Goal: Transaction & Acquisition: Purchase product/service

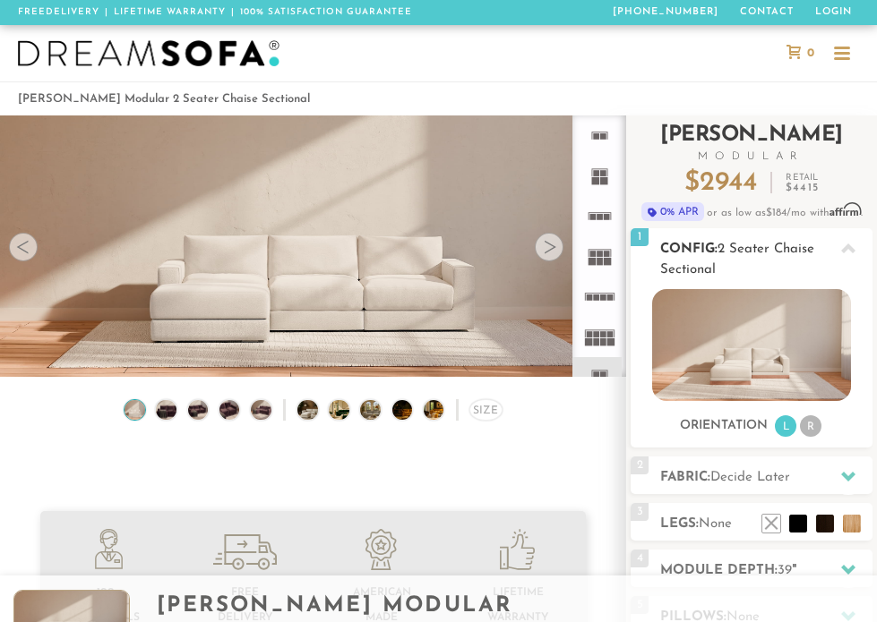
click at [722, 362] on img at bounding box center [751, 345] width 198 height 112
click at [598, 132] on icon at bounding box center [599, 136] width 40 height 40
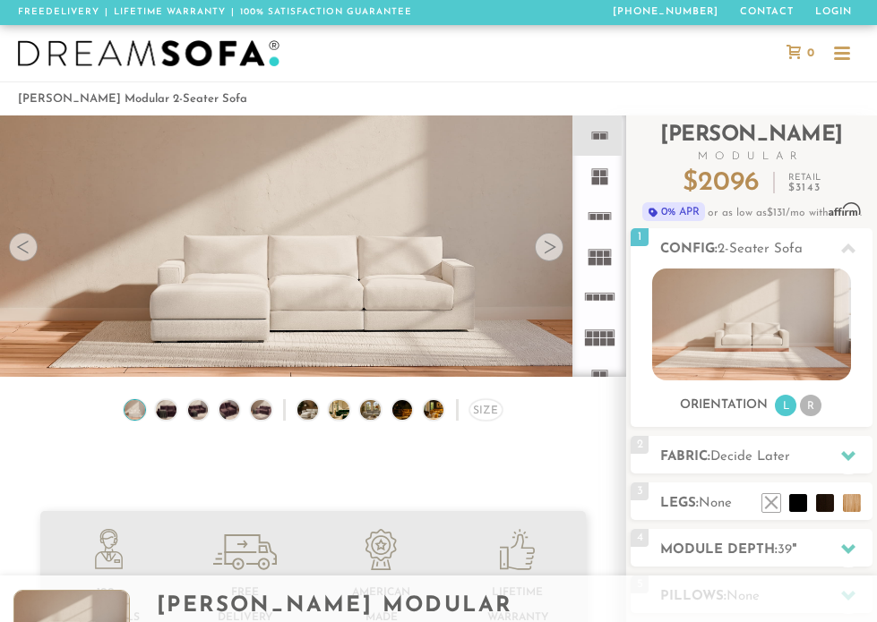
click at [601, 372] on icon at bounding box center [599, 377] width 40 height 40
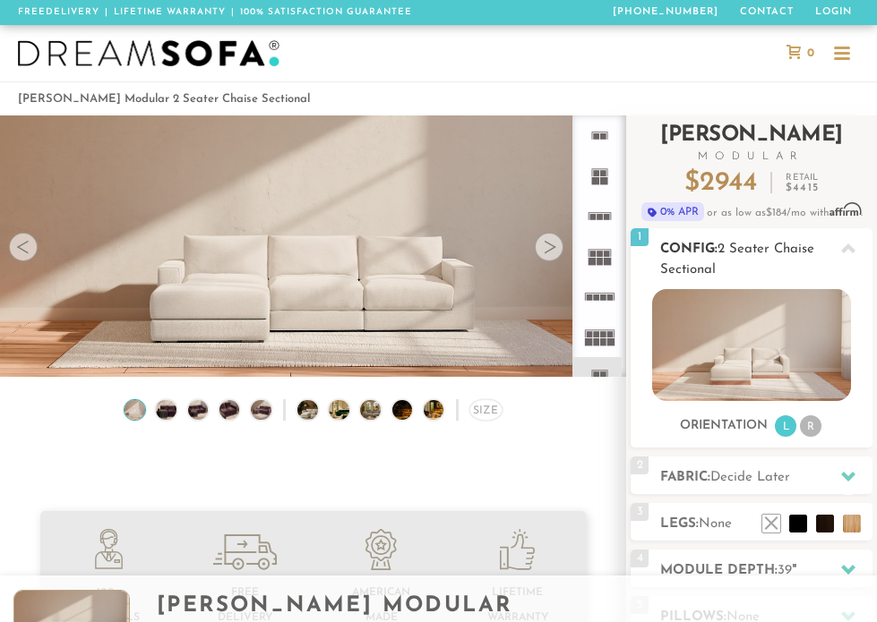
click at [811, 427] on li "R" at bounding box center [810, 426] width 21 height 21
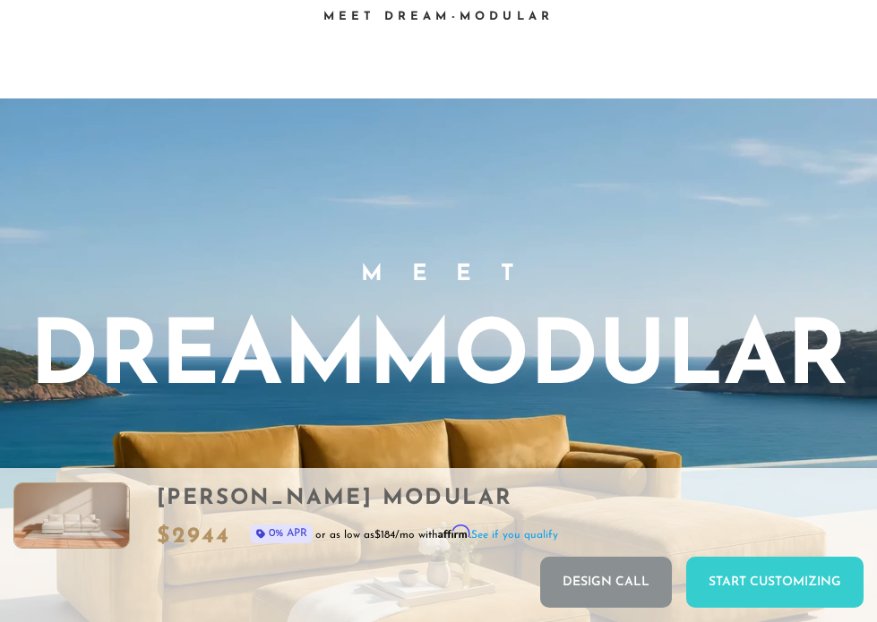
scroll to position [973, 0]
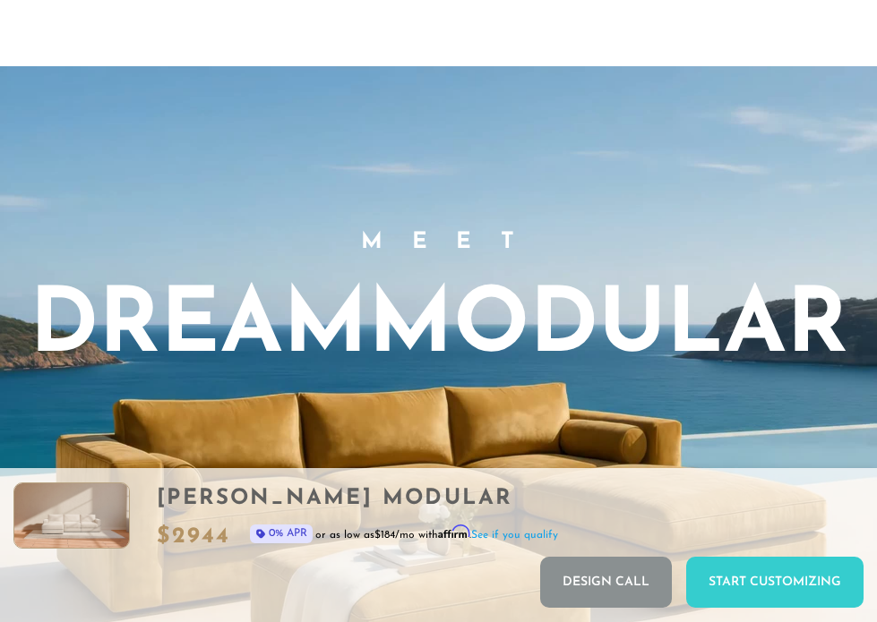
click at [629, 296] on h3 "DreamModular" at bounding box center [439, 329] width 819 height 90
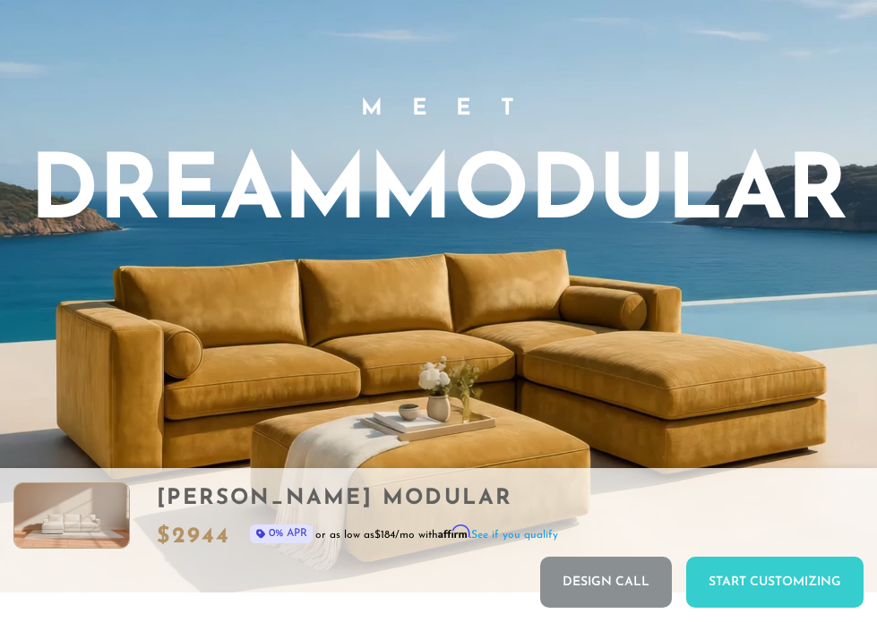
scroll to position [1240, 0]
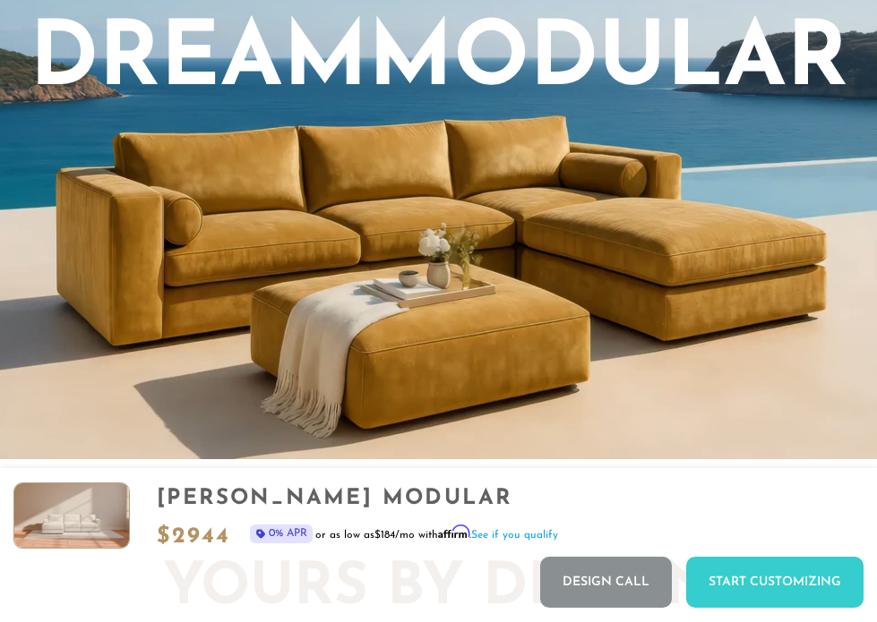
click at [529, 288] on video "Your browser does not support HTML5 video." at bounding box center [438, 129] width 877 height 661
click at [473, 240] on video "Your browser does not support HTML5 video." at bounding box center [438, 129] width 877 height 661
click at [587, 245] on video "Your browser does not support HTML5 video." at bounding box center [438, 129] width 877 height 661
click at [596, 234] on video "Your browser does not support HTML5 video." at bounding box center [438, 129] width 877 height 661
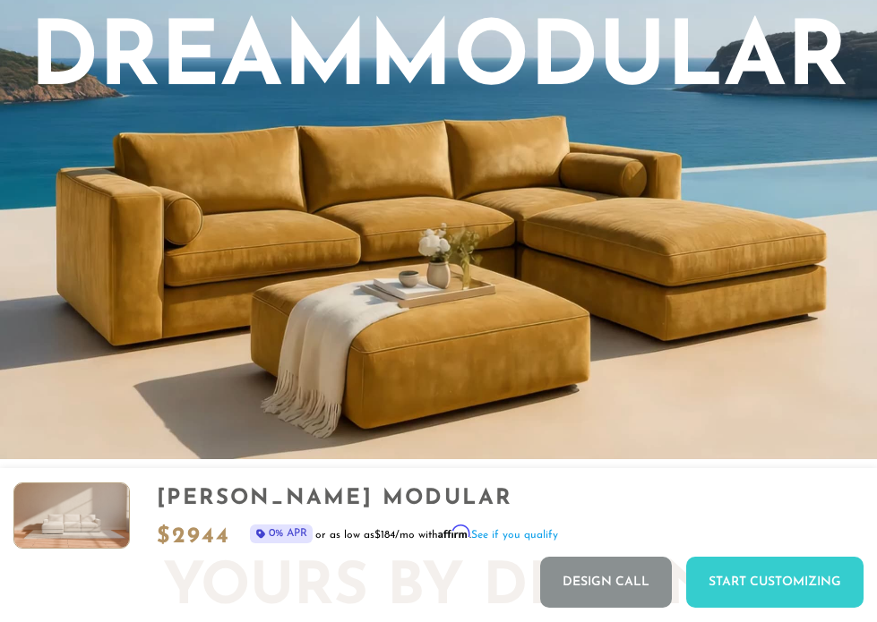
click at [559, 239] on video "Your browser does not support HTML5 video." at bounding box center [438, 129] width 877 height 661
click at [559, 240] on video "Your browser does not support HTML5 video." at bounding box center [438, 129] width 877 height 661
click at [401, 128] on video "Your browser does not support HTML5 video." at bounding box center [438, 129] width 877 height 661
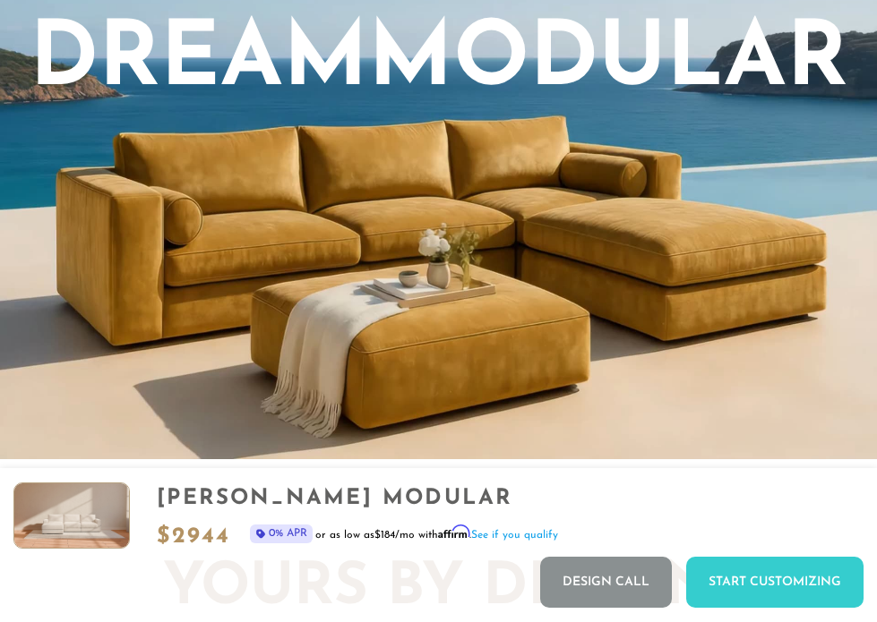
click at [368, 131] on video "Your browser does not support HTML5 video." at bounding box center [438, 129] width 877 height 661
click at [390, 121] on video "Your browser does not support HTML5 video." at bounding box center [438, 129] width 877 height 661
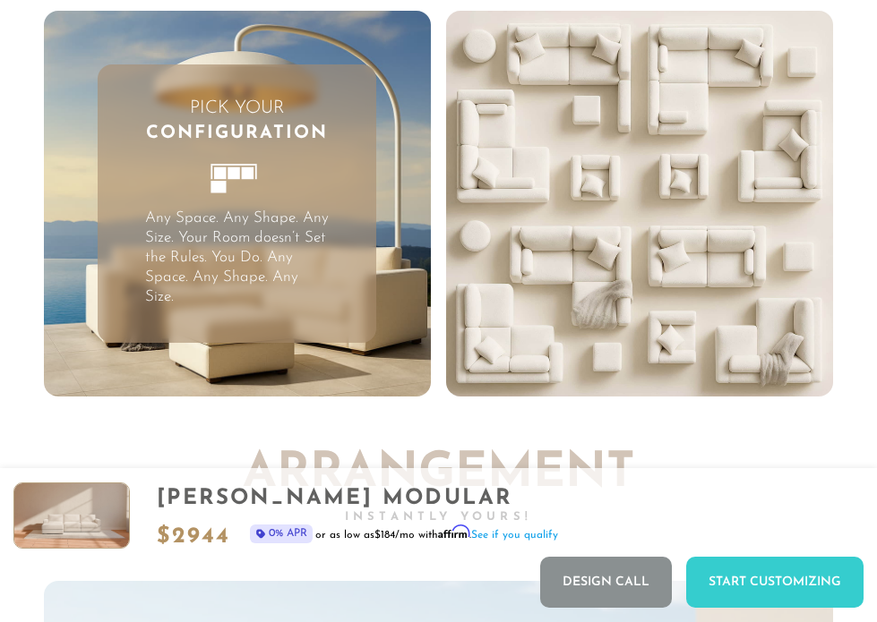
scroll to position [3401, 0]
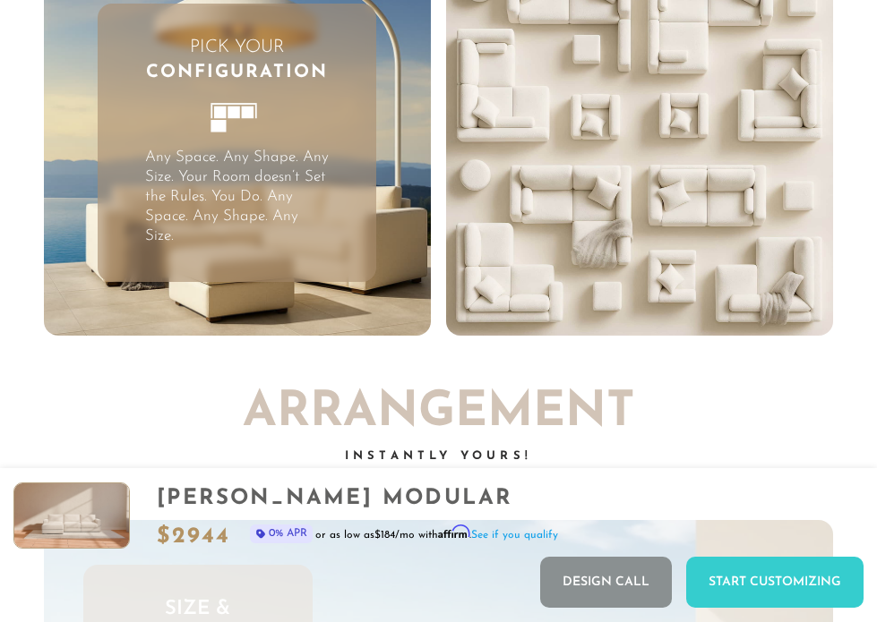
click at [232, 121] on icon at bounding box center [237, 125] width 81 height 81
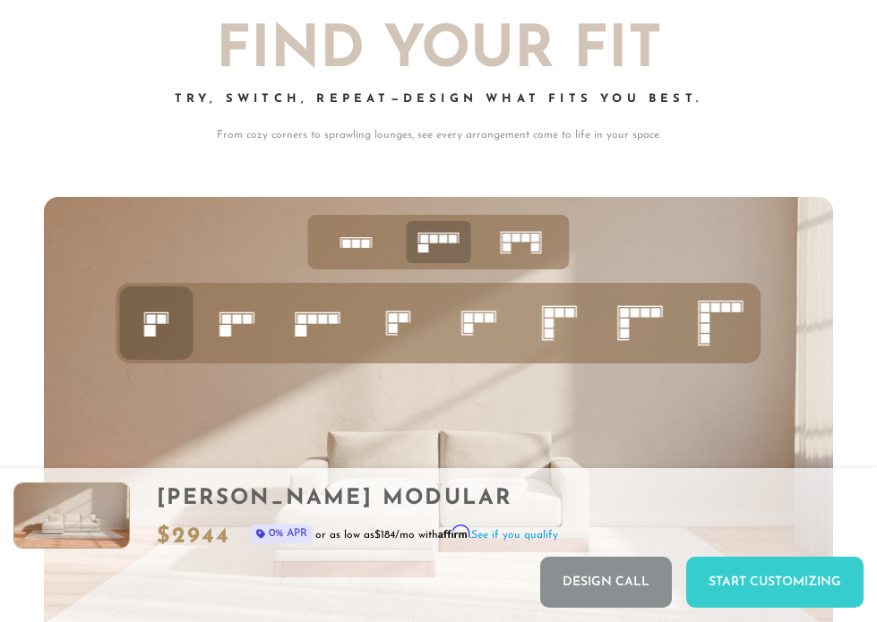
scroll to position [5435, 0]
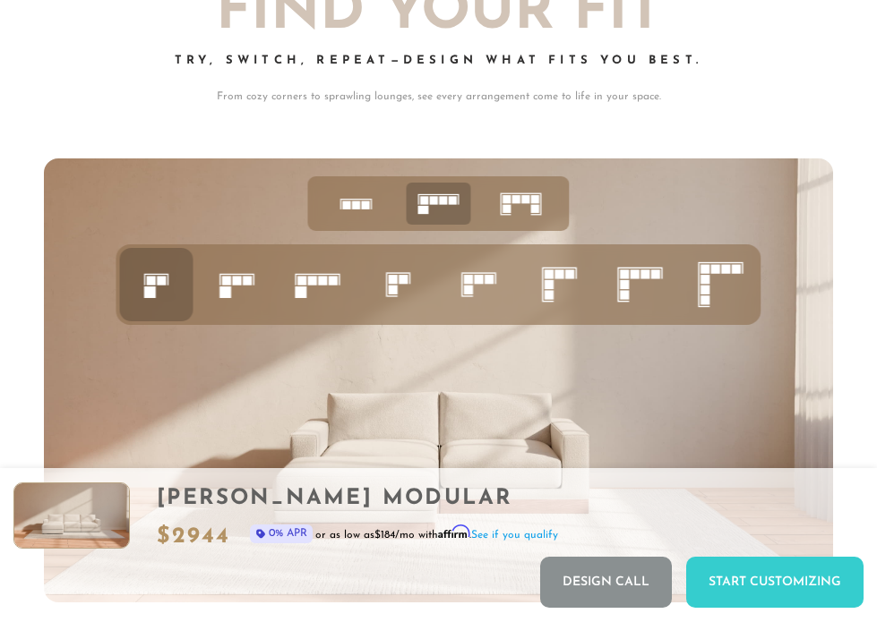
click at [353, 201] on rect at bounding box center [356, 205] width 8 height 8
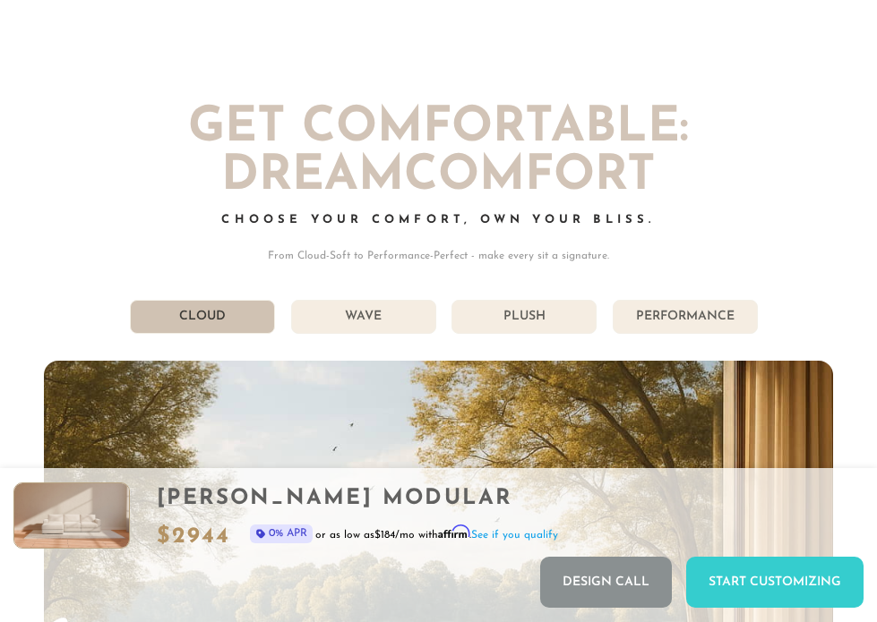
scroll to position [7738, 0]
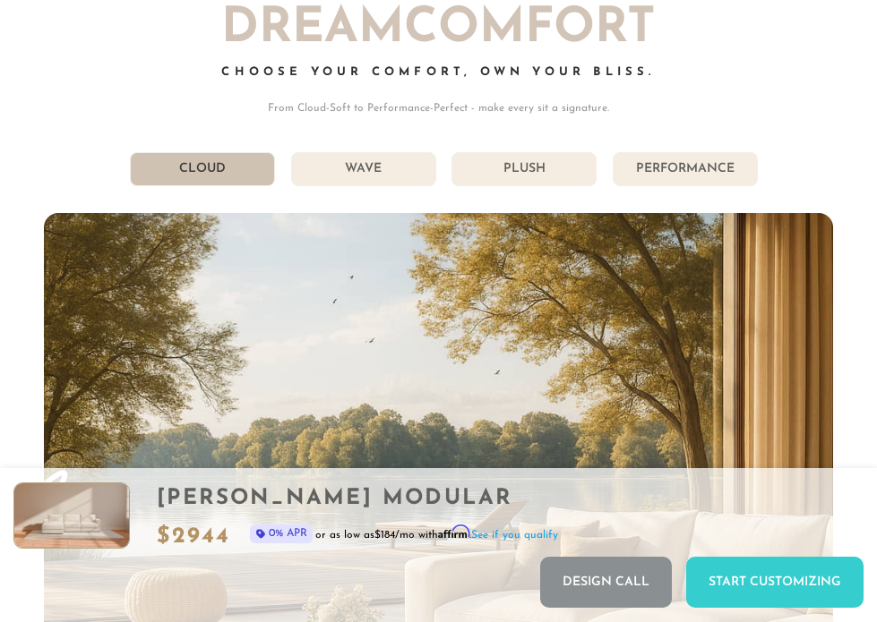
click at [653, 166] on li "Performance" at bounding box center [685, 169] width 145 height 34
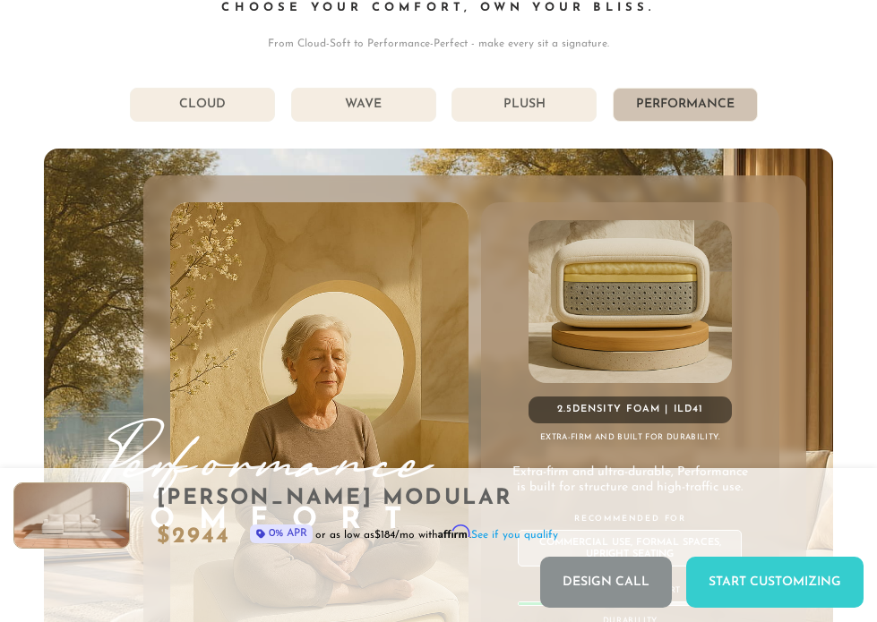
scroll to position [7674, 0]
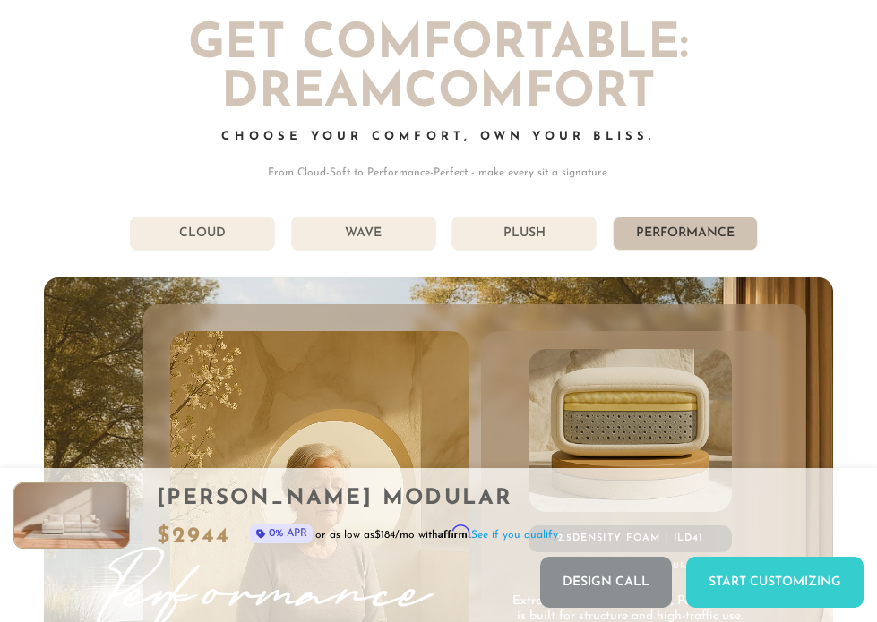
click at [511, 222] on li "Plush" at bounding box center [523, 234] width 145 height 34
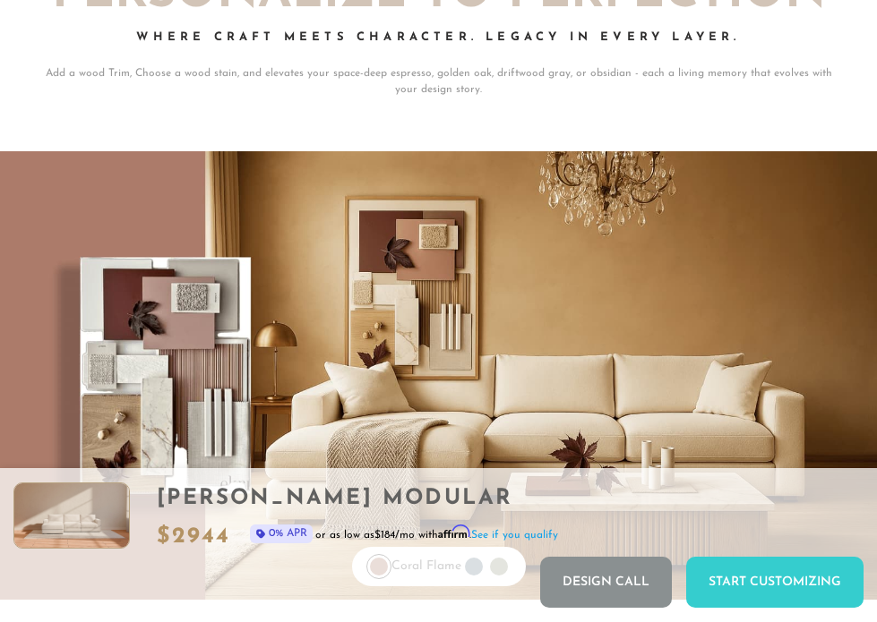
scroll to position [11750, 0]
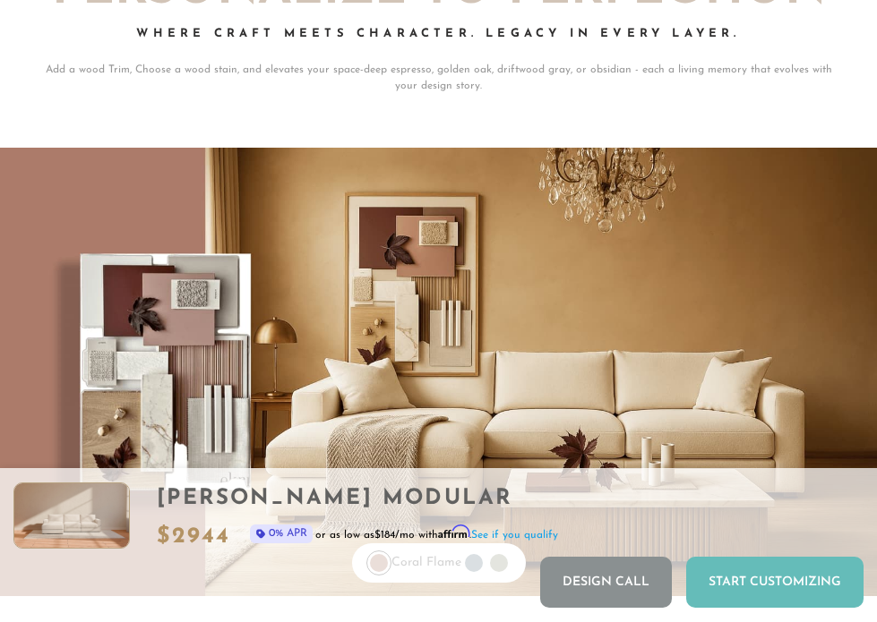
click at [736, 585] on div "Start Customizing" at bounding box center [774, 582] width 177 height 51
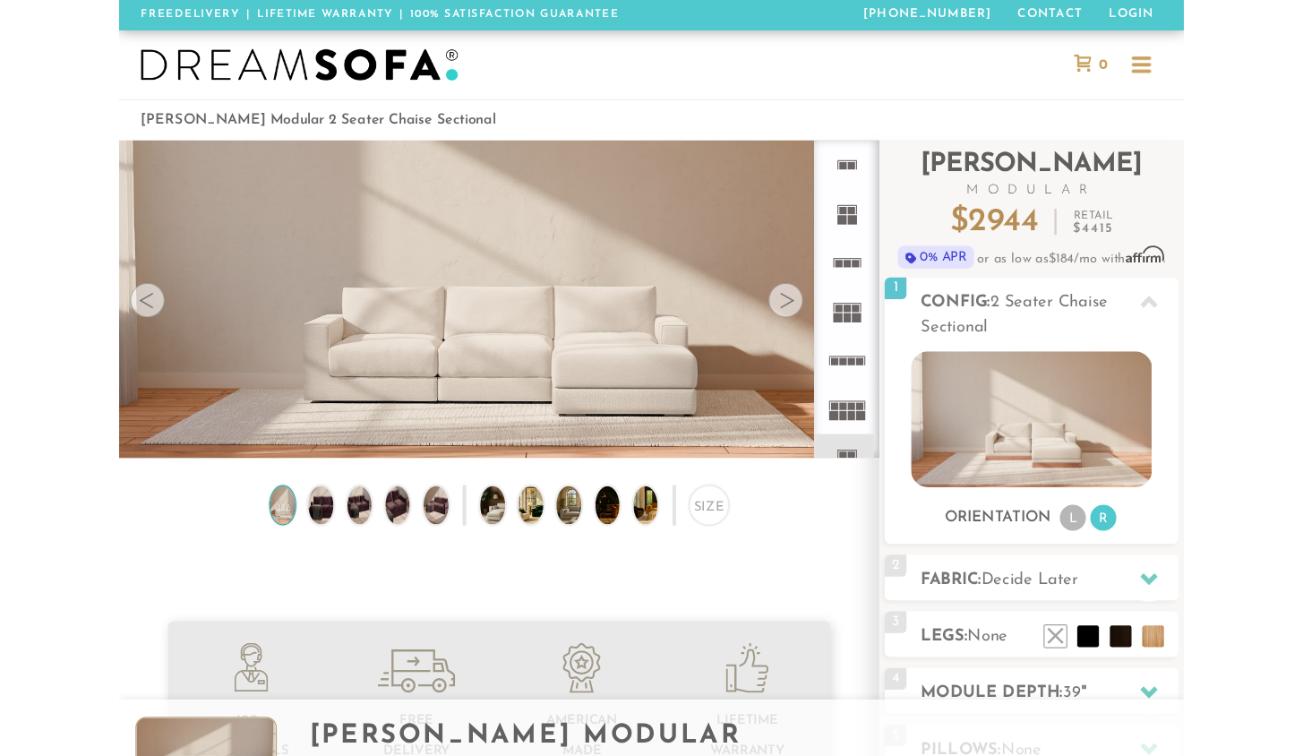
scroll to position [19728, 1290]
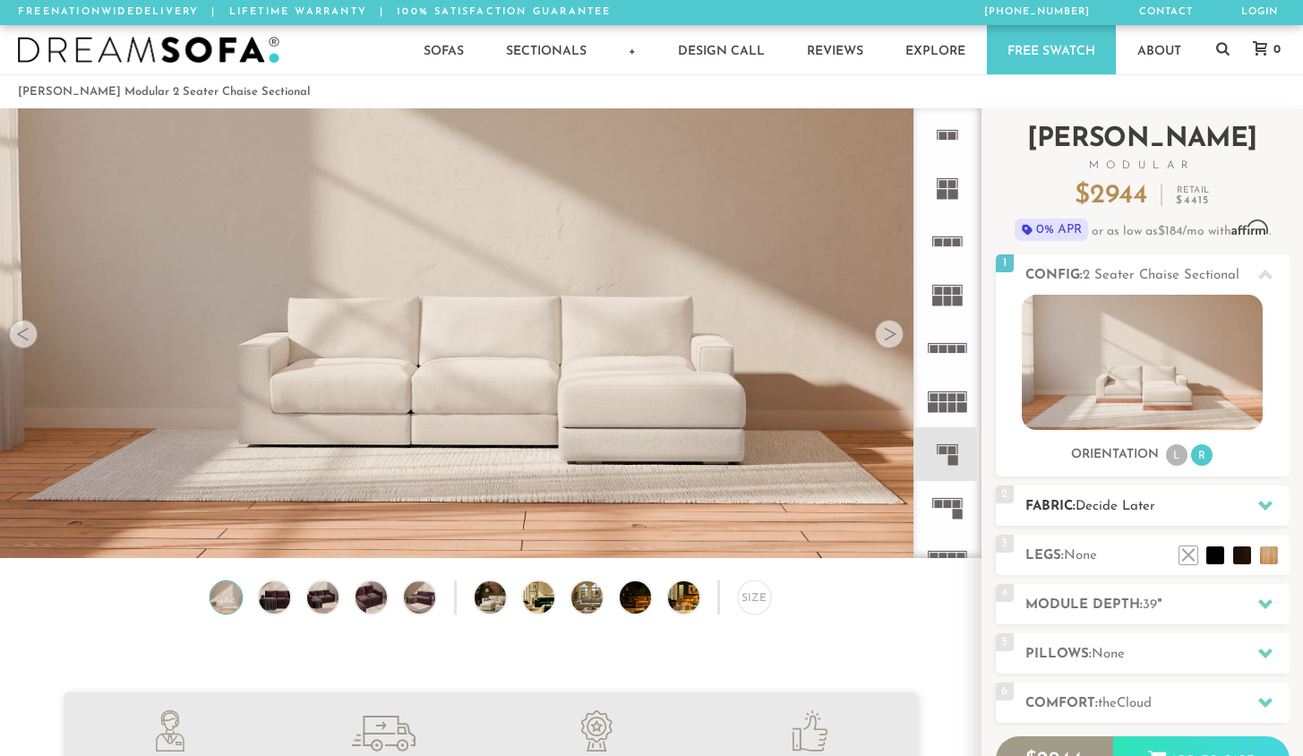
click at [876, 513] on span "Decide Later" at bounding box center [1116, 506] width 80 height 13
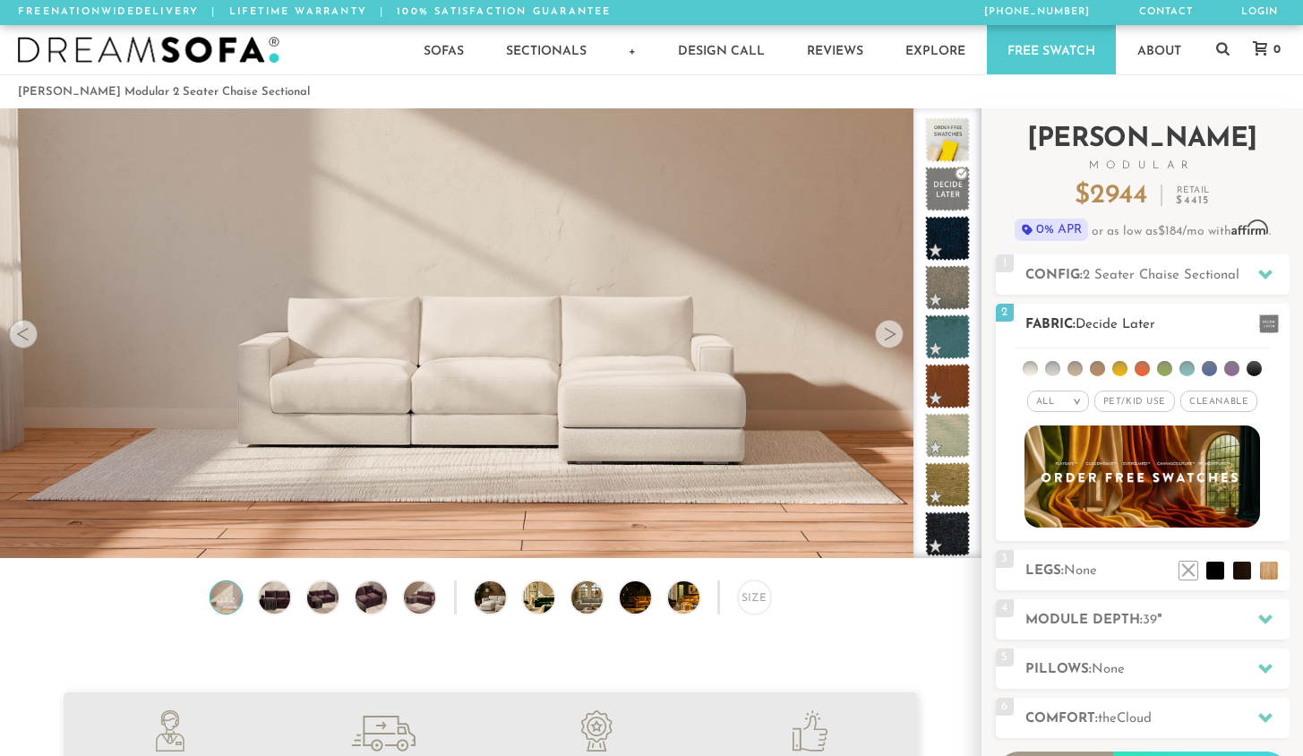
click at [876, 365] on li at bounding box center [1119, 368] width 15 height 15
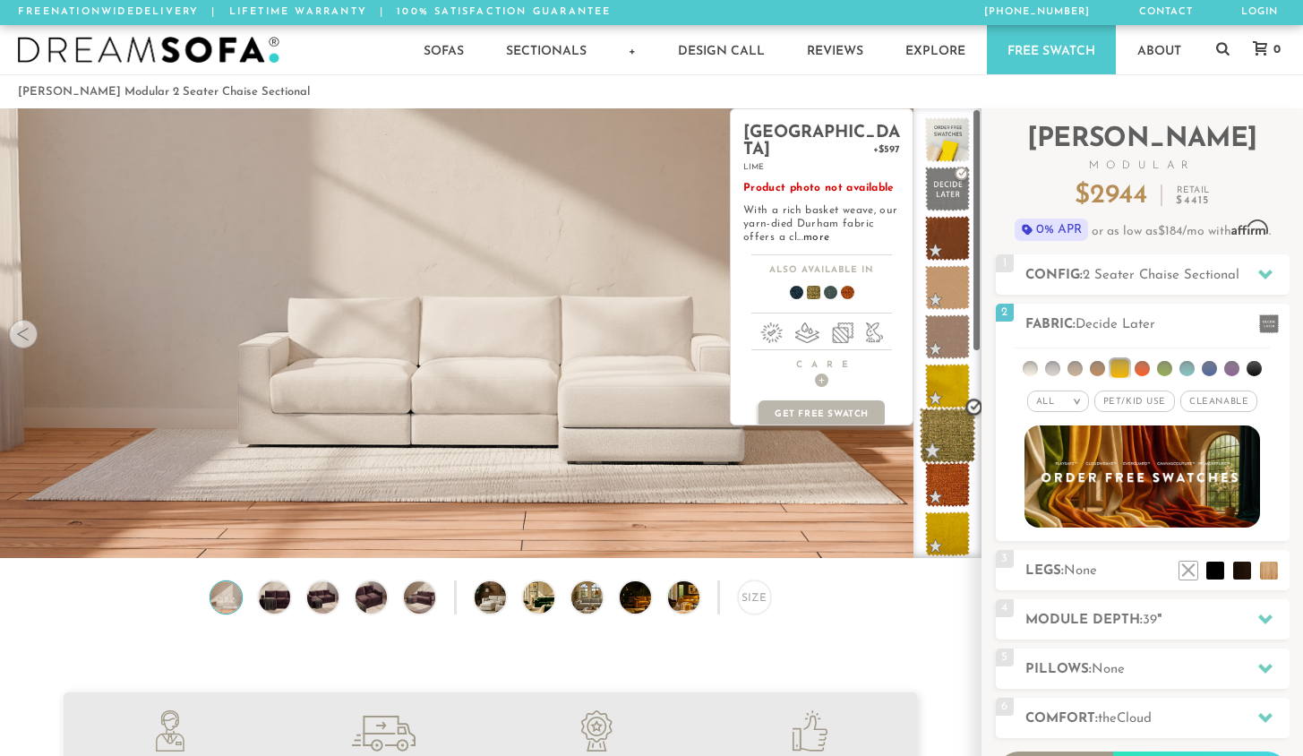
click at [876, 438] on span at bounding box center [948, 436] width 56 height 56
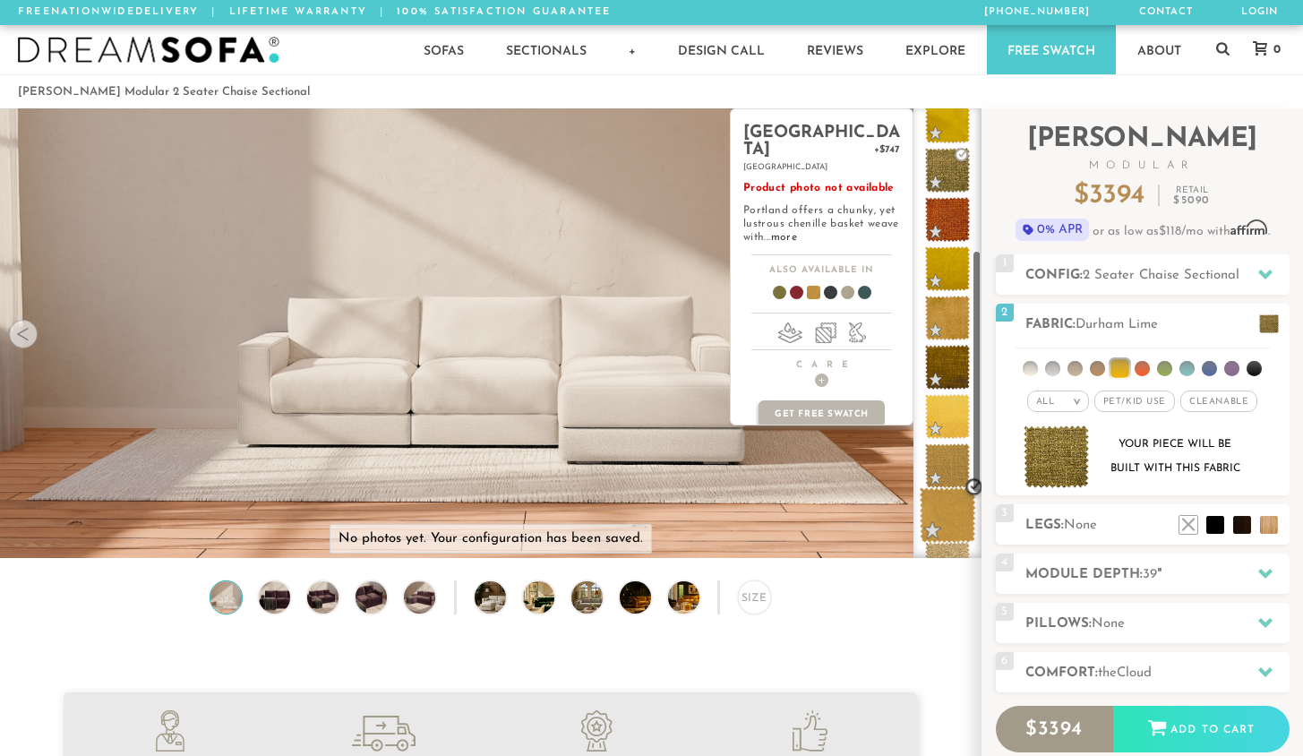
scroll to position [269, 0]
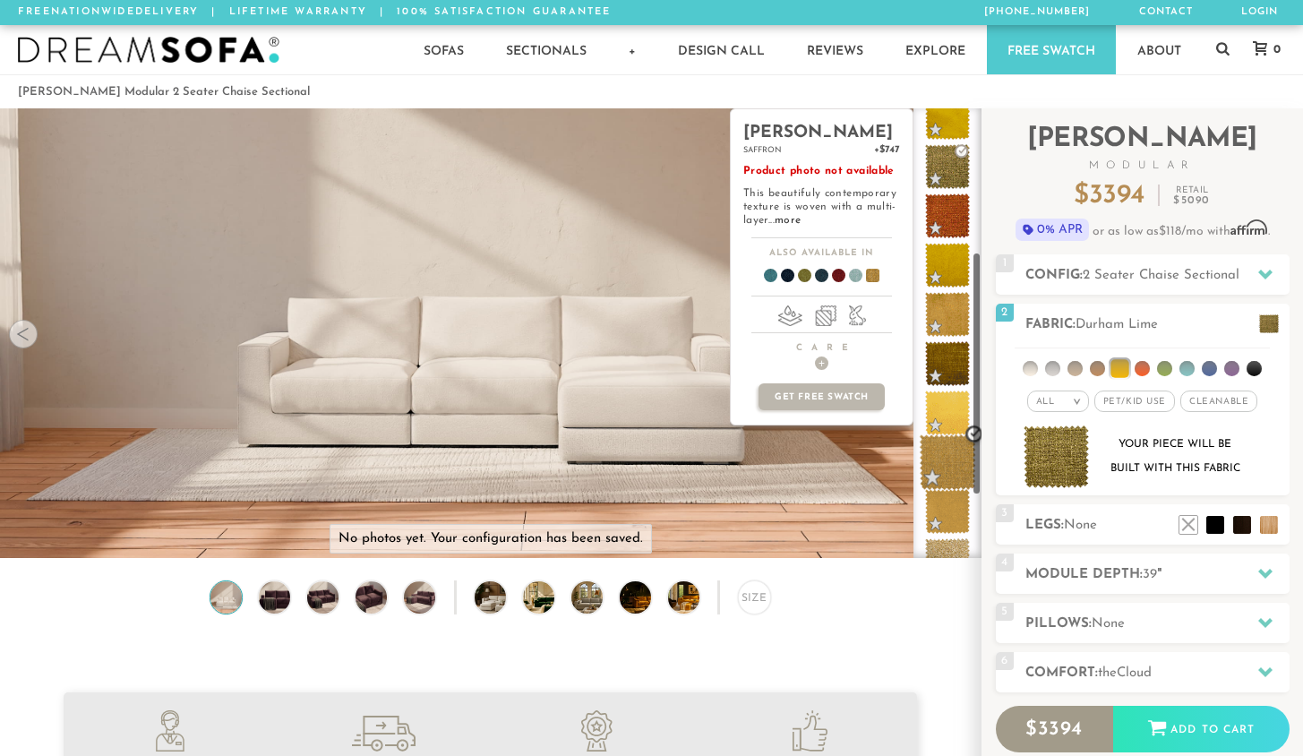
click at [876, 469] on span at bounding box center [948, 462] width 56 height 56
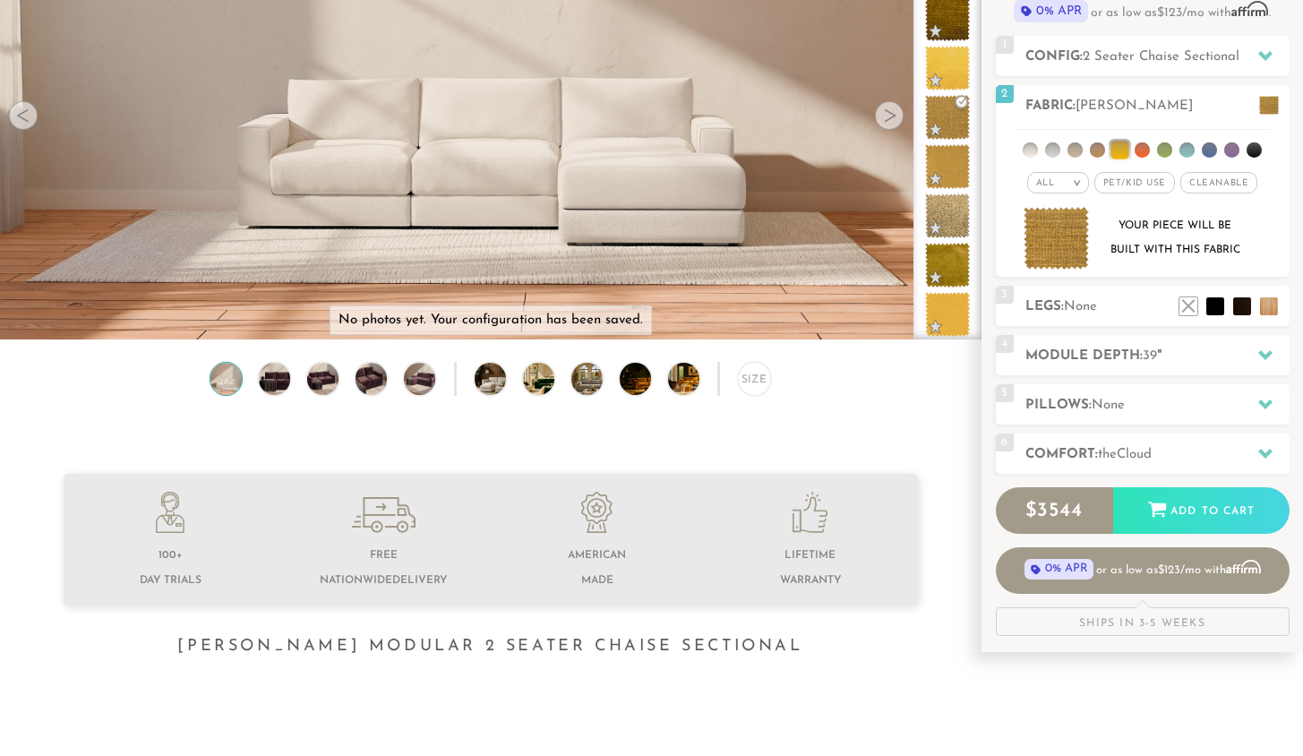
scroll to position [215, 0]
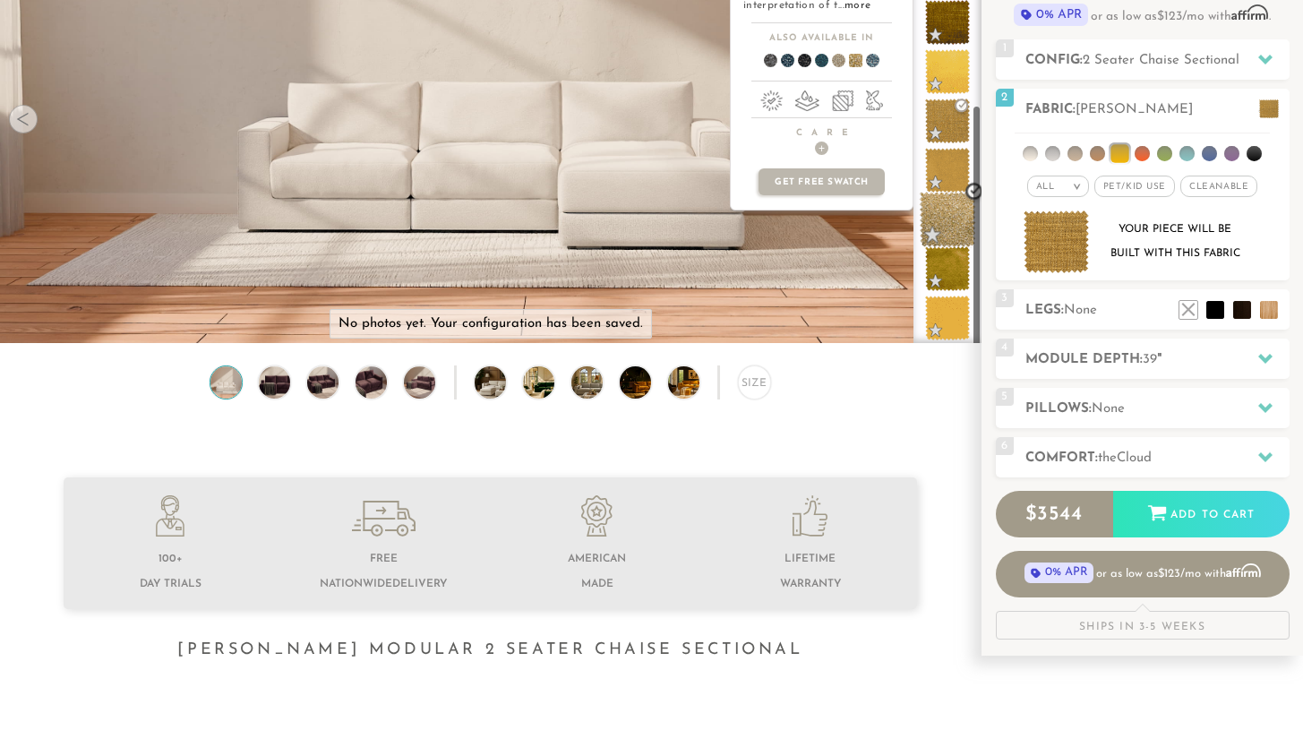
click at [876, 227] on span at bounding box center [948, 220] width 56 height 56
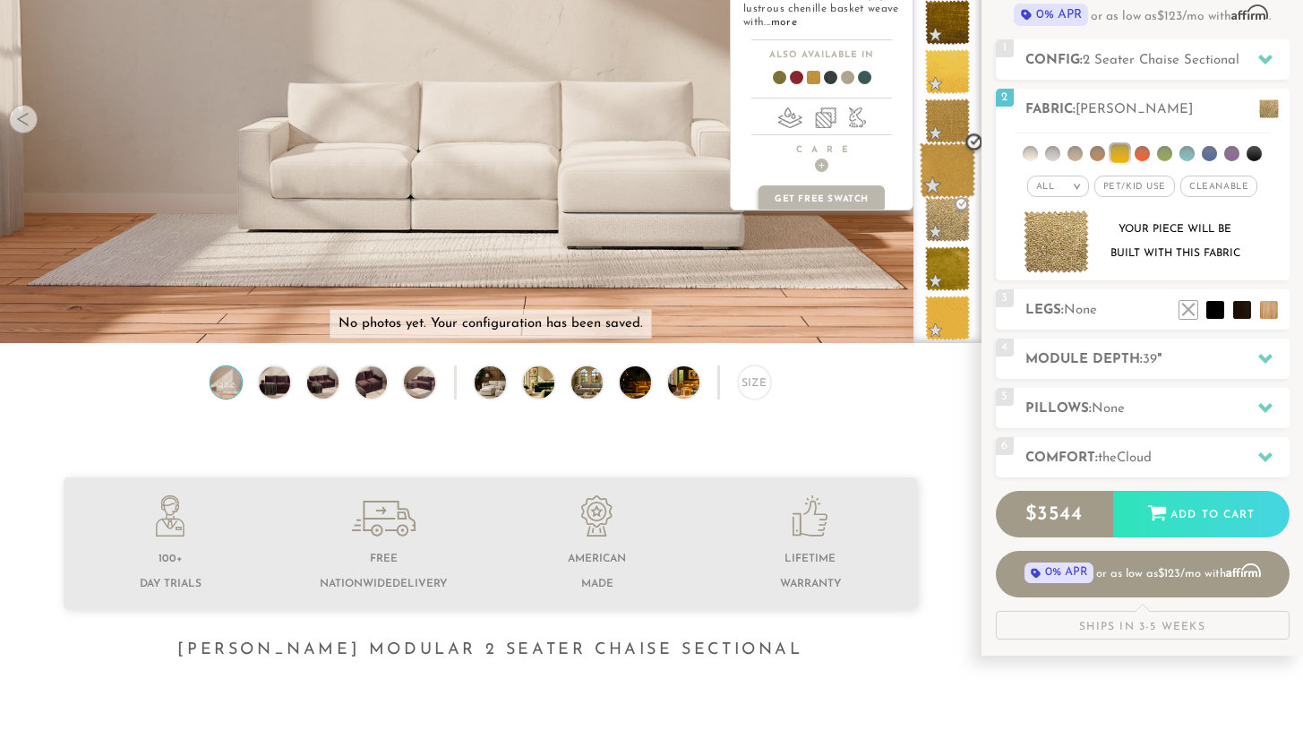
click at [876, 178] on span at bounding box center [948, 170] width 56 height 56
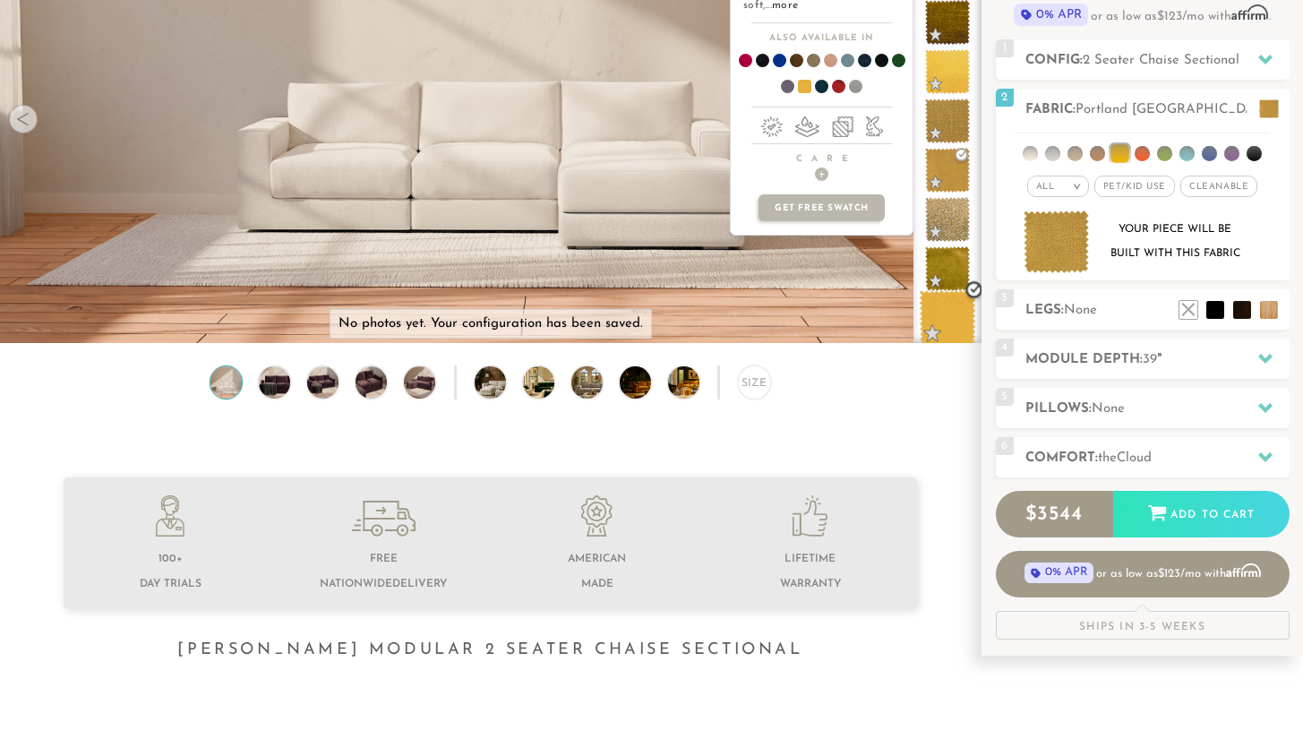
click at [876, 310] on span at bounding box center [948, 318] width 56 height 56
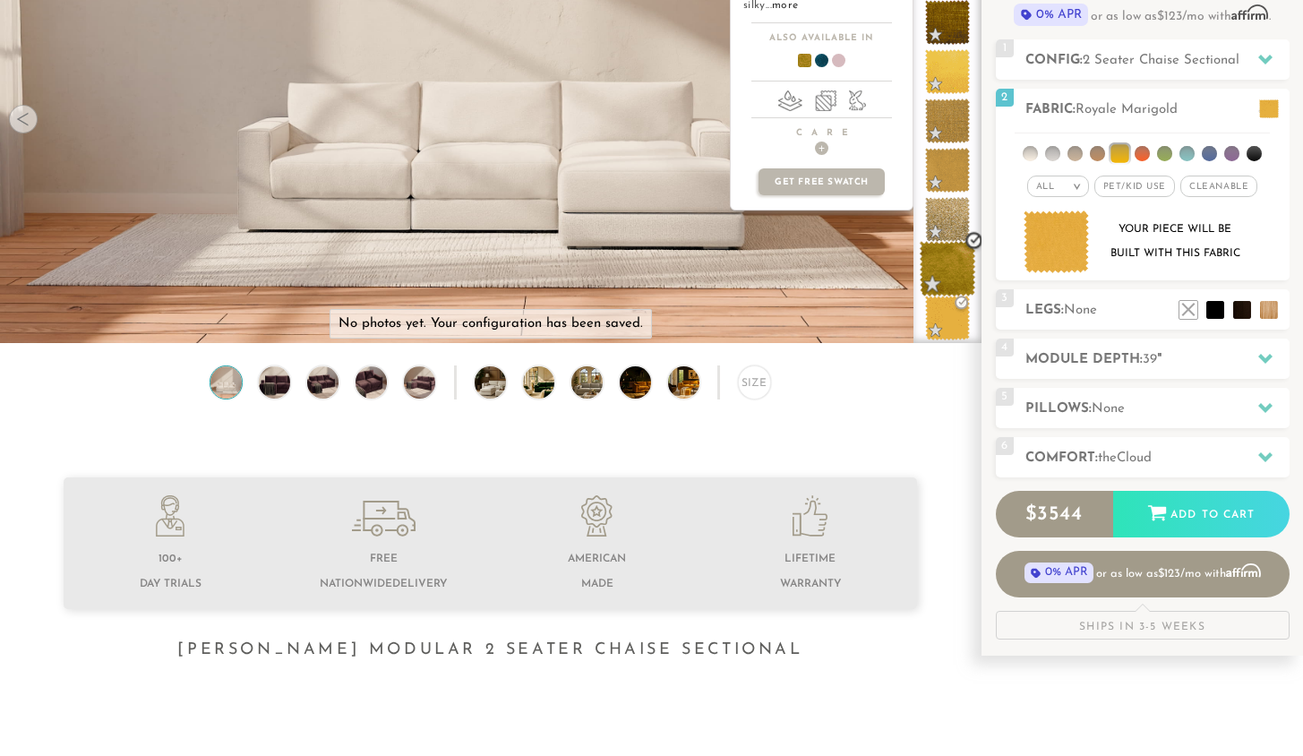
click at [876, 257] on span at bounding box center [948, 269] width 56 height 56
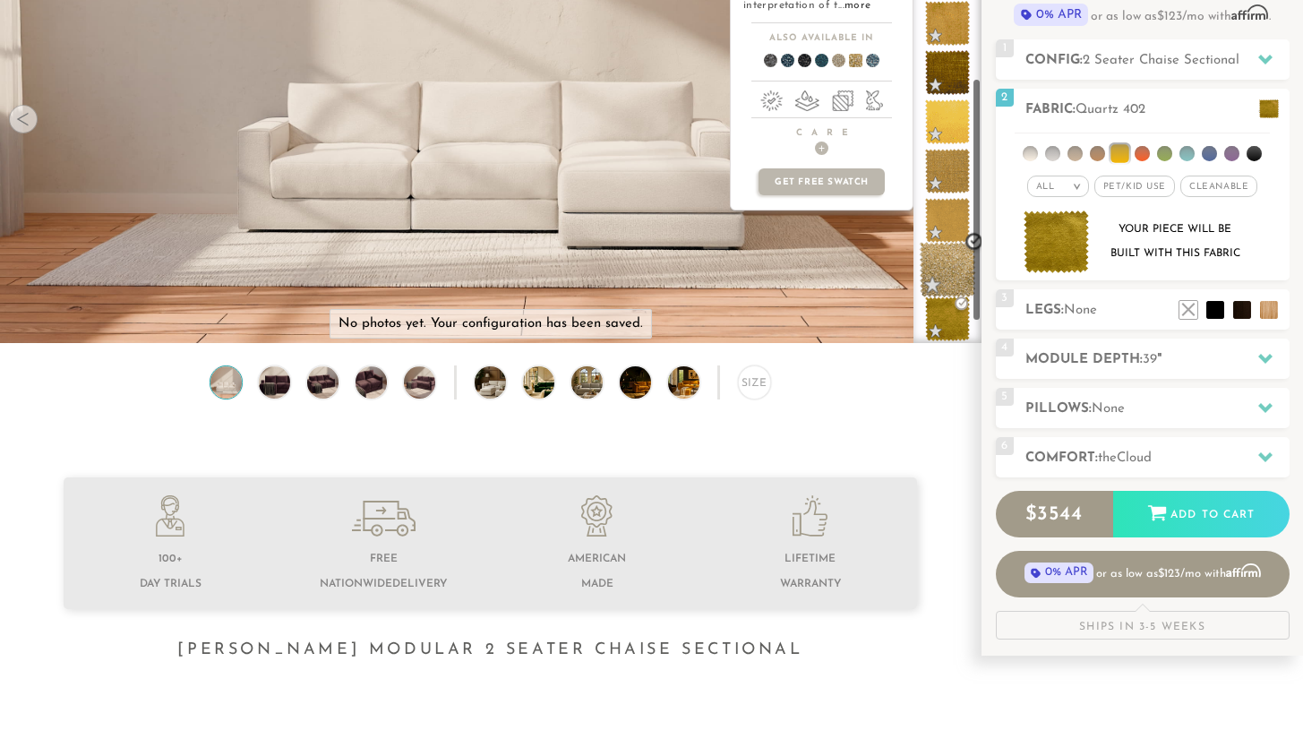
scroll to position [318, 0]
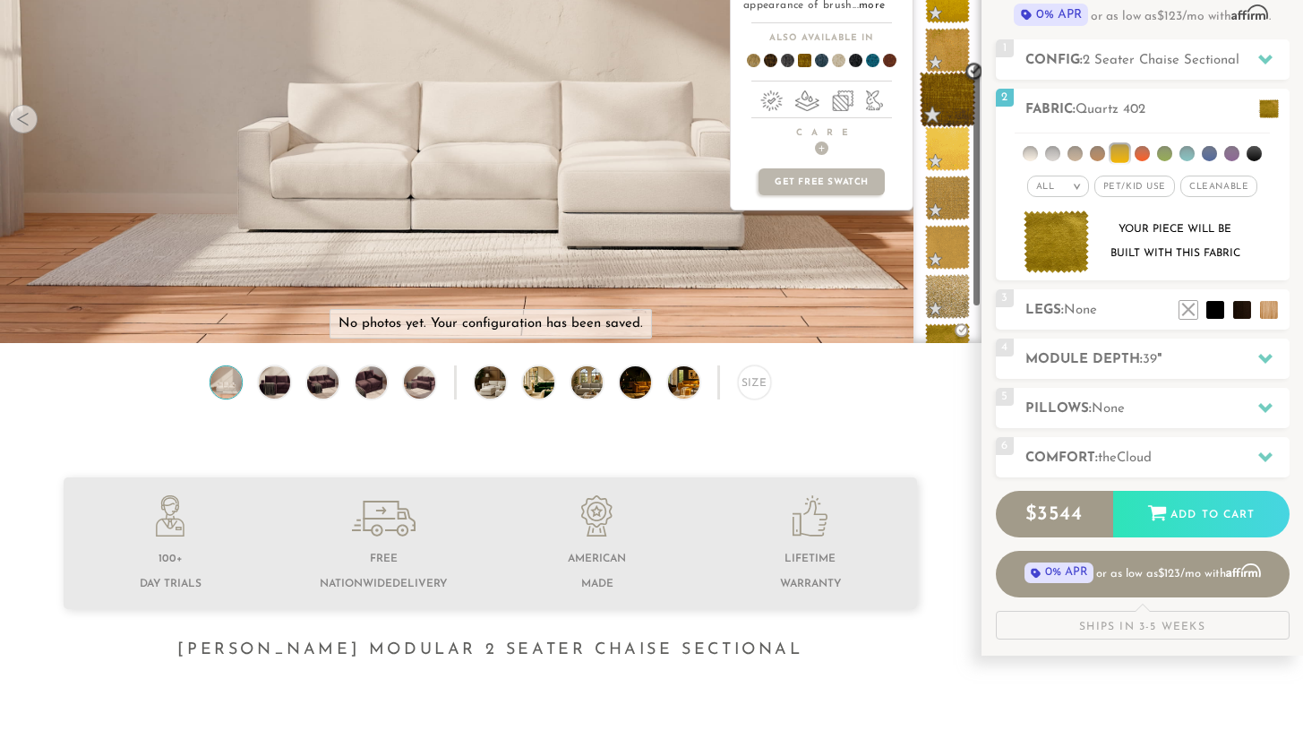
click at [876, 101] on span at bounding box center [948, 100] width 56 height 56
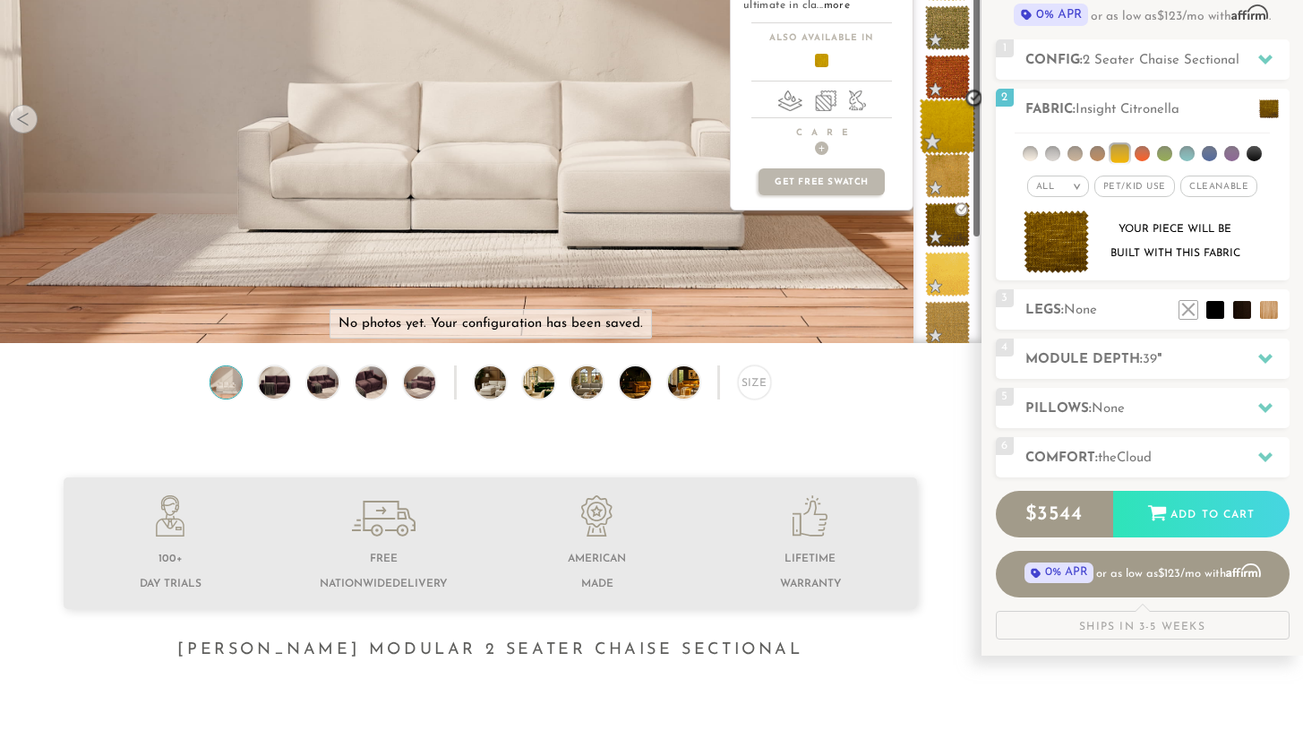
scroll to position [189, 0]
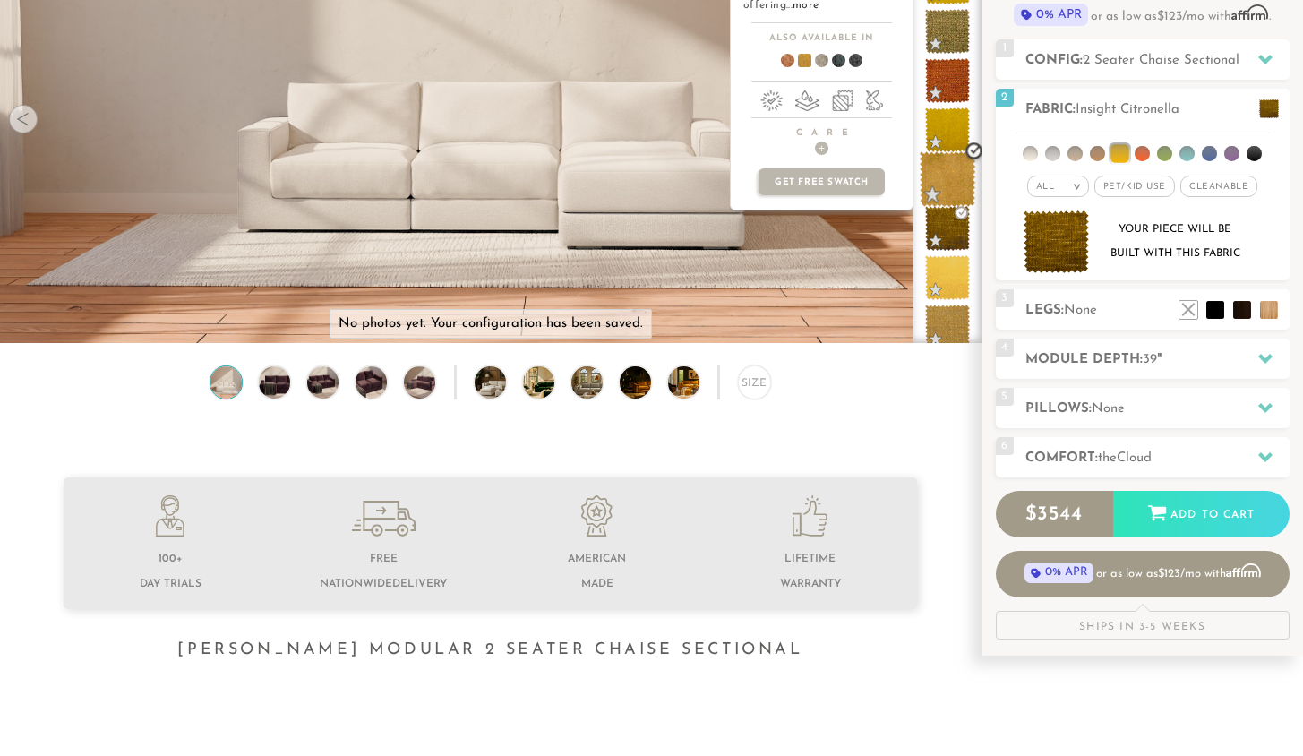
click at [876, 178] on span at bounding box center [948, 179] width 56 height 56
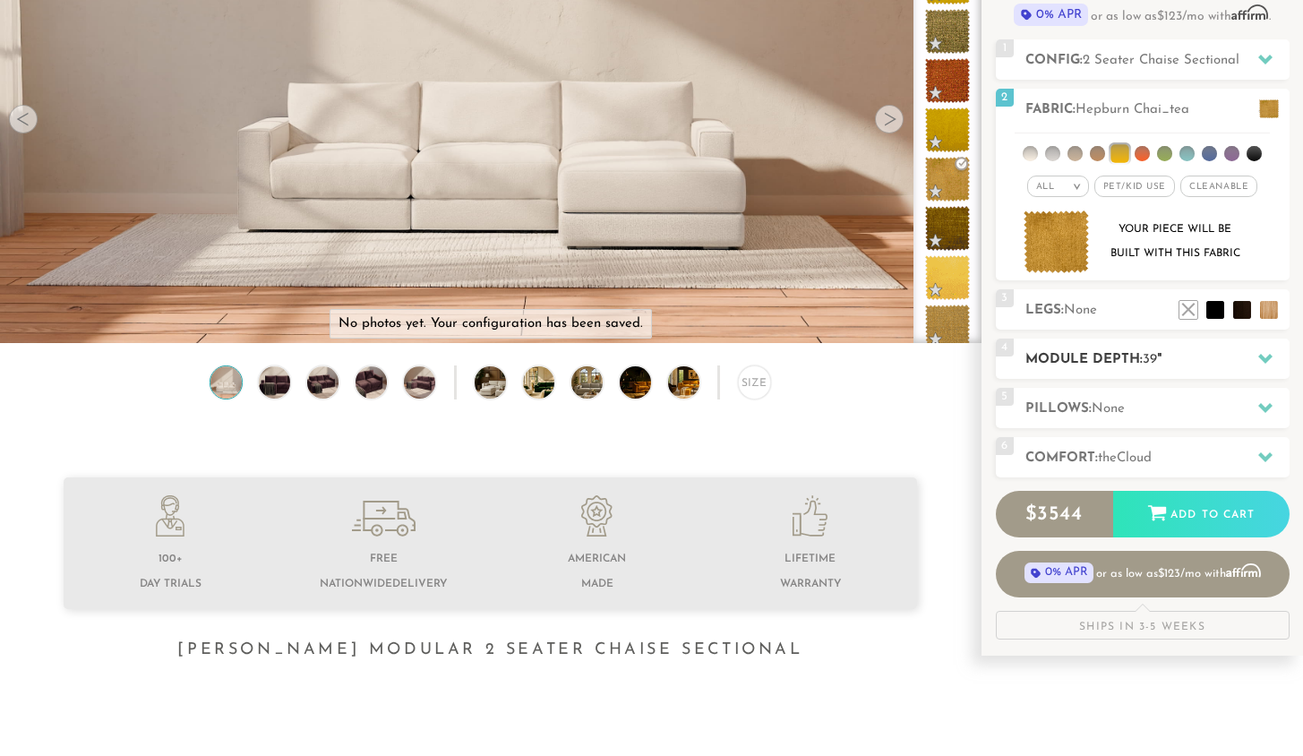
click at [876, 357] on icon at bounding box center [1265, 359] width 14 height 10
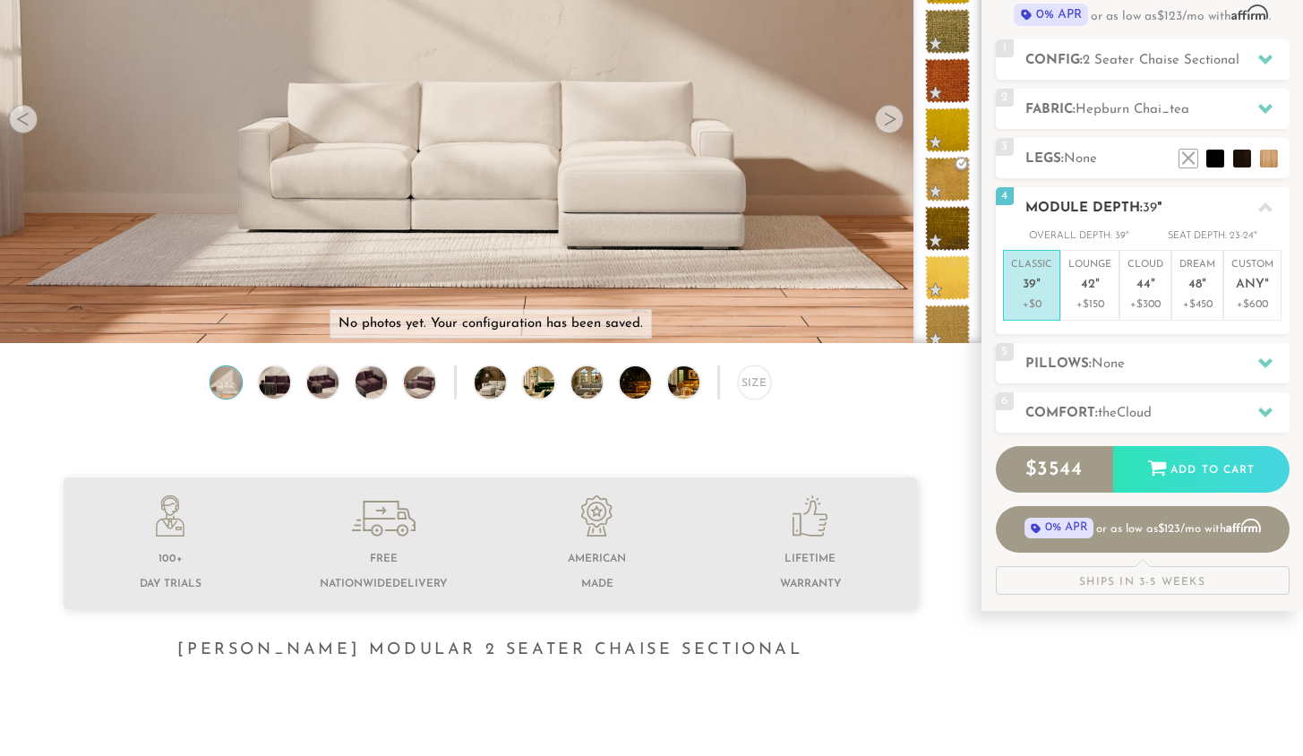
click at [876, 278] on em """ at bounding box center [1038, 285] width 4 height 15
click at [876, 356] on div at bounding box center [1266, 363] width 38 height 37
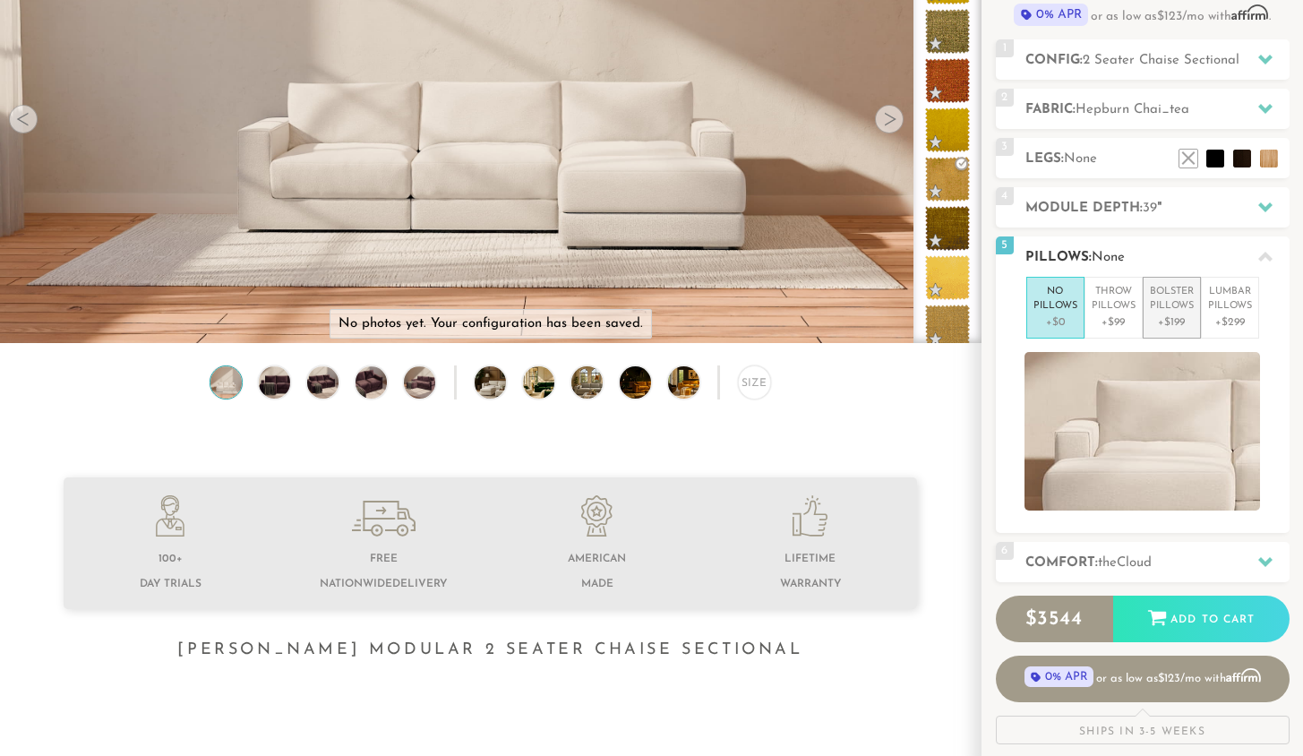
click at [876, 310] on p "Bolster Pillows" at bounding box center [1172, 300] width 44 height 30
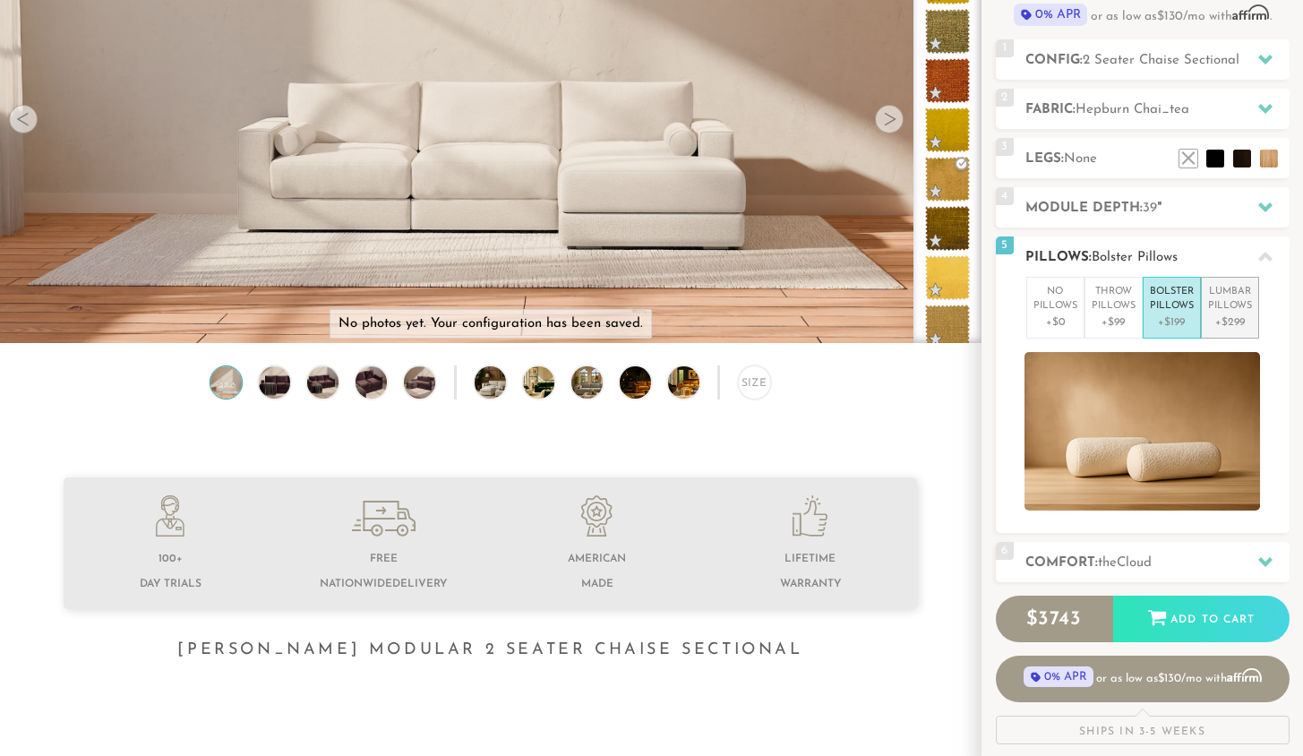
click at [876, 311] on p "Lumbar Pillows" at bounding box center [1230, 300] width 44 height 30
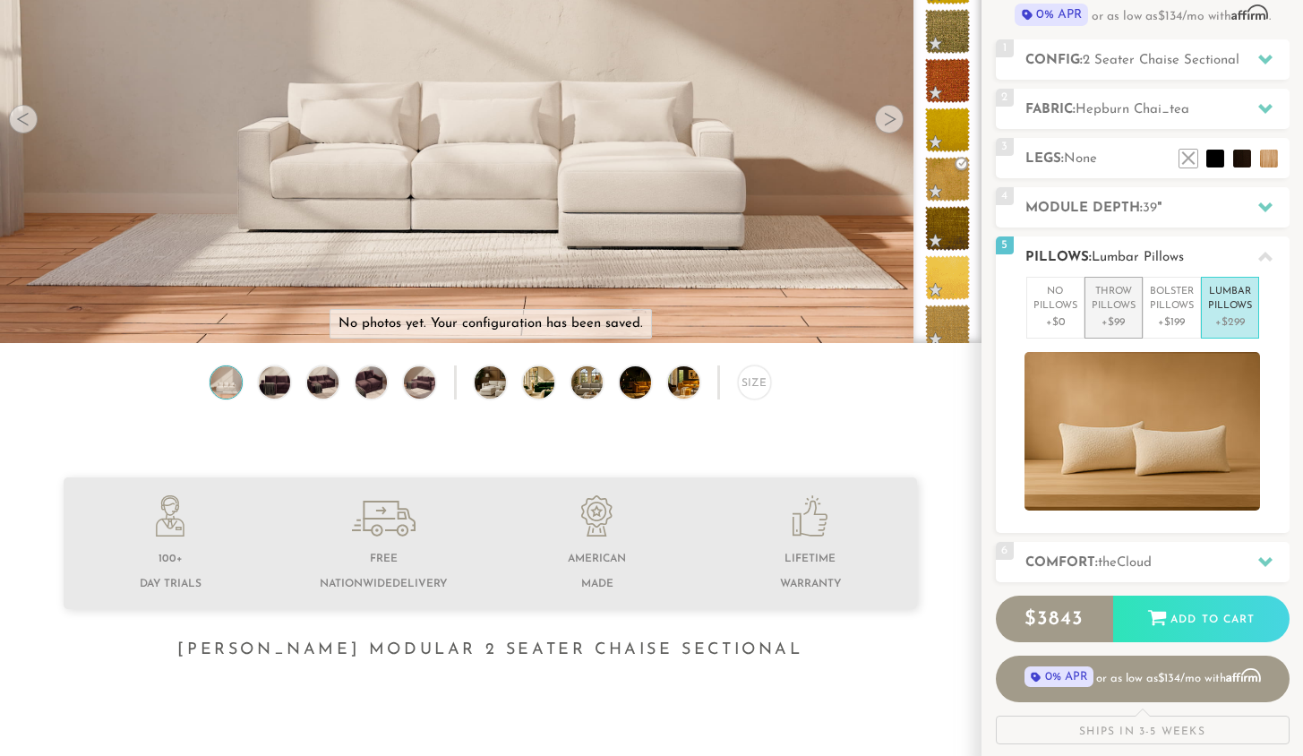
click at [876, 310] on p "Throw Pillows" at bounding box center [1114, 300] width 44 height 30
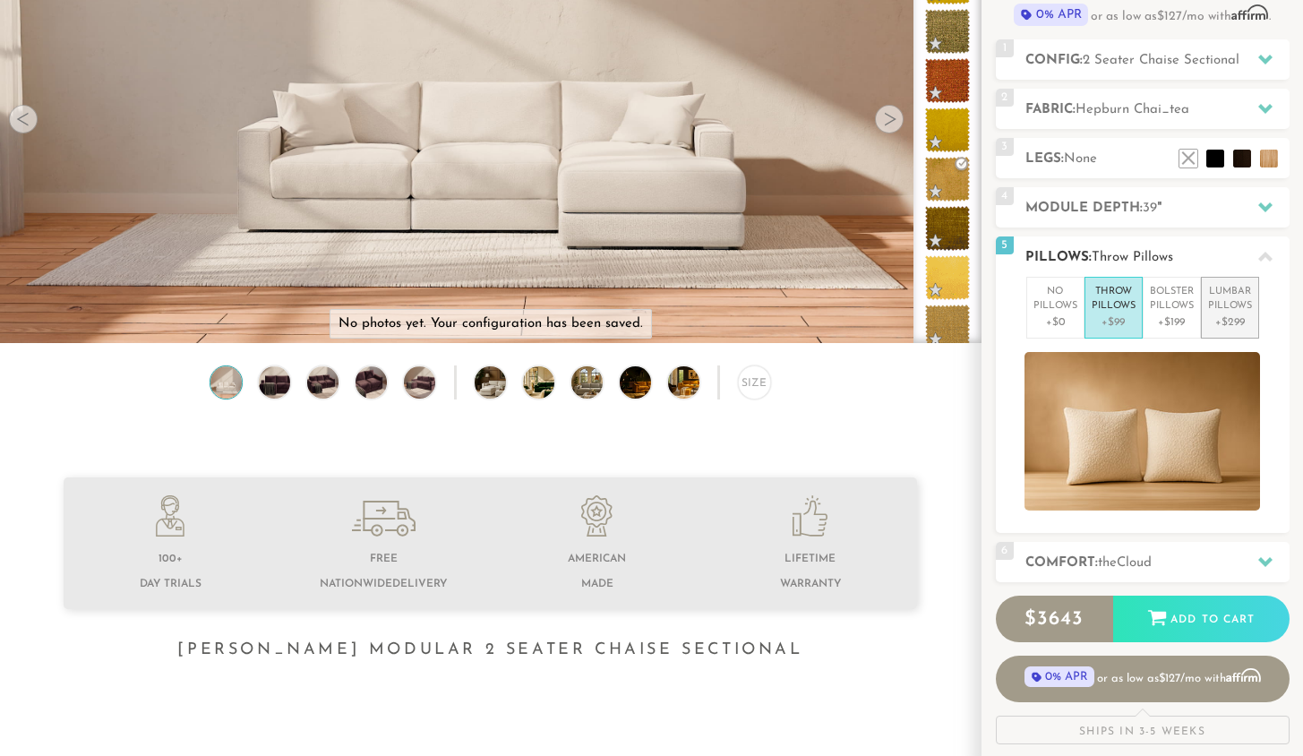
click at [876, 314] on p "+$299" at bounding box center [1230, 322] width 44 height 16
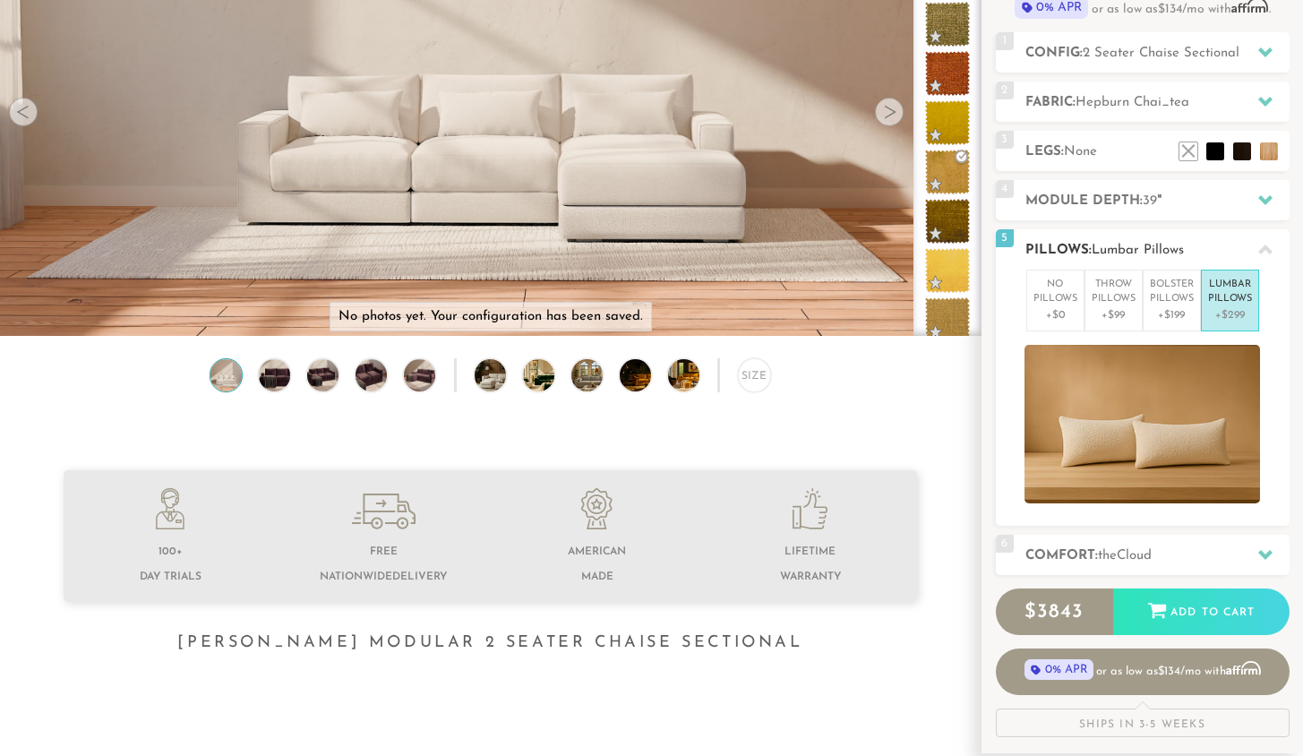
scroll to position [226, 0]
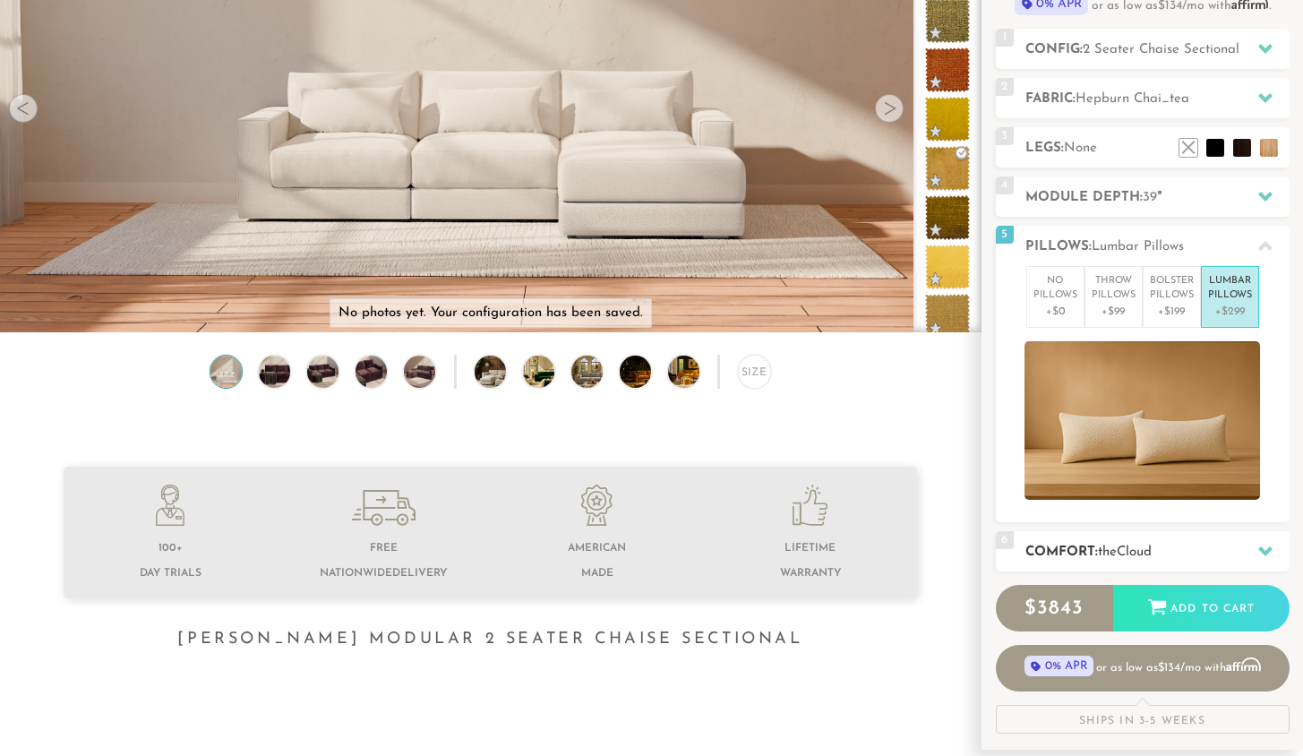
click at [876, 553] on div at bounding box center [1266, 551] width 38 height 37
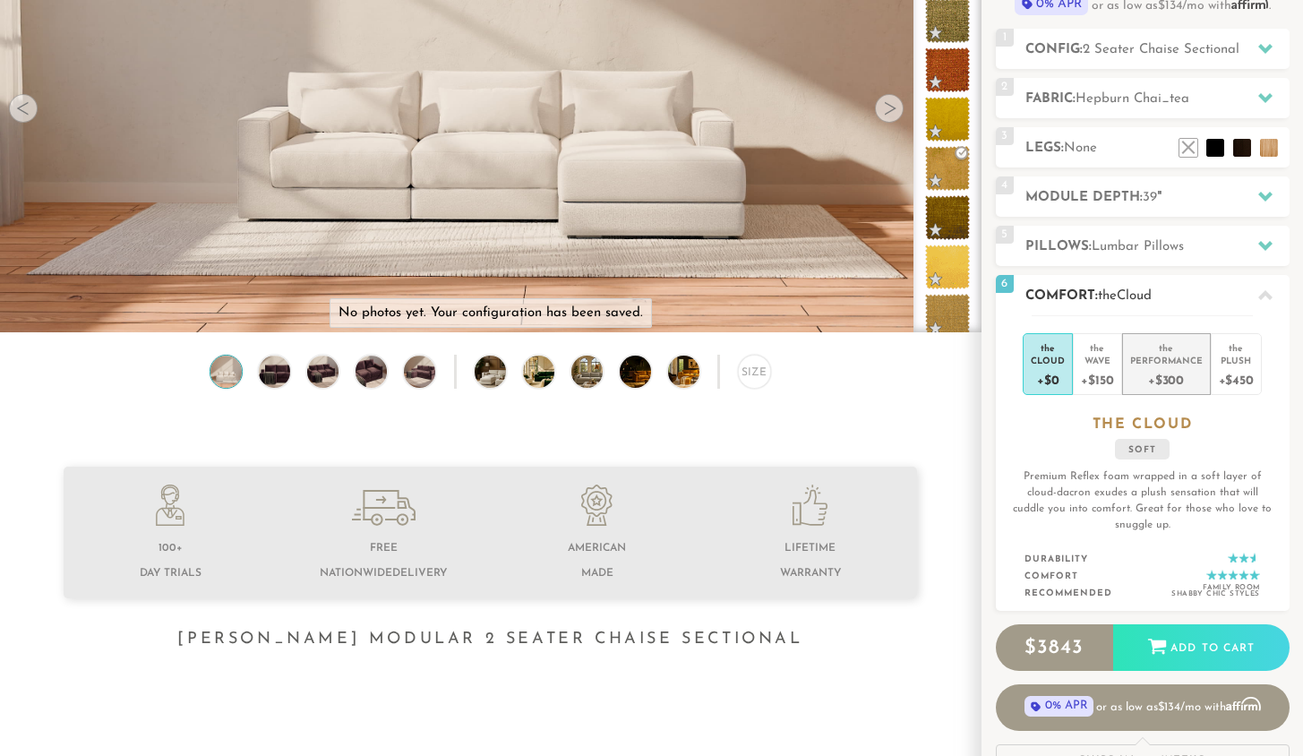
click at [876, 371] on div "+$300" at bounding box center [1166, 379] width 73 height 26
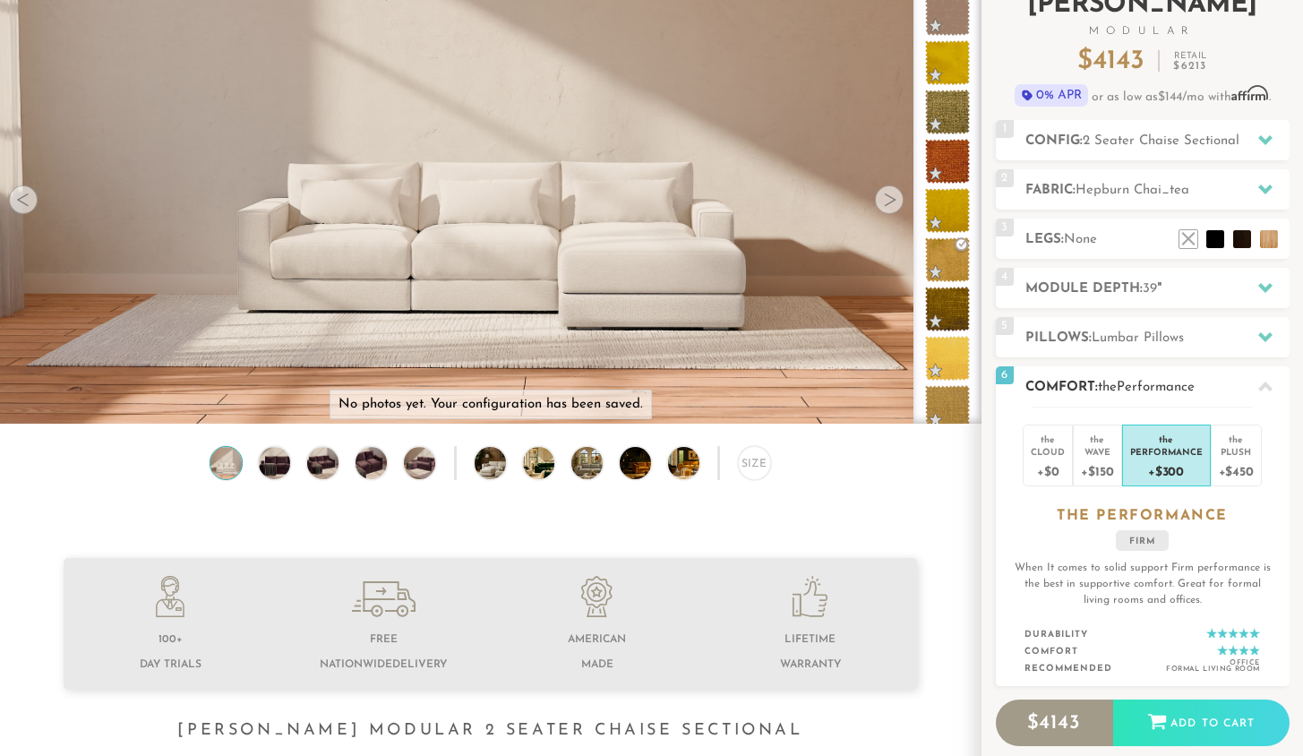
scroll to position [88, 0]
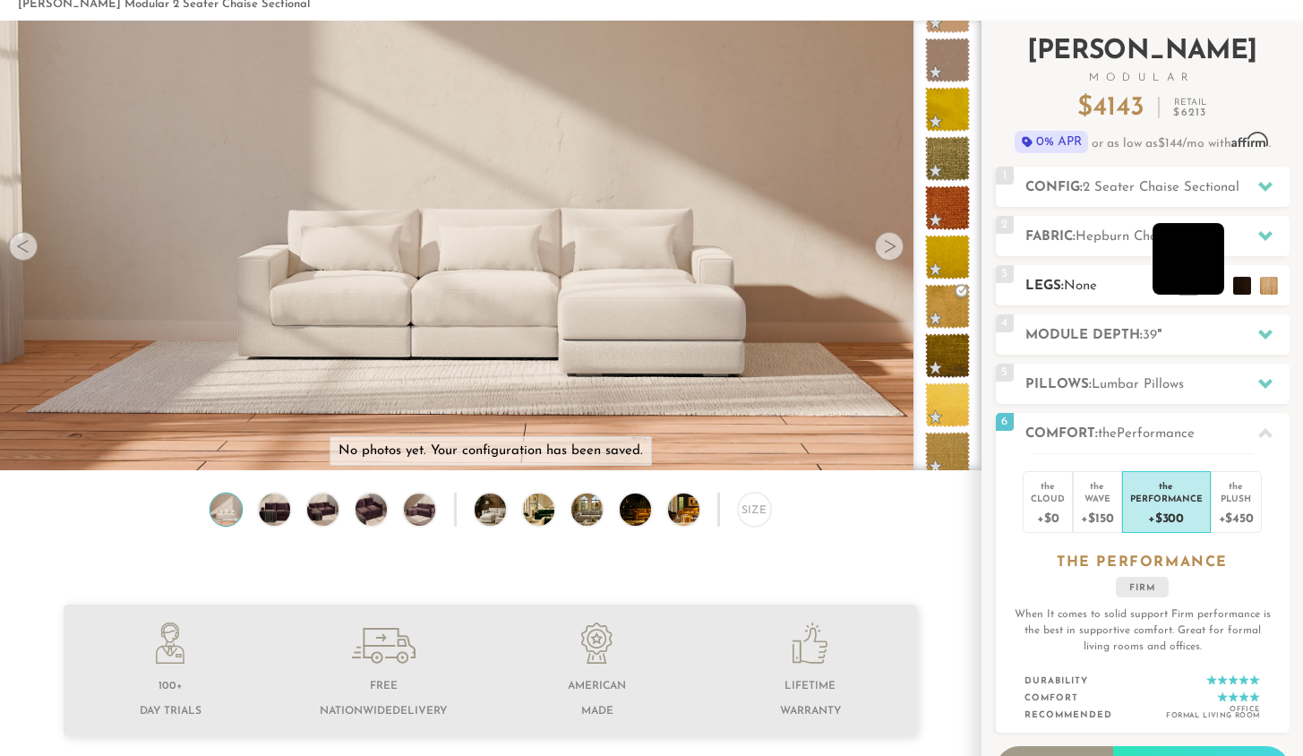
click at [876, 283] on li at bounding box center [1189, 259] width 72 height 72
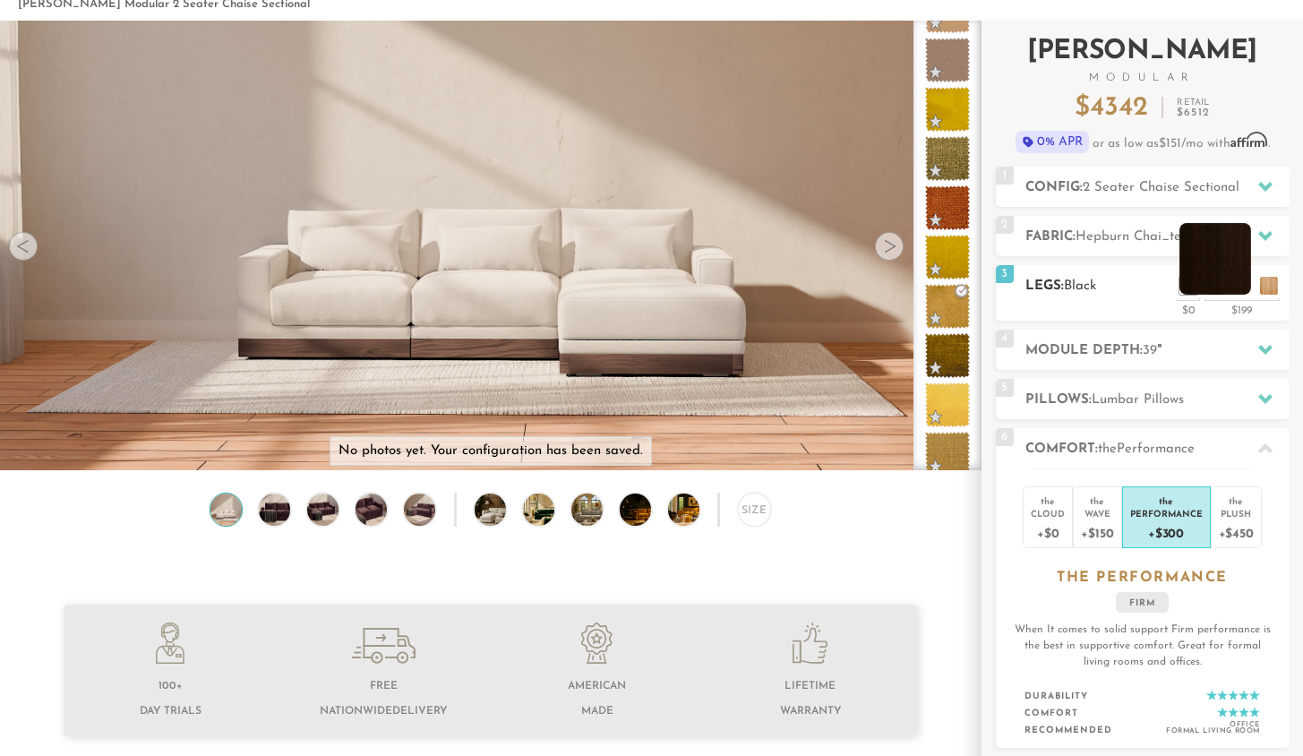
click at [876, 282] on li at bounding box center [1216, 259] width 72 height 72
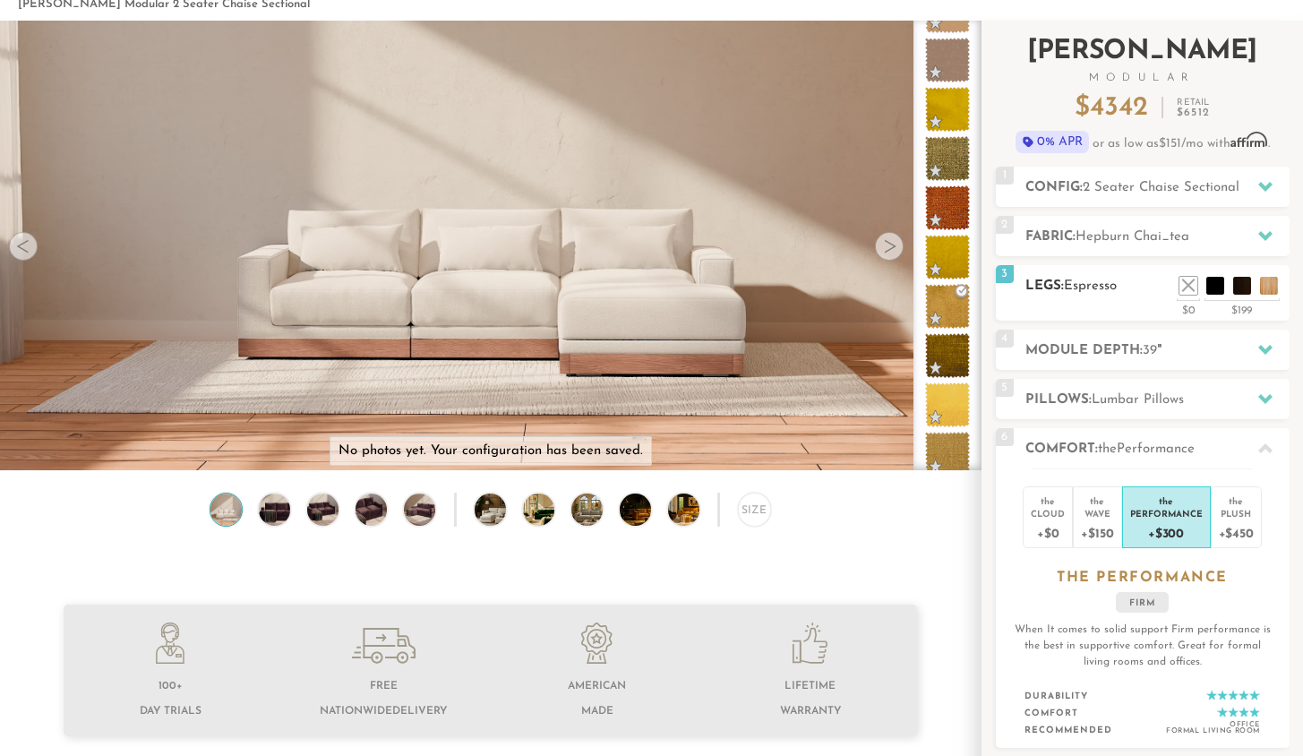
click at [876, 287] on h2 "Legs: Espresso" at bounding box center [1157, 286] width 264 height 21
click at [876, 287] on li at bounding box center [1242, 259] width 72 height 72
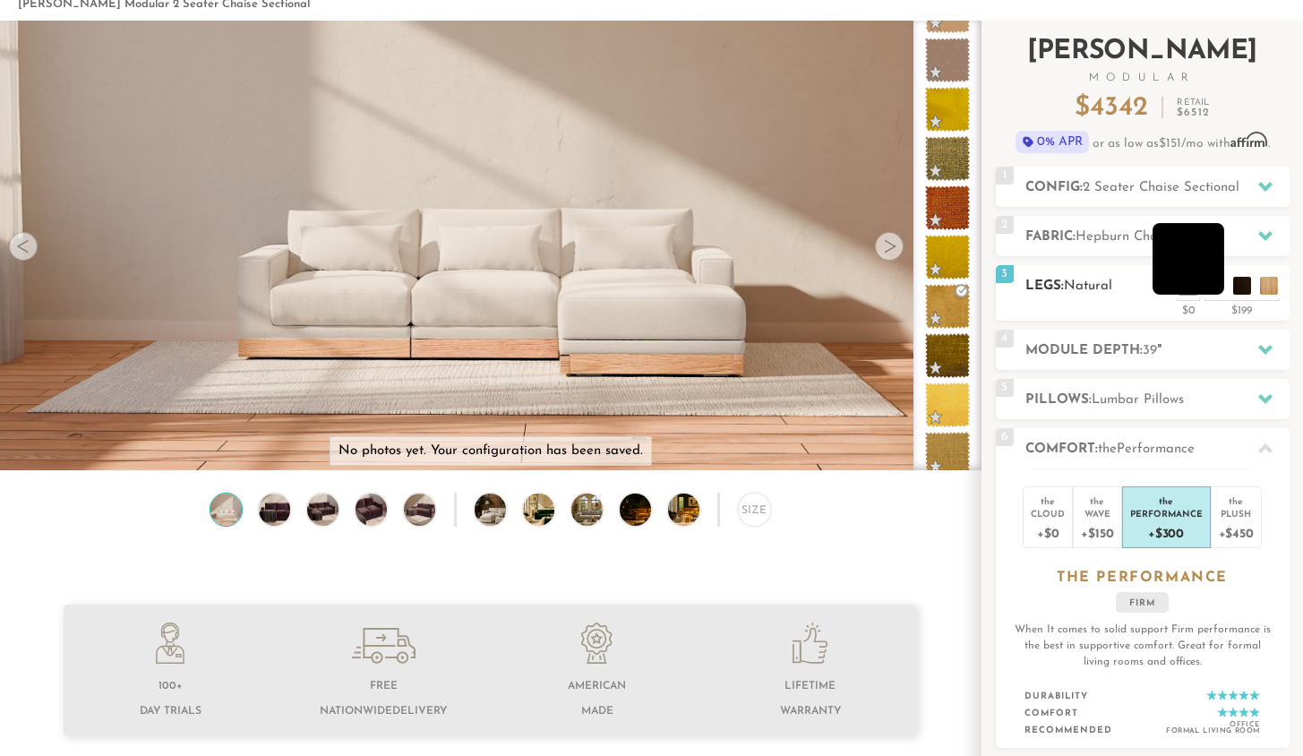
click at [876, 284] on li at bounding box center [1189, 259] width 72 height 72
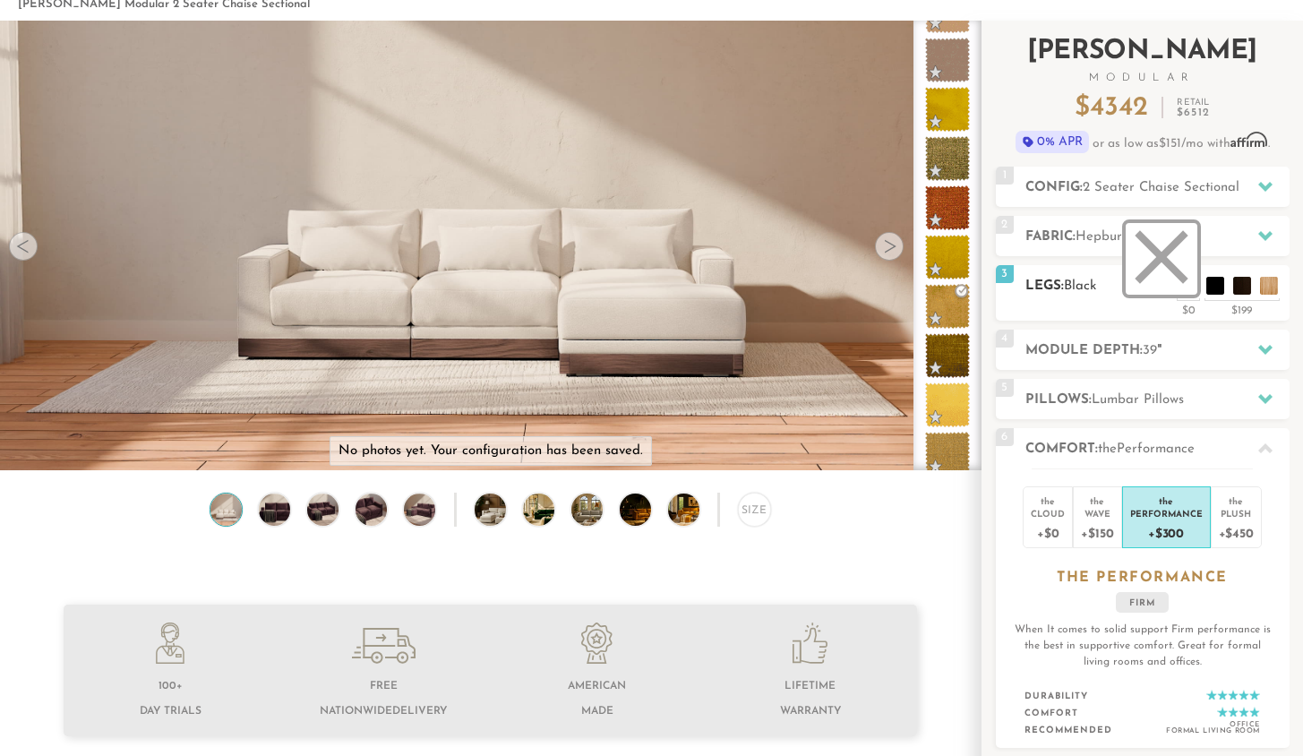
click at [876, 282] on li at bounding box center [1162, 259] width 72 height 72
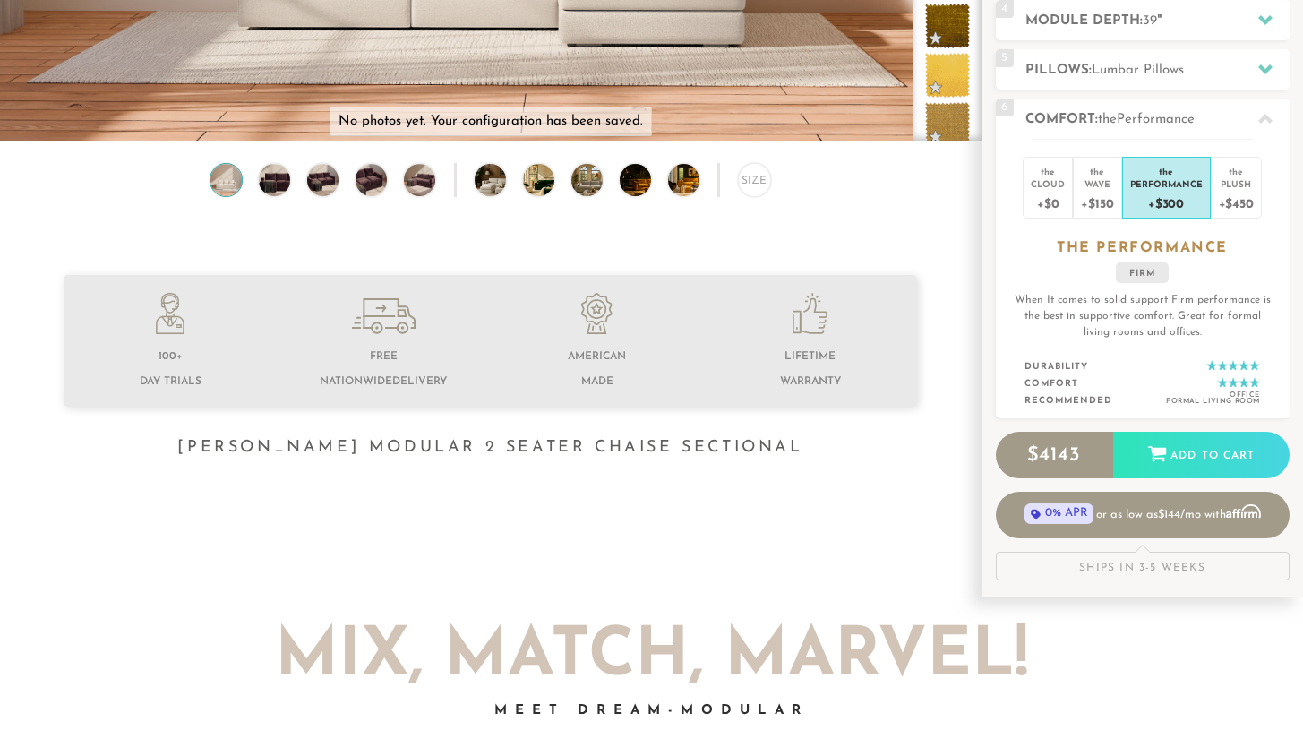
scroll to position [460, 0]
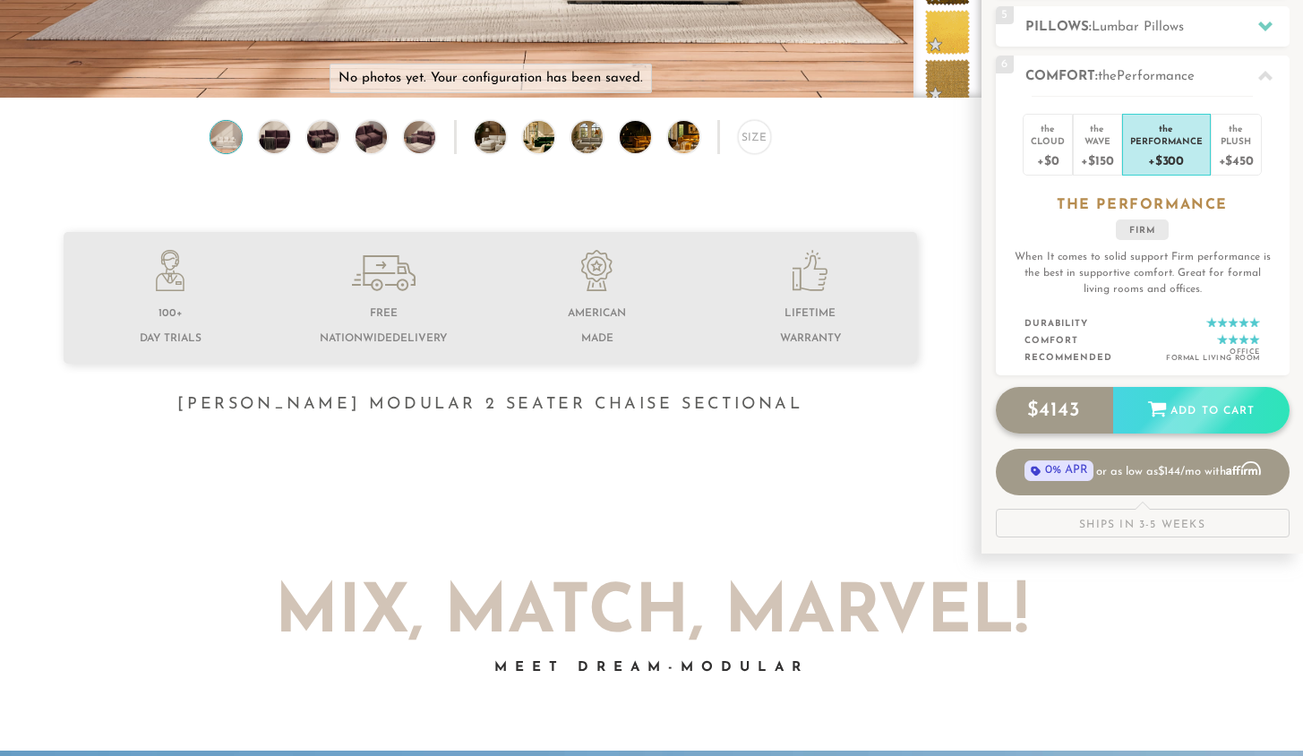
click at [876, 408] on div "Add to Cart" at bounding box center [1201, 411] width 176 height 48
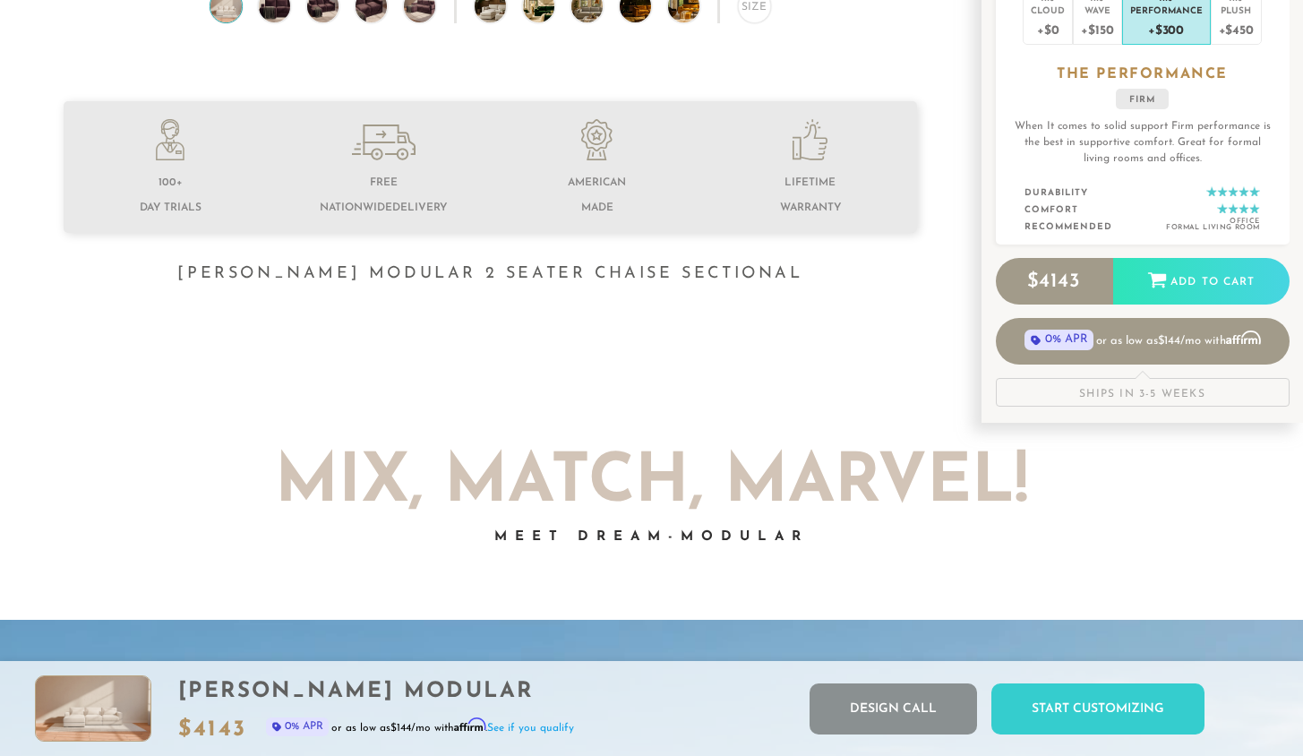
scroll to position [616, 0]
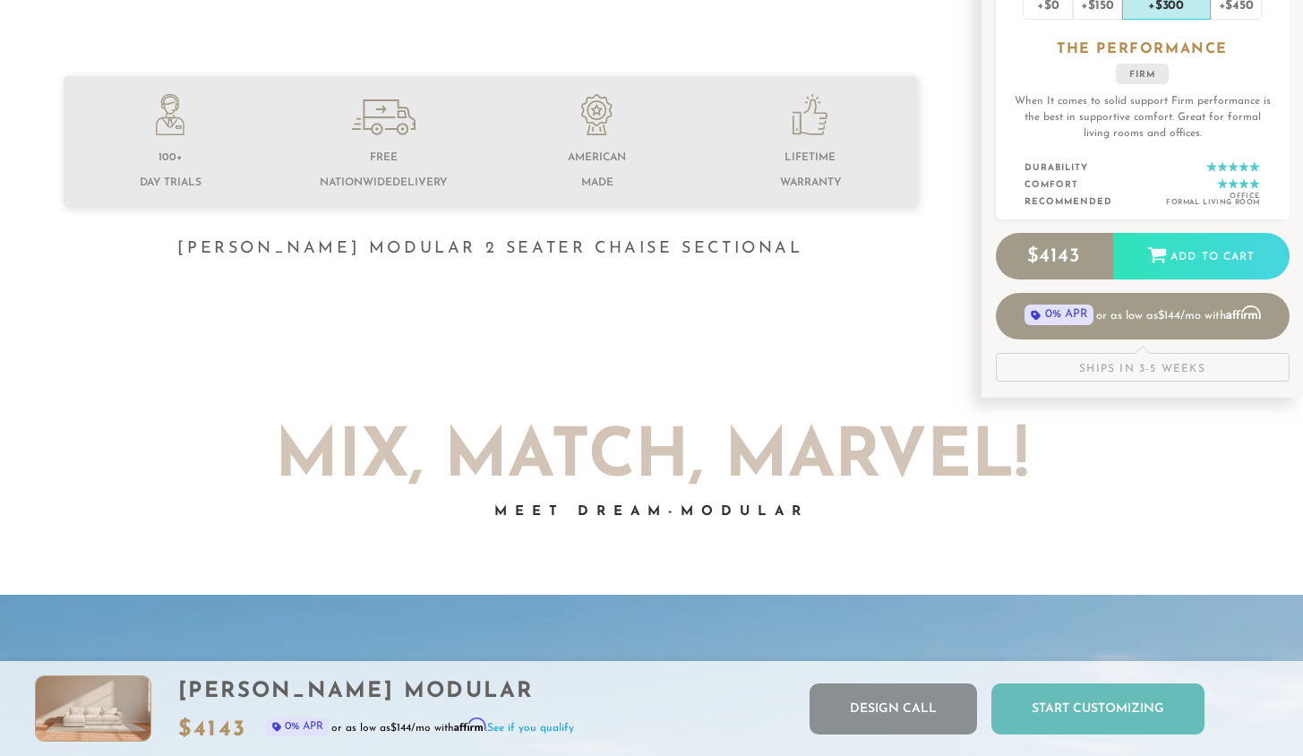
click at [876, 622] on div "Start Customizing" at bounding box center [1097, 708] width 213 height 51
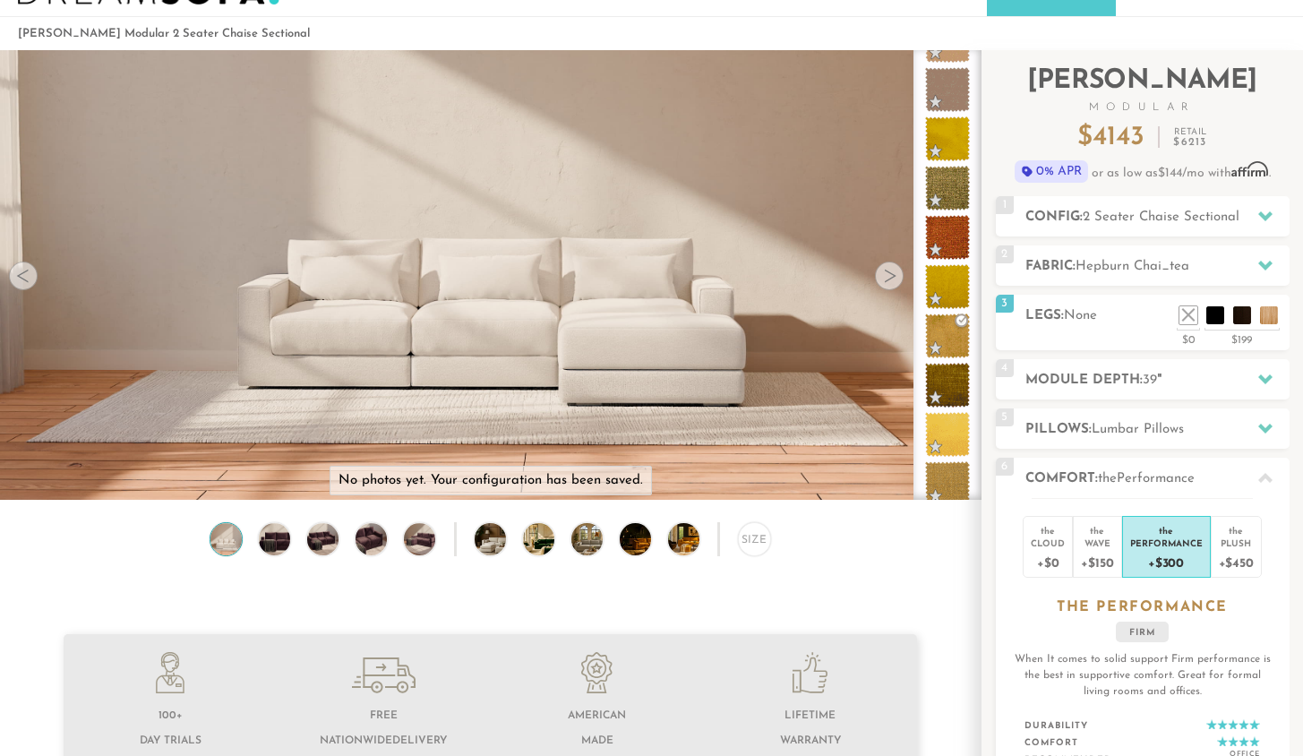
scroll to position [0, 0]
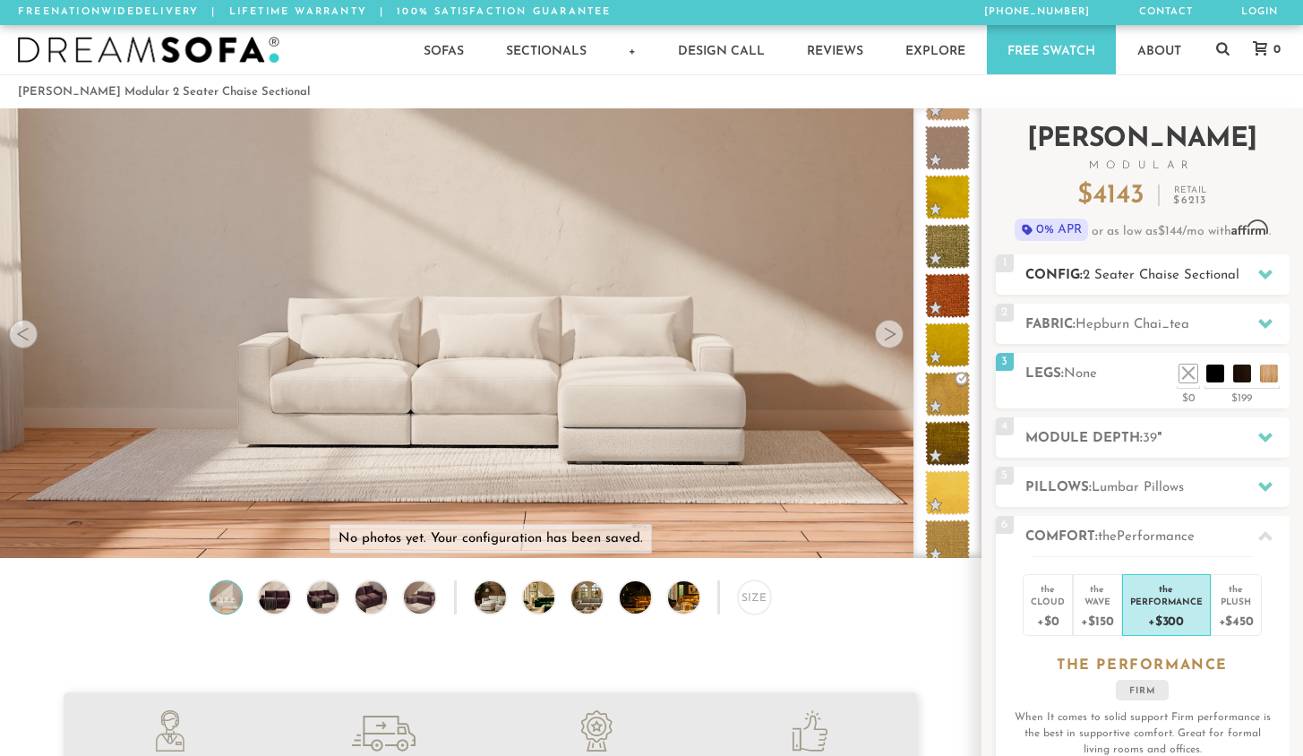
click at [876, 273] on icon at bounding box center [1265, 275] width 14 height 10
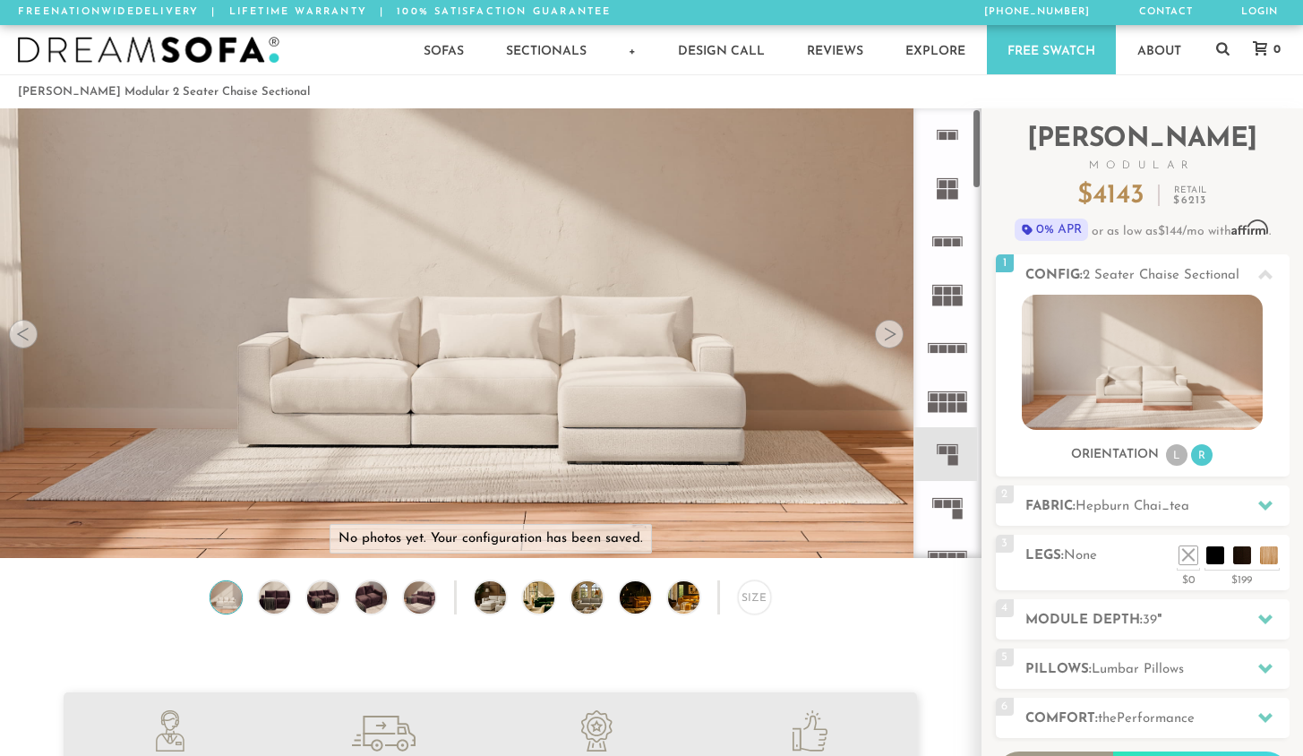
click at [876, 131] on rect at bounding box center [947, 130] width 21 height 1
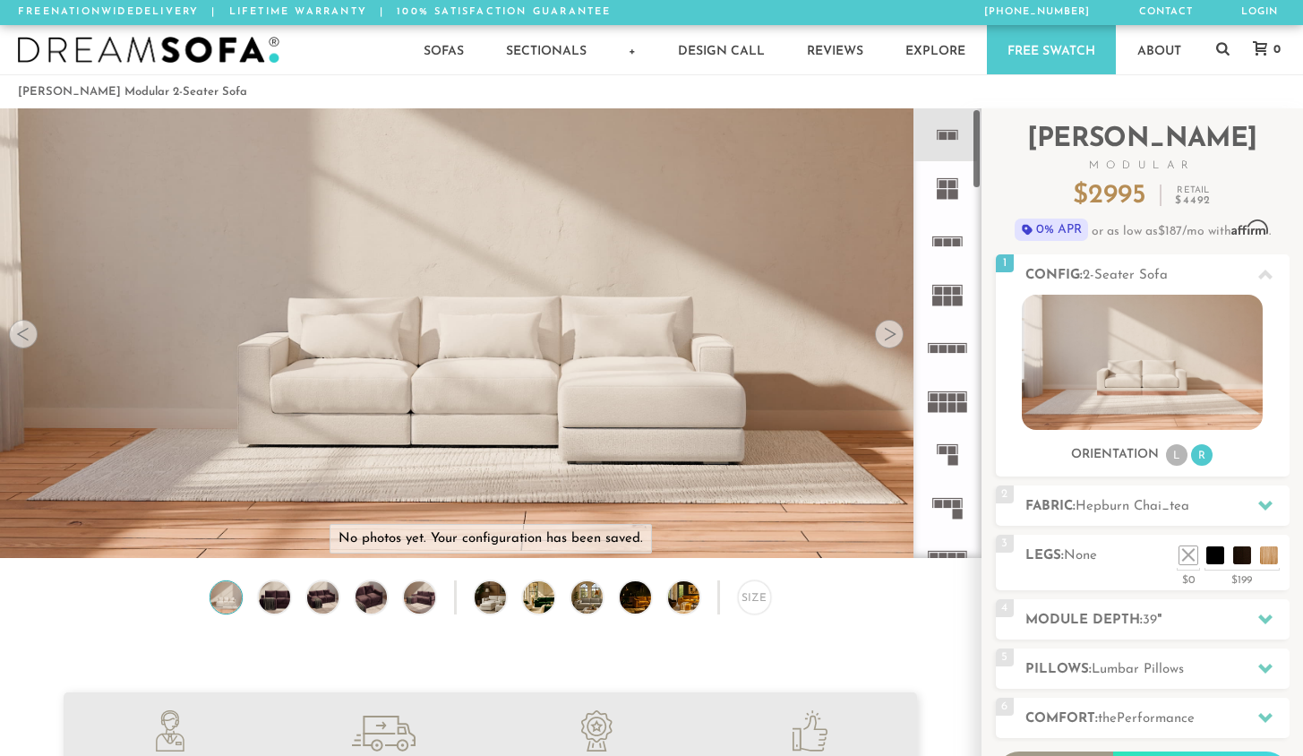
click at [876, 237] on rect at bounding box center [947, 236] width 30 height 1
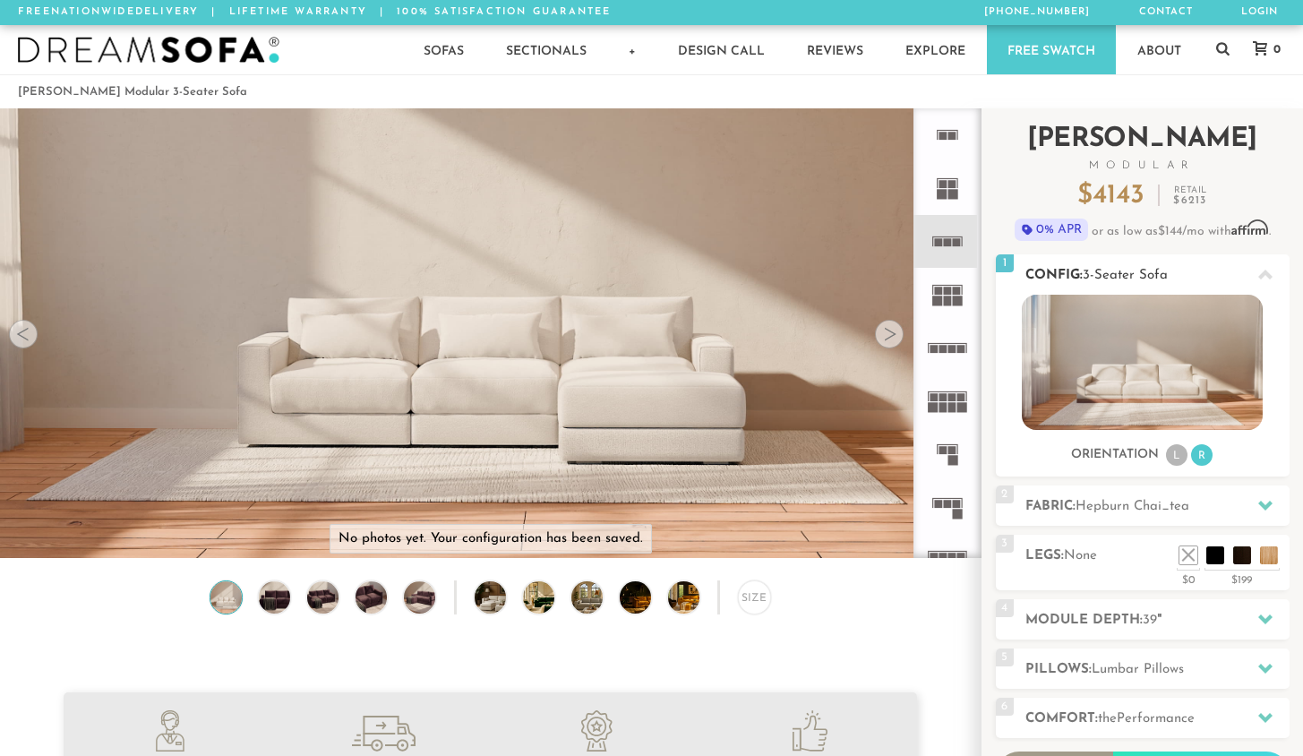
click at [876, 272] on h2 "Config: 3-Seater Sofa" at bounding box center [1157, 275] width 264 height 21
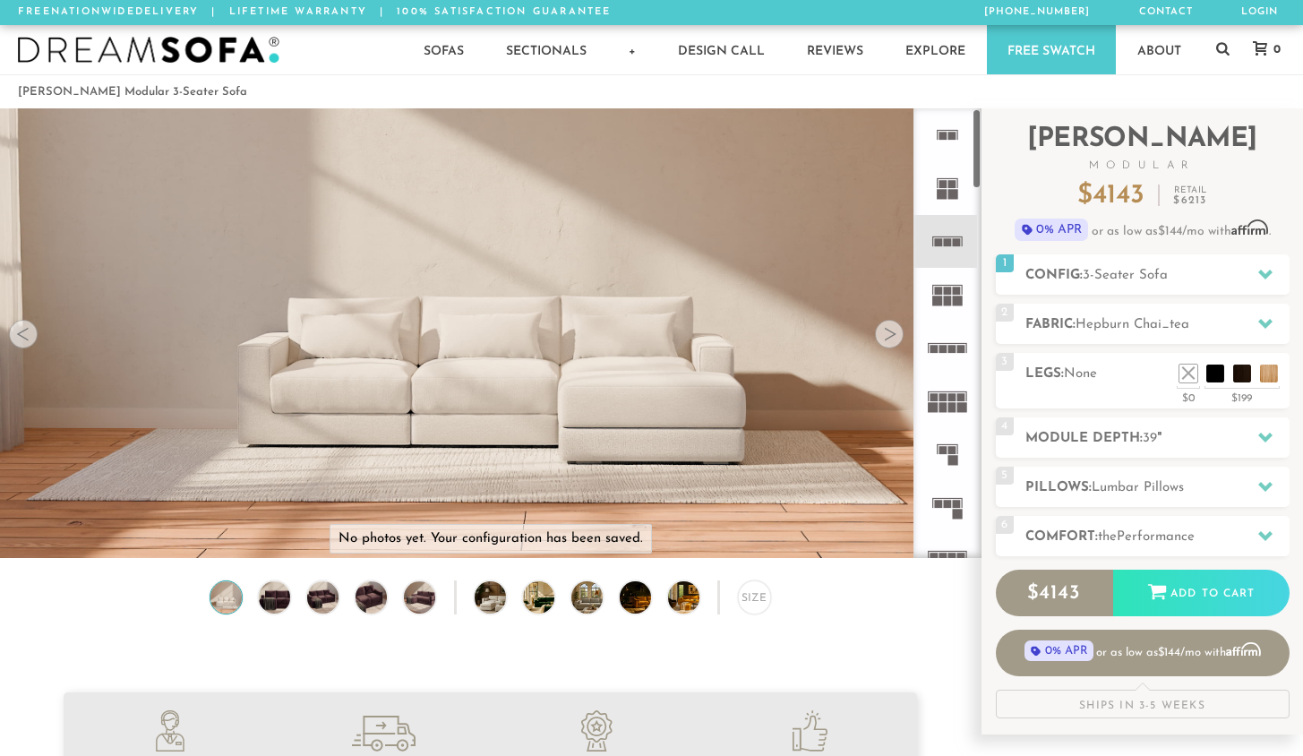
click at [876, 236] on rect at bounding box center [947, 236] width 30 height 1
click at [876, 243] on rect at bounding box center [948, 242] width 8 height 8
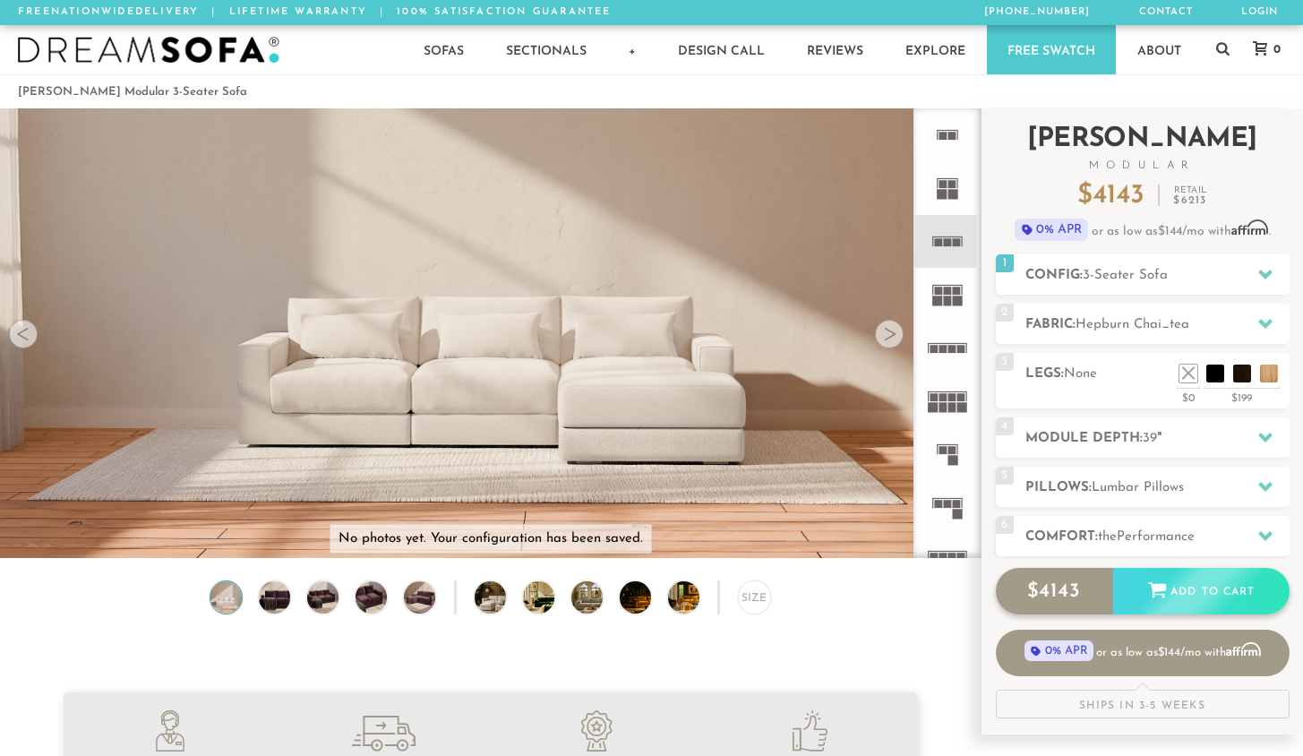
click at [876, 584] on div "$ 4143 Add to Cart" at bounding box center [1143, 591] width 294 height 47
click at [876, 273] on span "3-Seater Sofa" at bounding box center [1125, 275] width 85 height 13
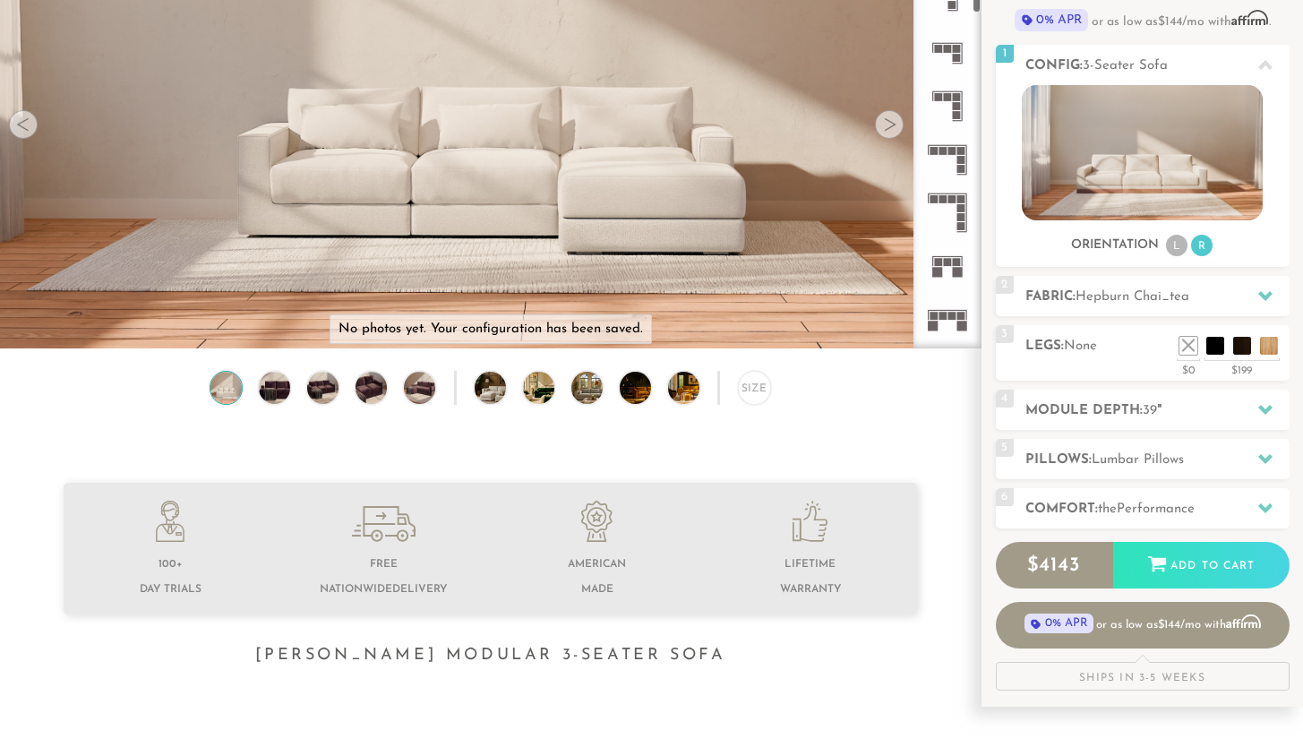
scroll to position [0, 0]
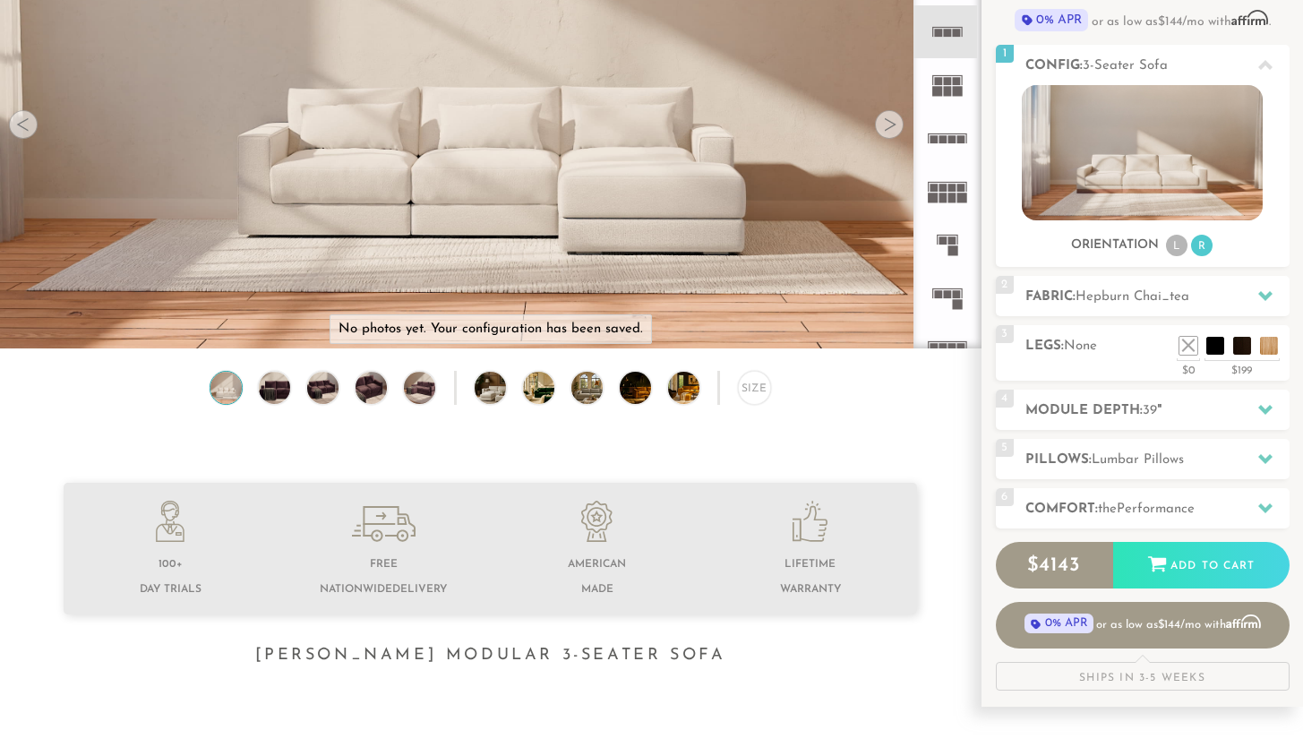
click at [876, 243] on rect at bounding box center [943, 241] width 8 height 8
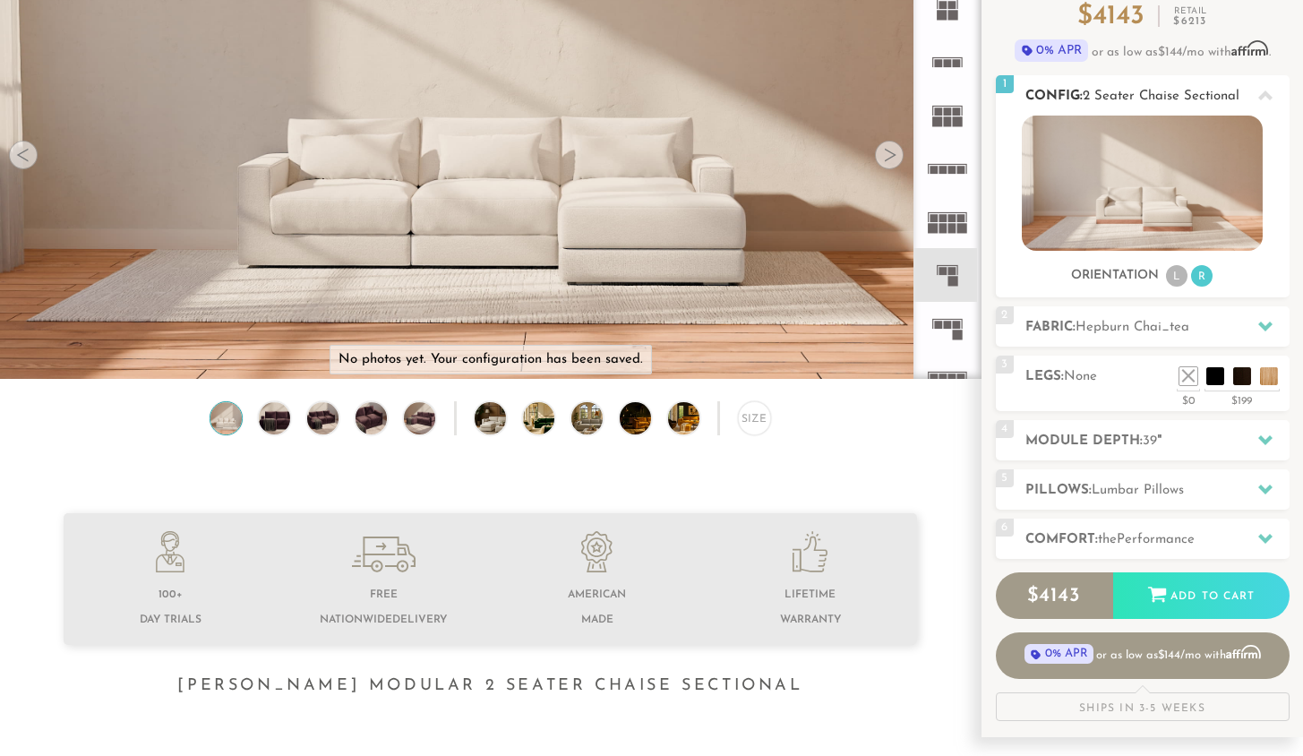
scroll to position [154, 0]
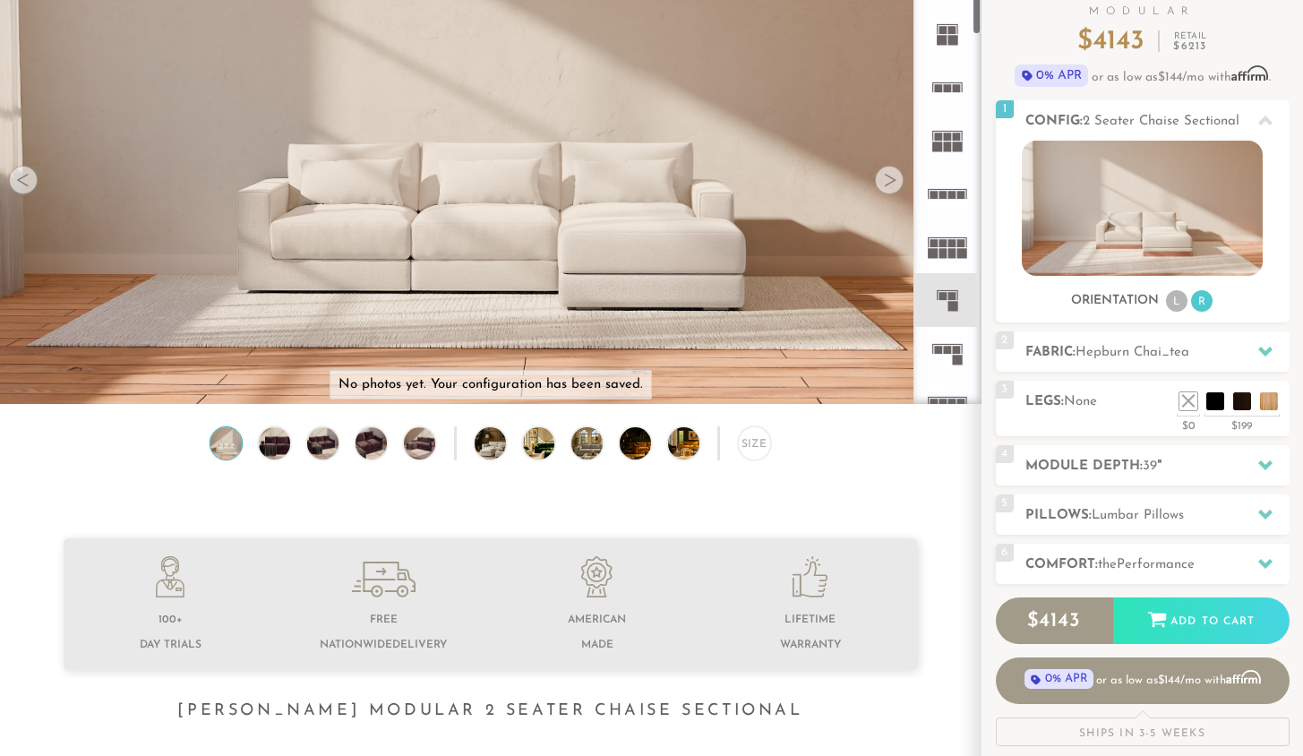
click at [876, 188] on icon at bounding box center [947, 193] width 53 height 53
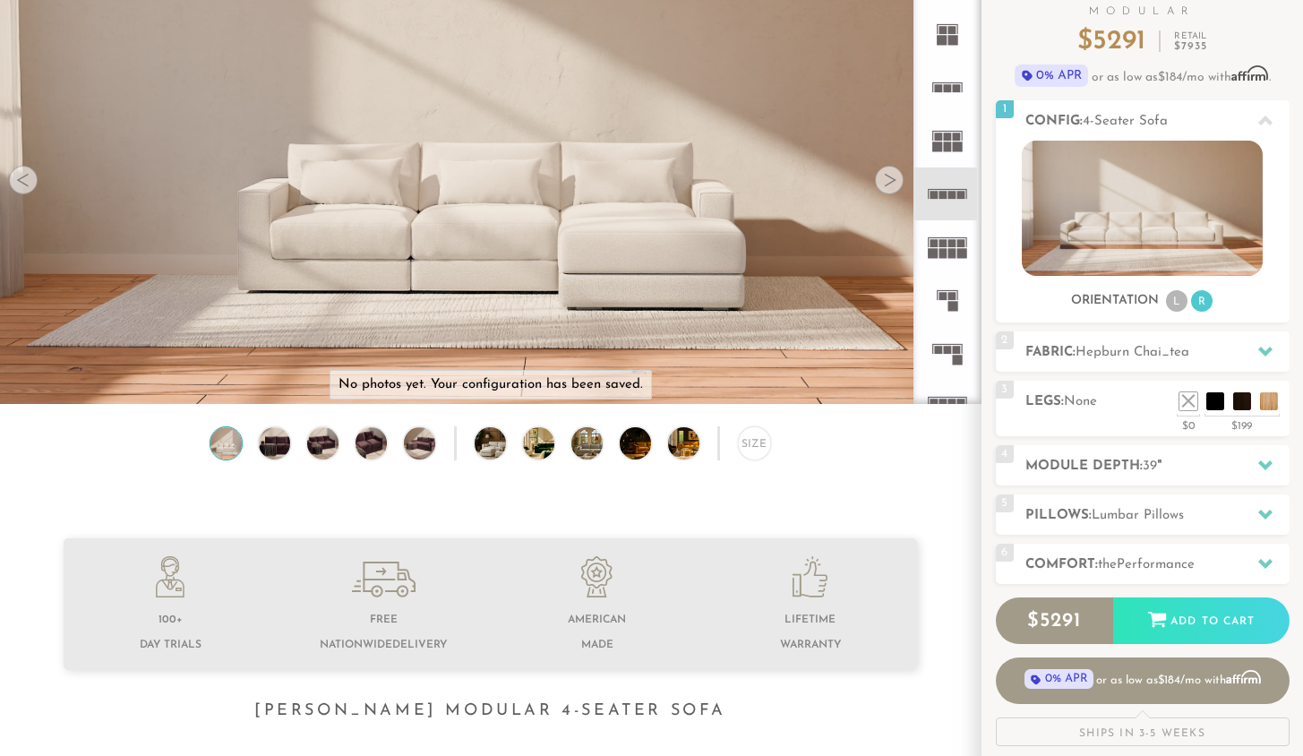
click at [876, 252] on icon at bounding box center [947, 246] width 53 height 53
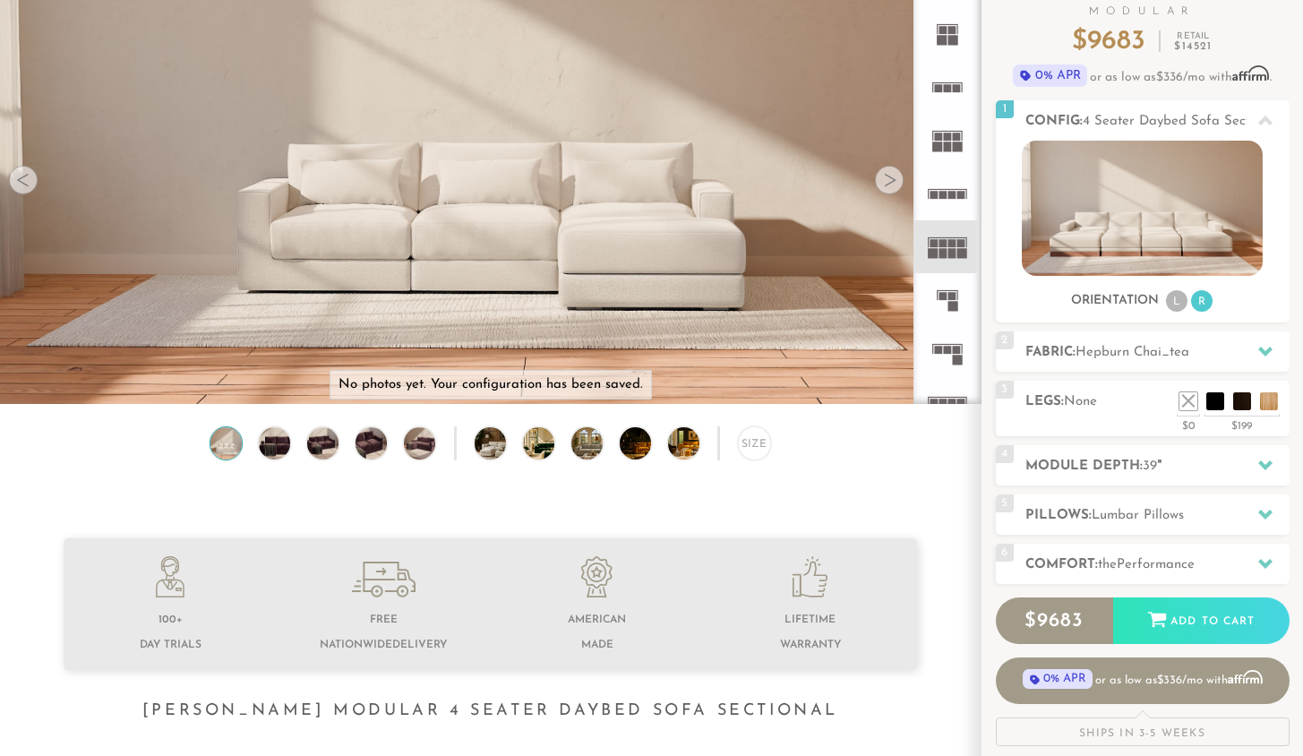
click at [876, 296] on rect at bounding box center [943, 297] width 8 height 8
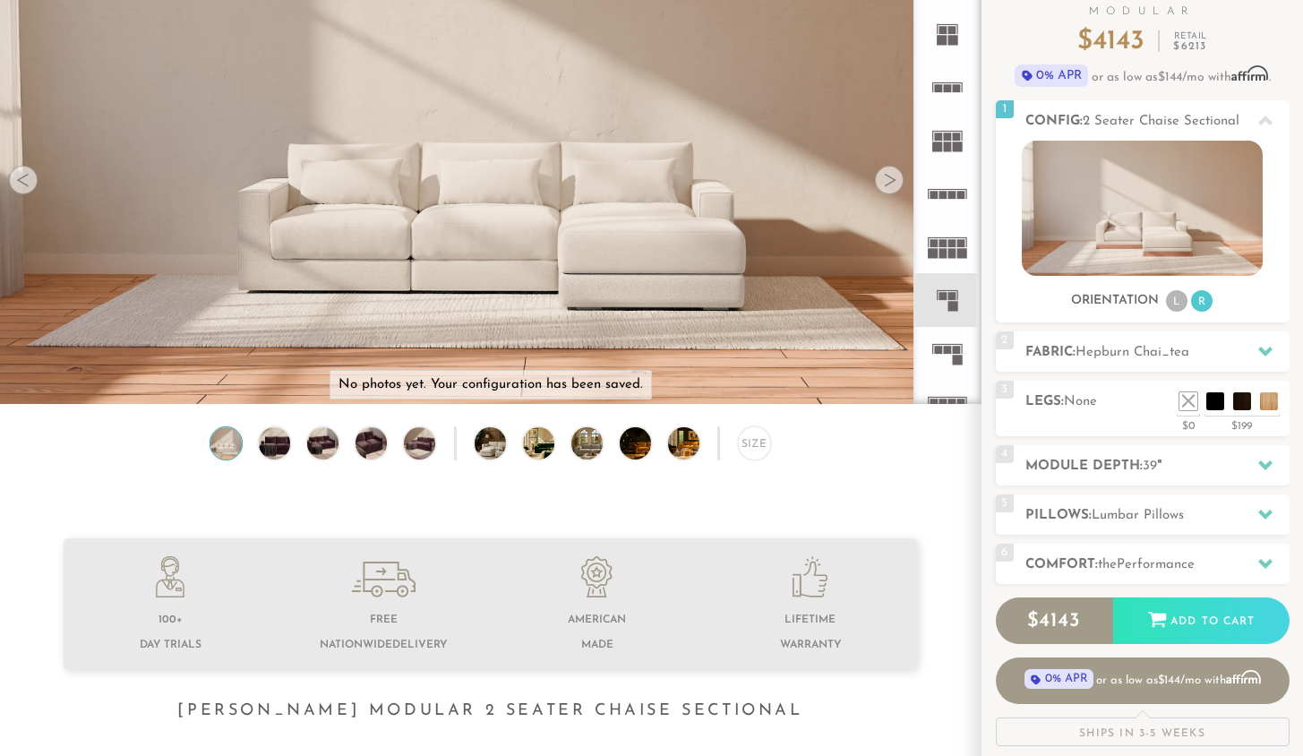
click at [876, 335] on icon at bounding box center [947, 353] width 53 height 53
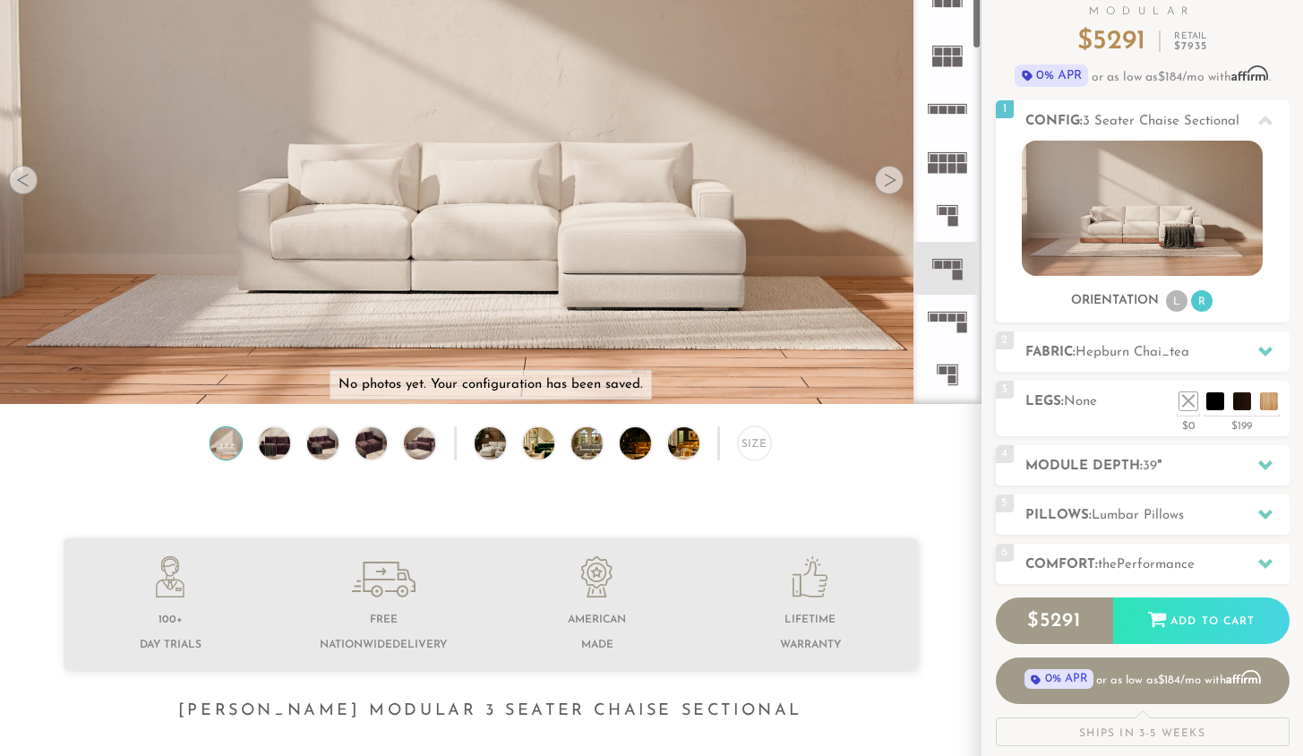
scroll to position [110, 0]
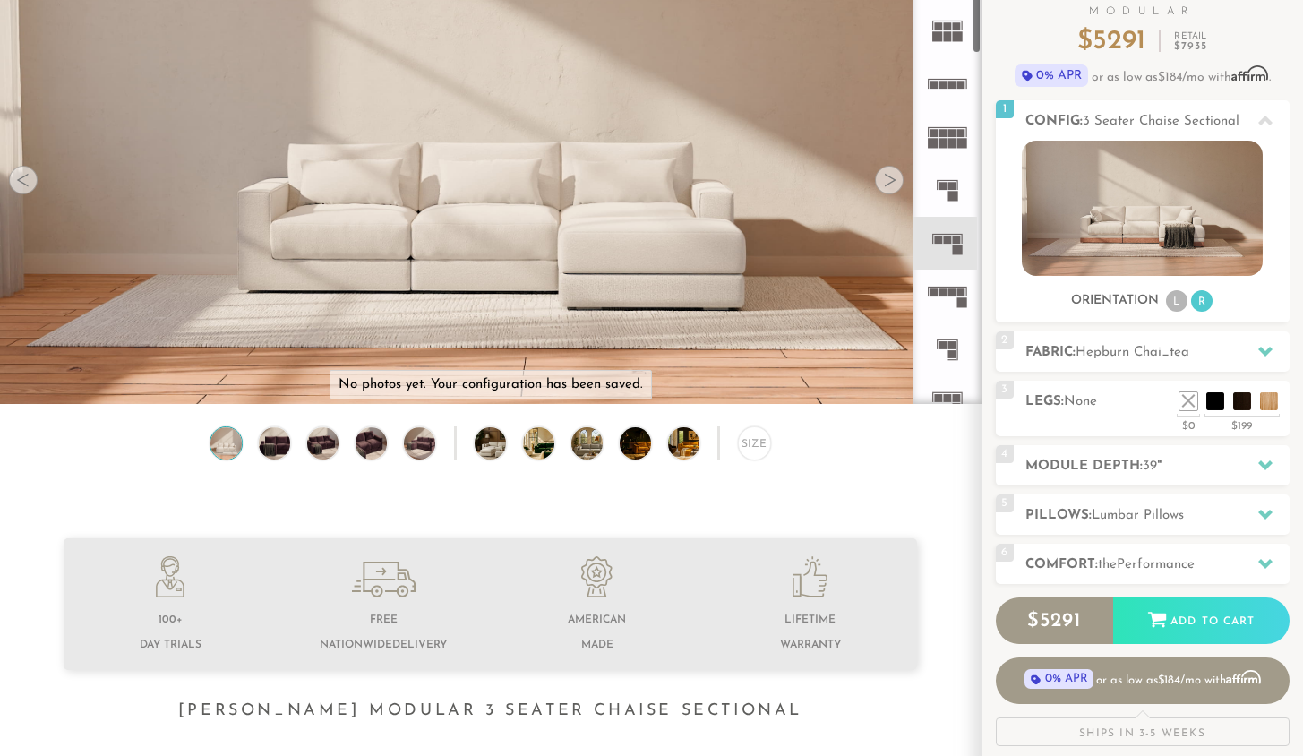
click at [876, 343] on rect at bounding box center [952, 345] width 8 height 8
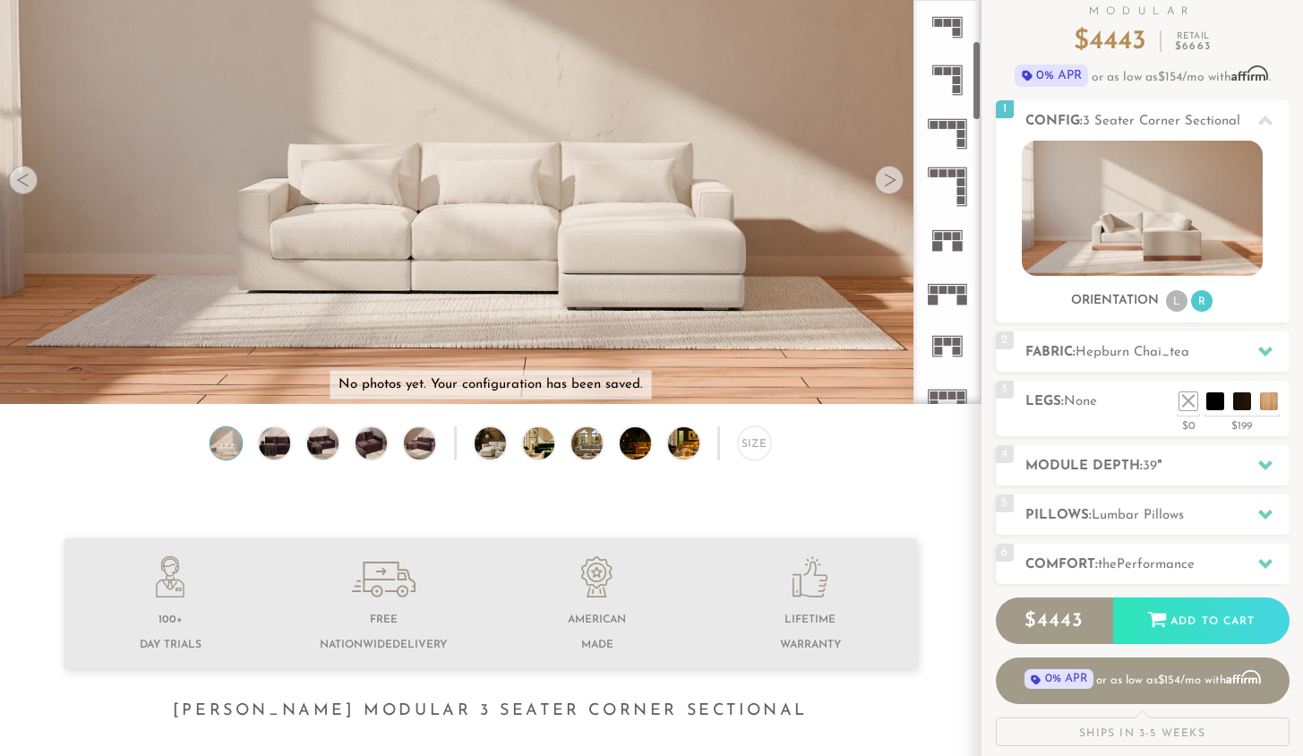
scroll to position [518, 0]
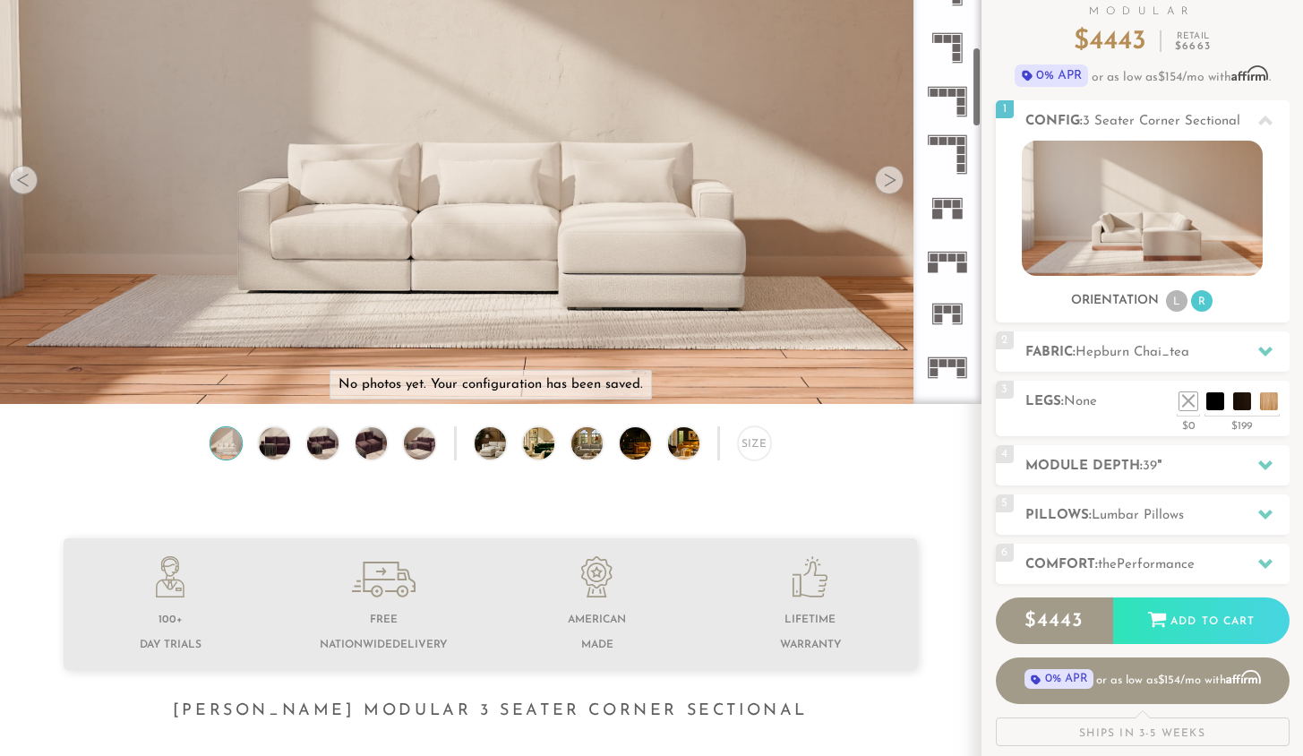
click at [876, 302] on icon at bounding box center [947, 313] width 53 height 53
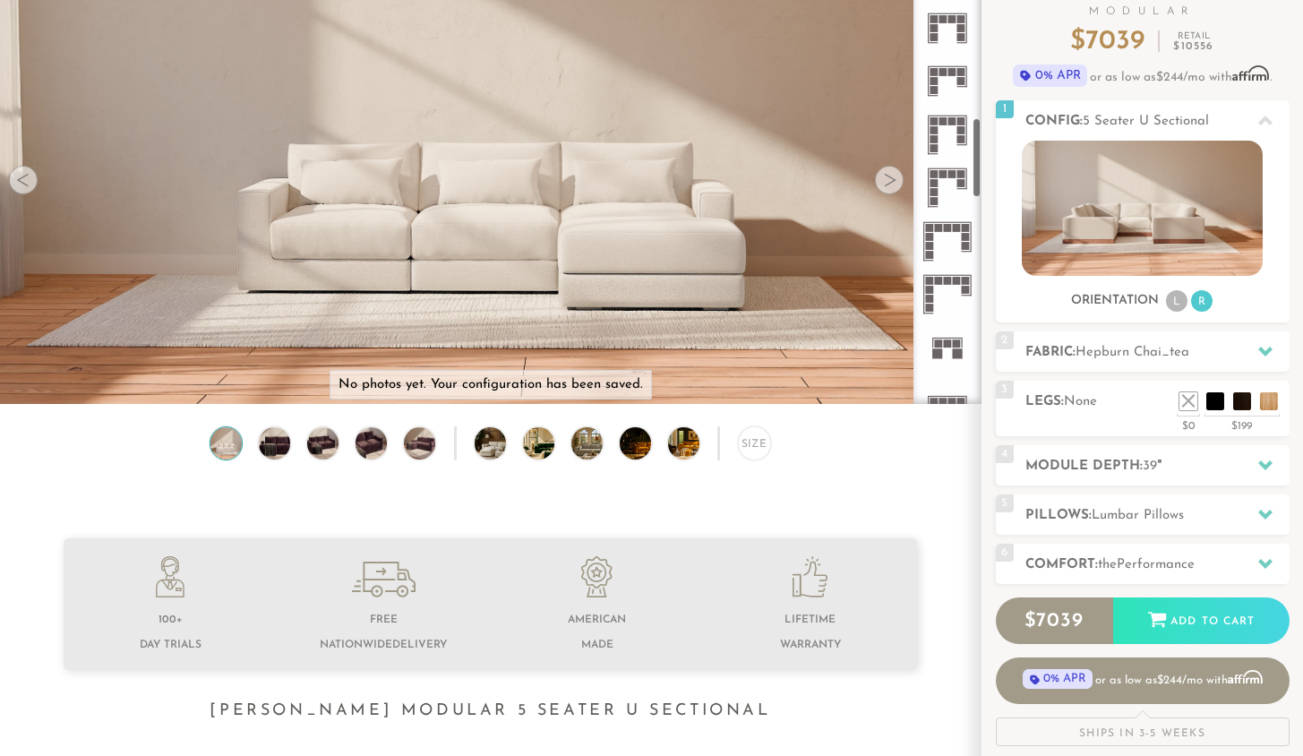
scroll to position [939, 0]
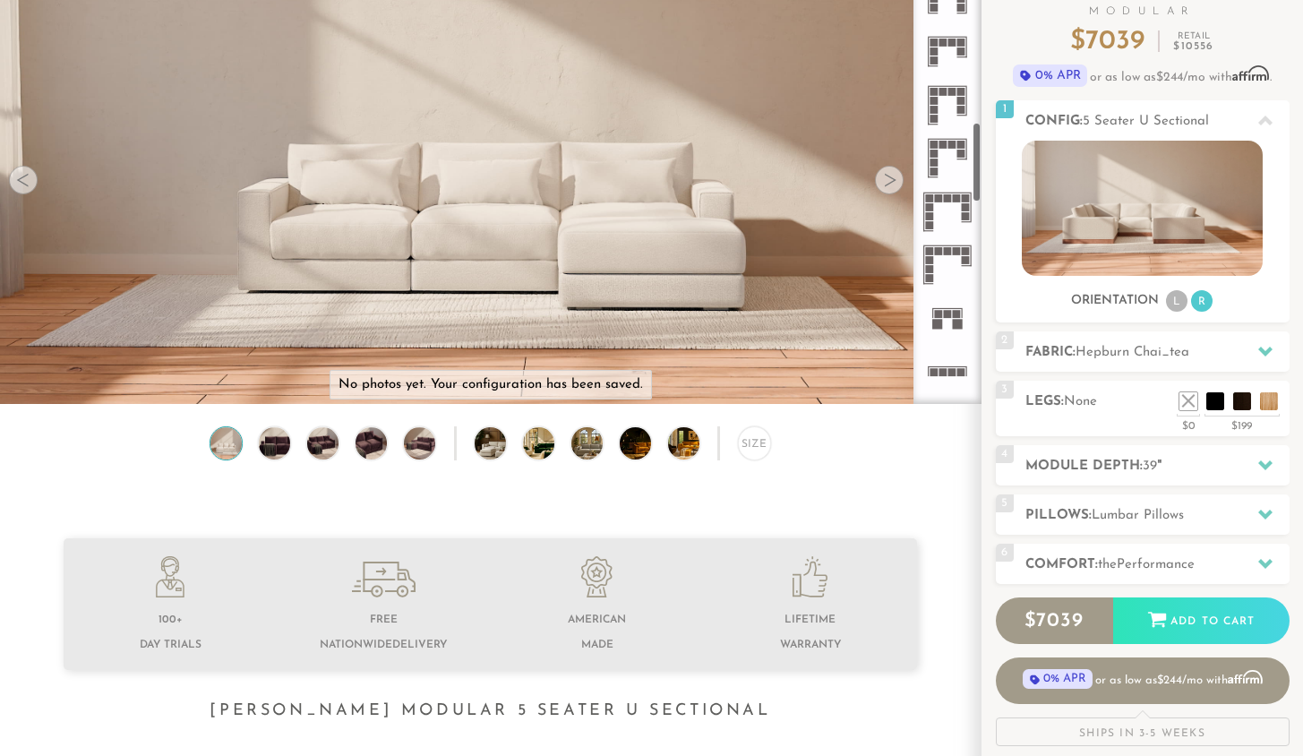
click at [876, 313] on rect at bounding box center [948, 315] width 8 height 8
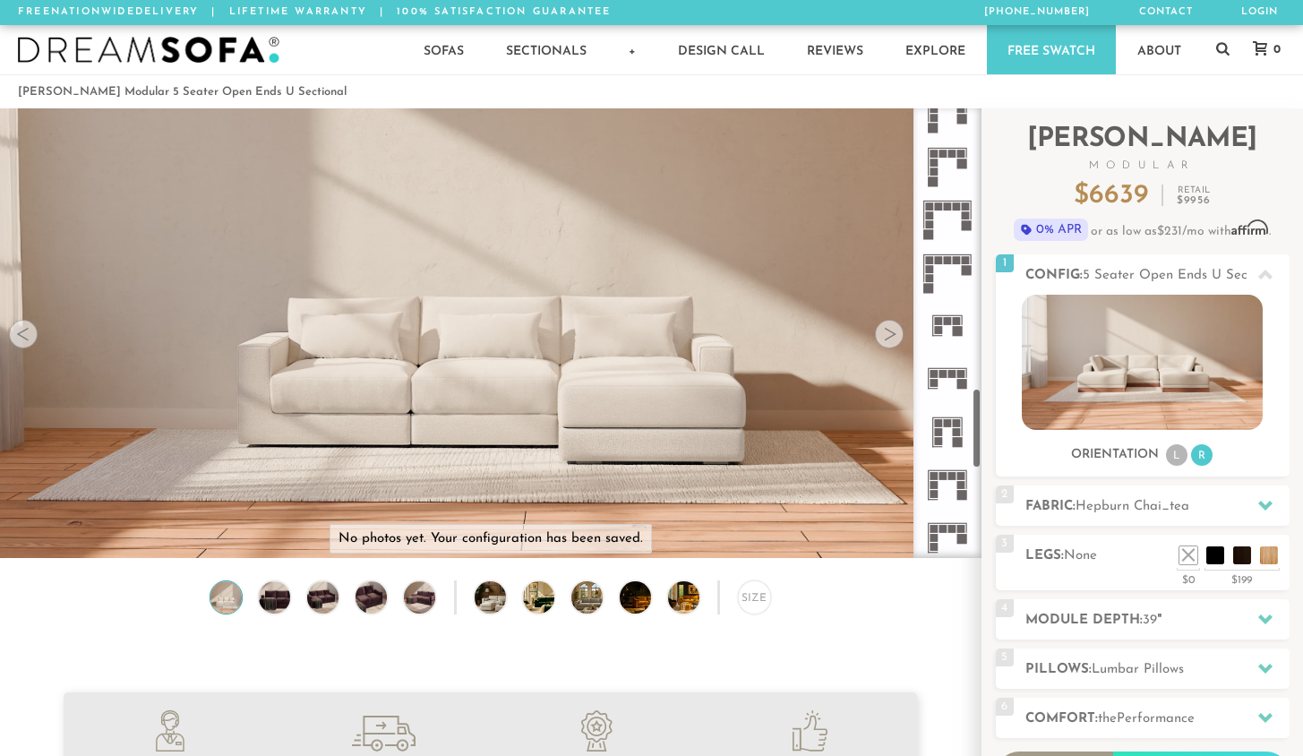
scroll to position [1568, 0]
click at [876, 316] on rect at bounding box center [948, 317] width 8 height 8
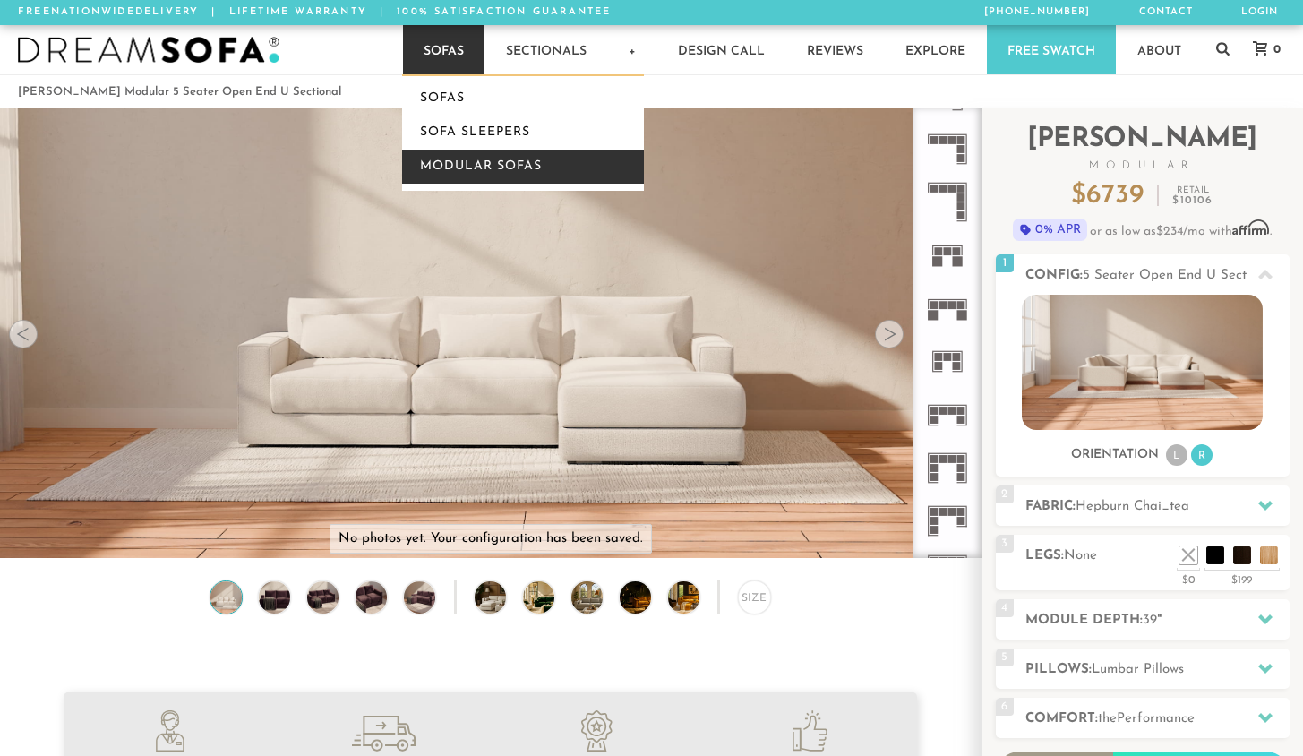
click at [465, 161] on link "Modular Sofas" at bounding box center [523, 167] width 242 height 34
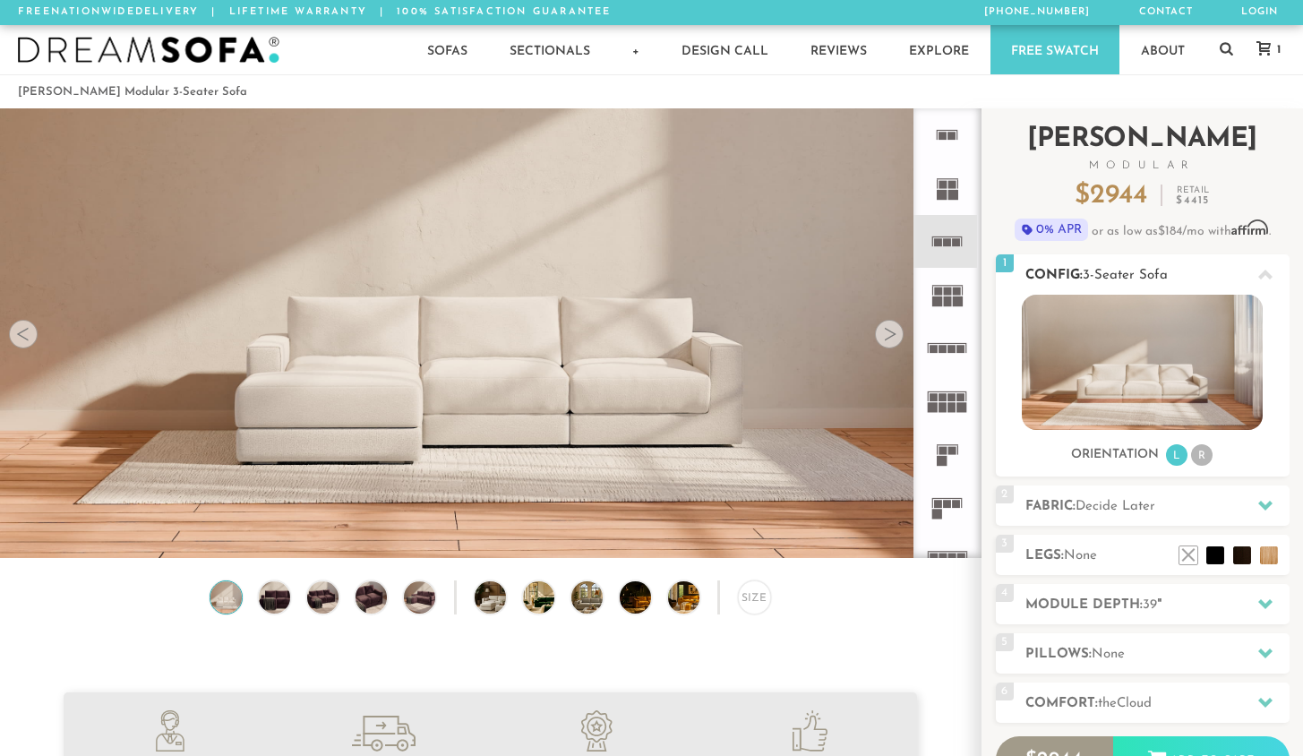
scroll to position [109, 0]
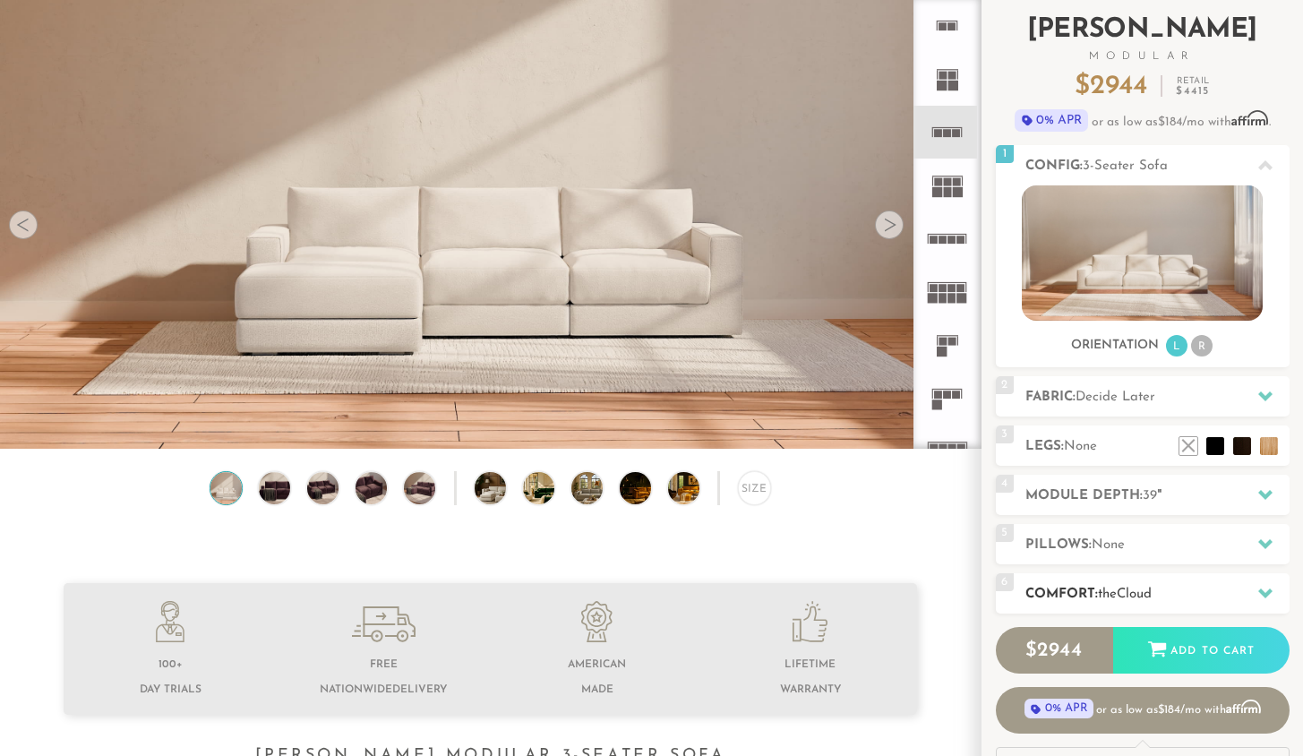
click at [1248, 594] on div at bounding box center [1266, 593] width 38 height 37
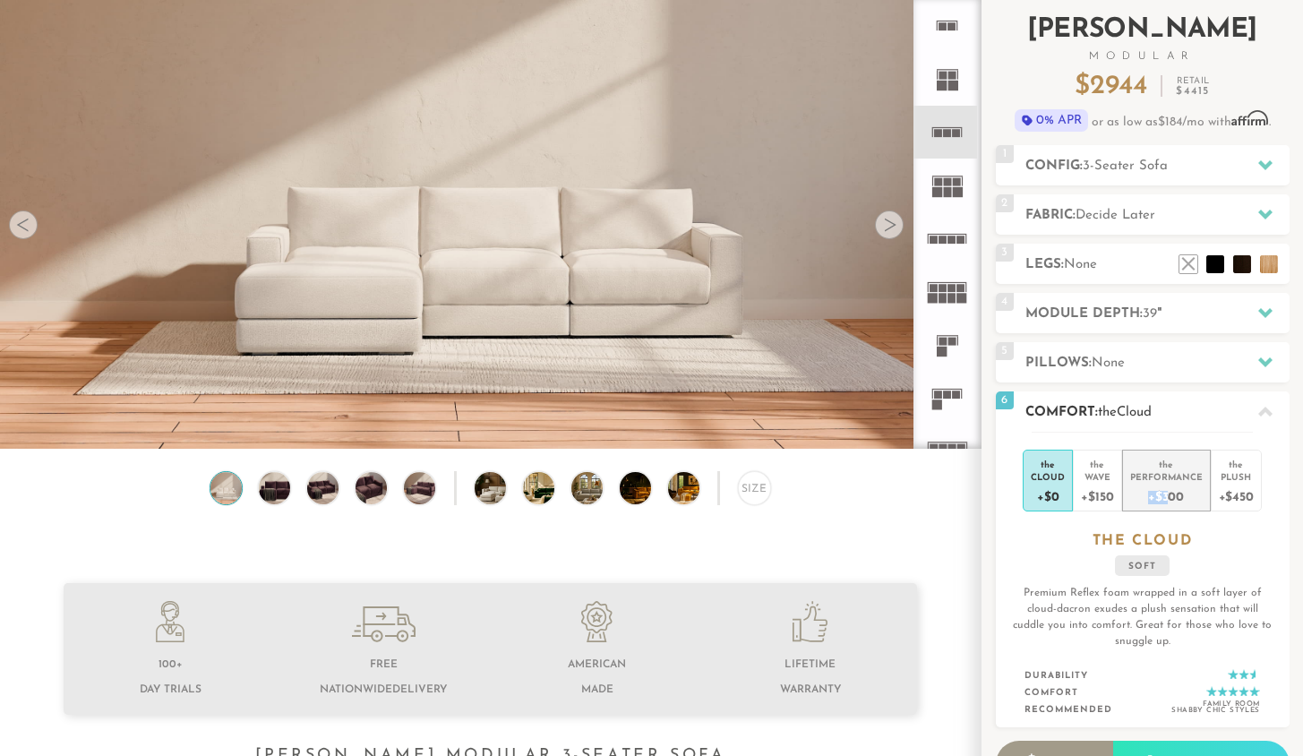
drag, startPoint x: 1154, startPoint y: 485, endPoint x: 1170, endPoint y: 498, distance: 20.3
click at [1170, 498] on div "+$300" at bounding box center [1166, 496] width 73 height 26
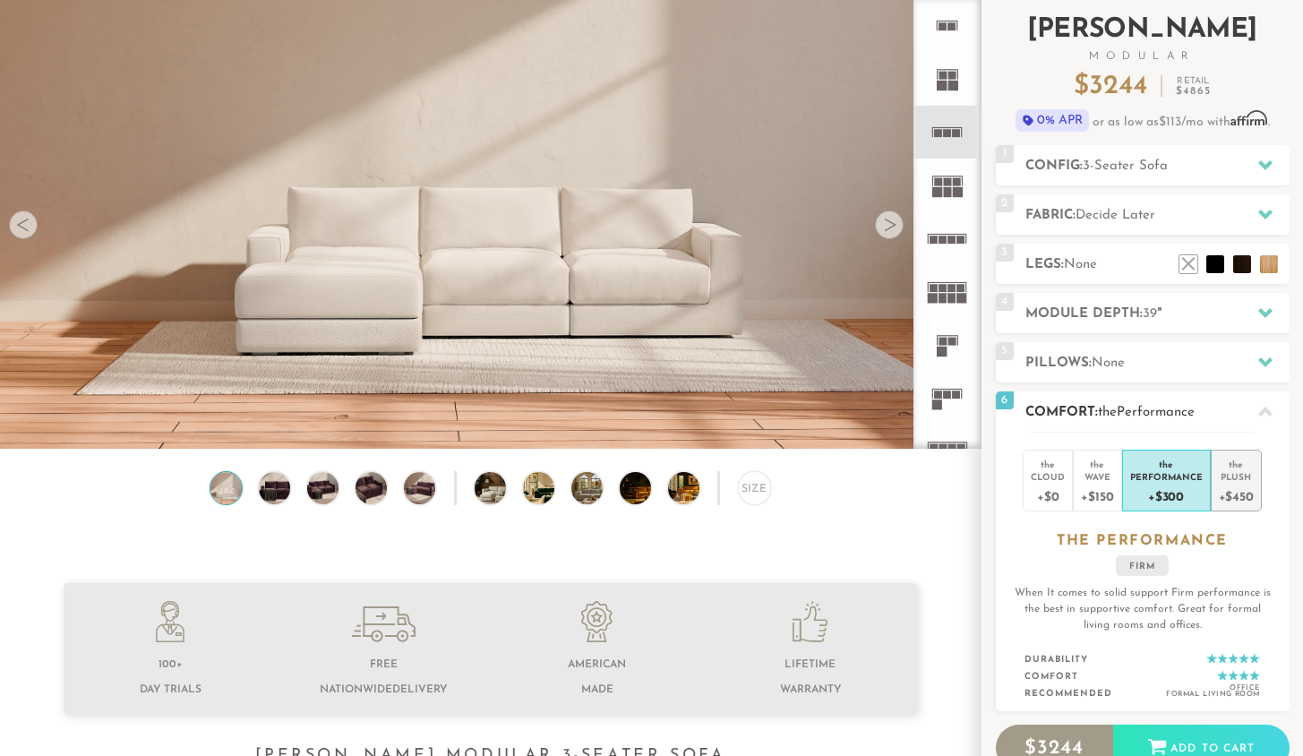
click at [1233, 487] on div "+$450" at bounding box center [1236, 496] width 35 height 26
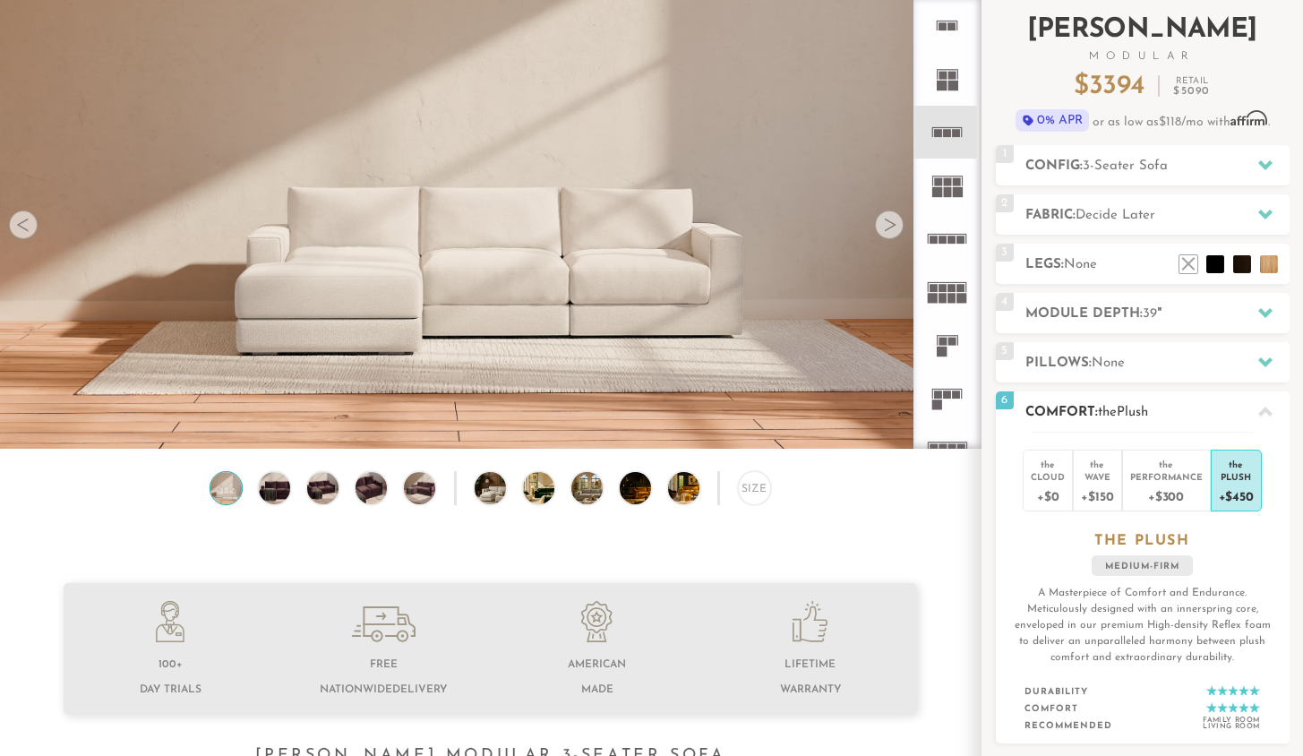
click at [1038, 552] on div "the Cloud +$0 the Wave +$150 the Performance +$300 the Plush +$450 the PLUSH me…" at bounding box center [1143, 588] width 294 height 313
click at [1169, 502] on div "+$300" at bounding box center [1166, 496] width 73 height 26
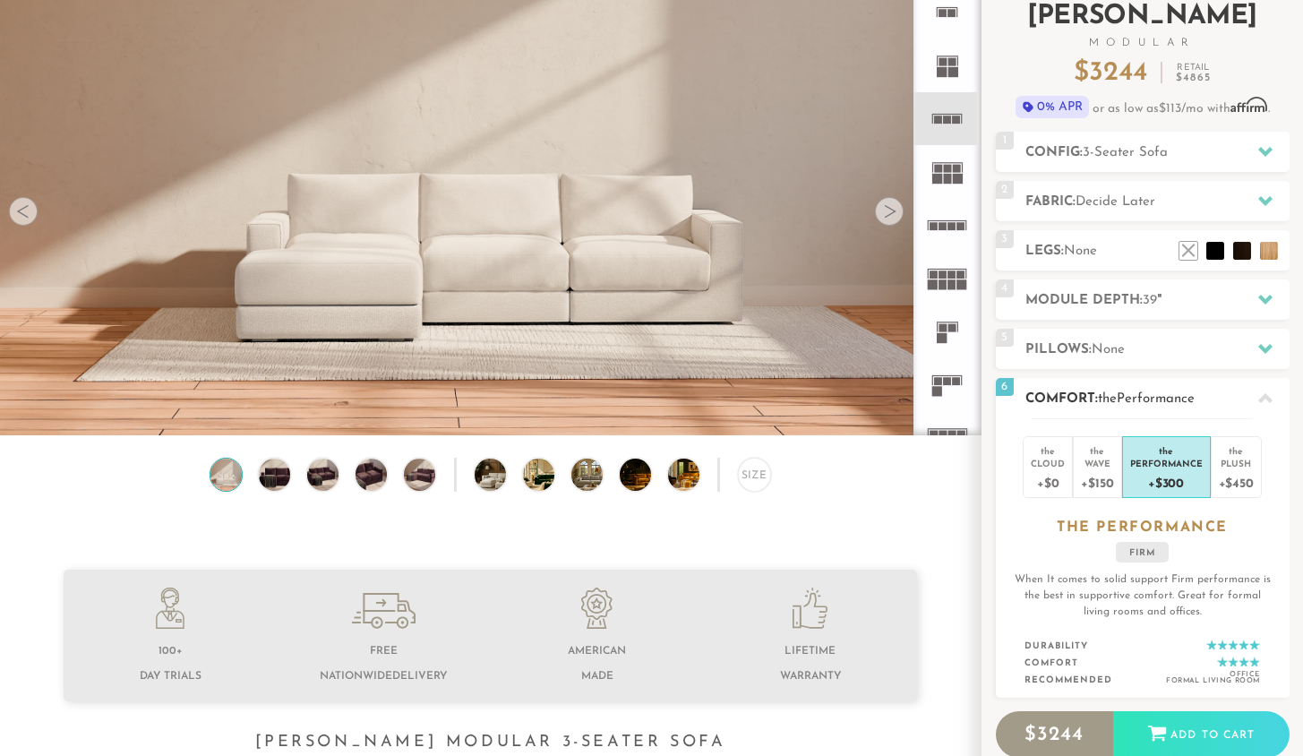
scroll to position [102, 0]
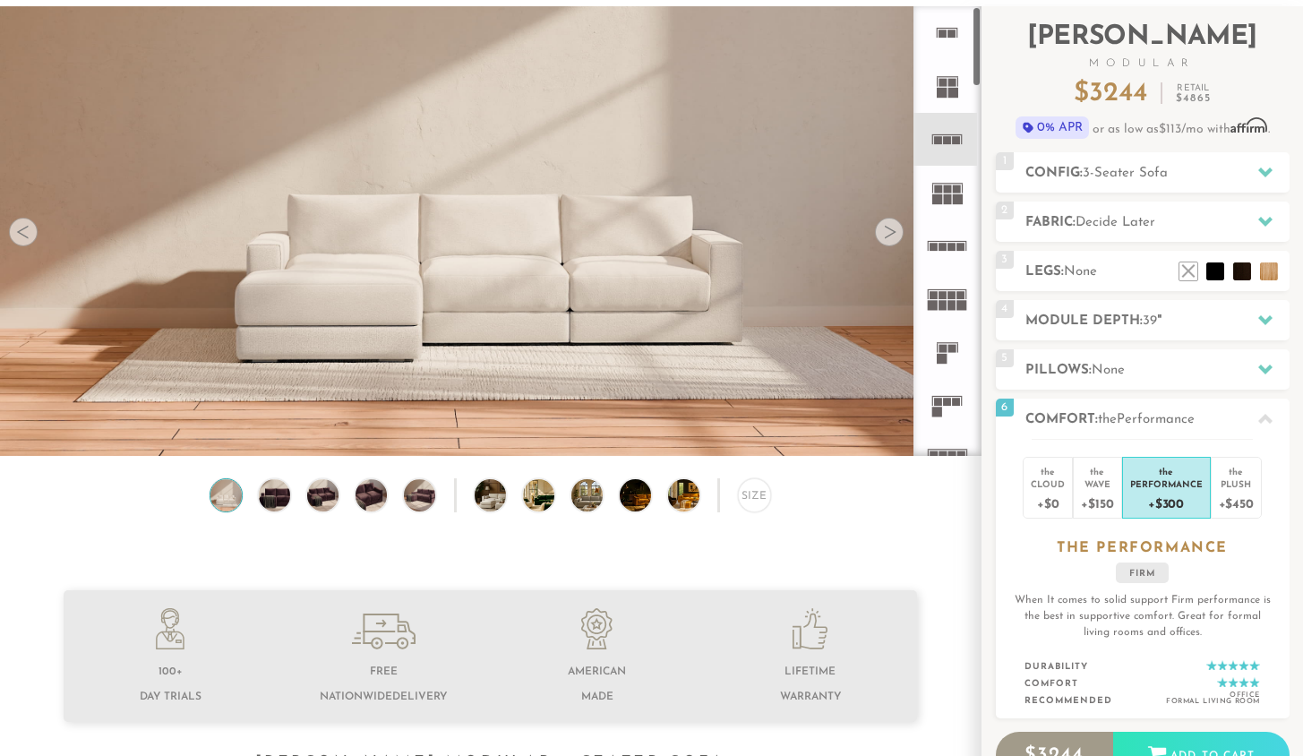
click at [943, 359] on rect at bounding box center [942, 359] width 10 height 10
click at [944, 353] on icon at bounding box center [947, 351] width 53 height 53
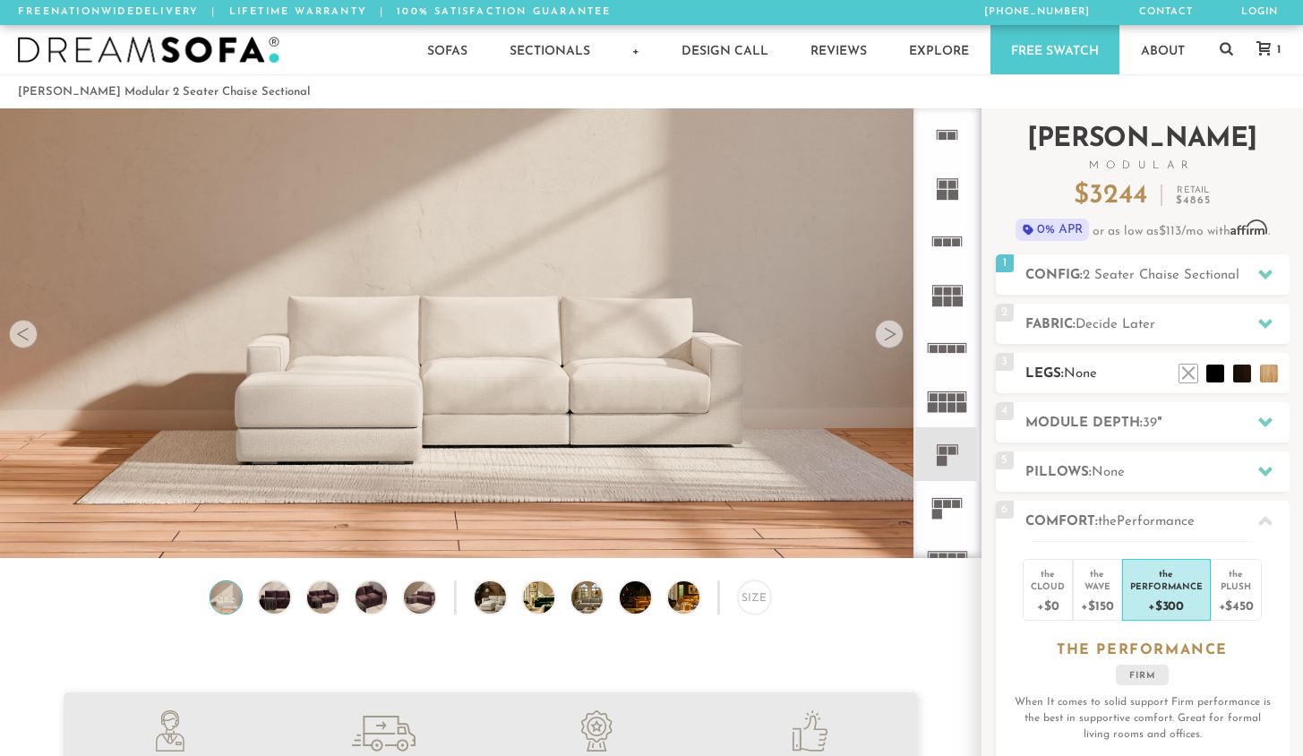
scroll to position [4, 0]
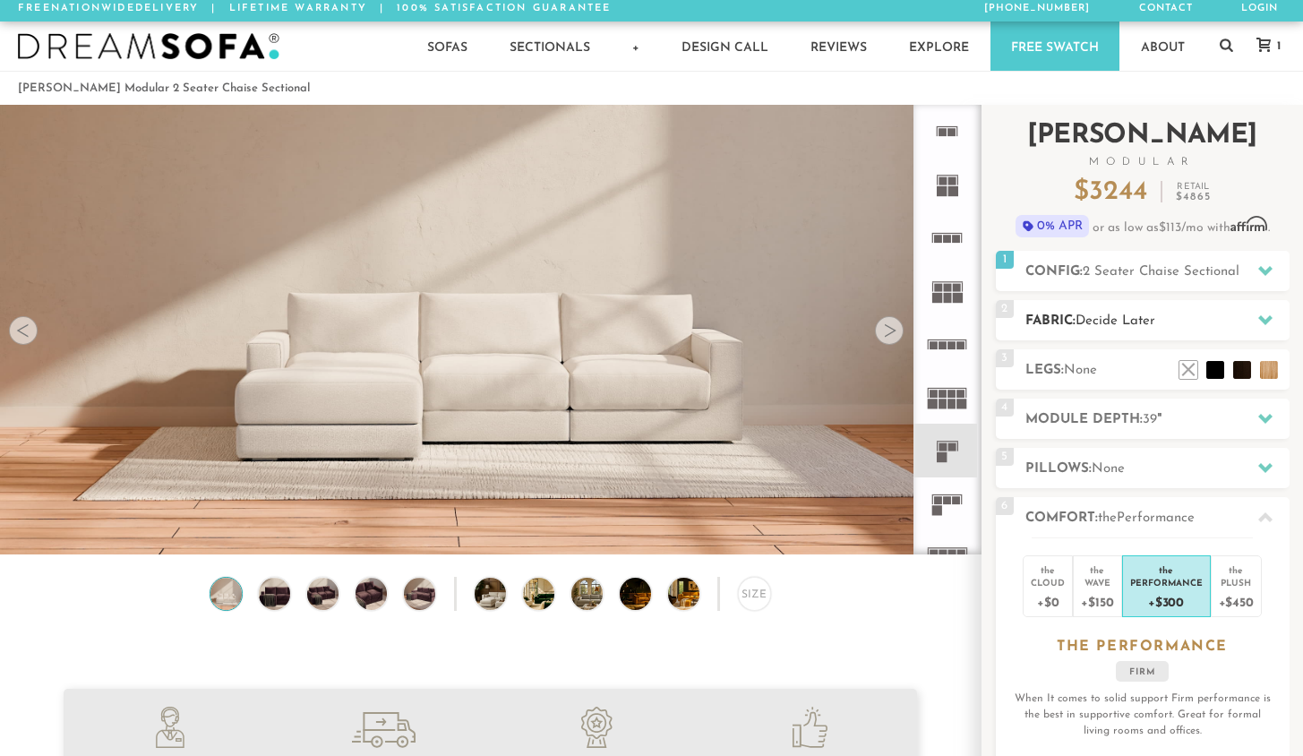
click at [1145, 322] on span "Decide Later" at bounding box center [1116, 320] width 80 height 13
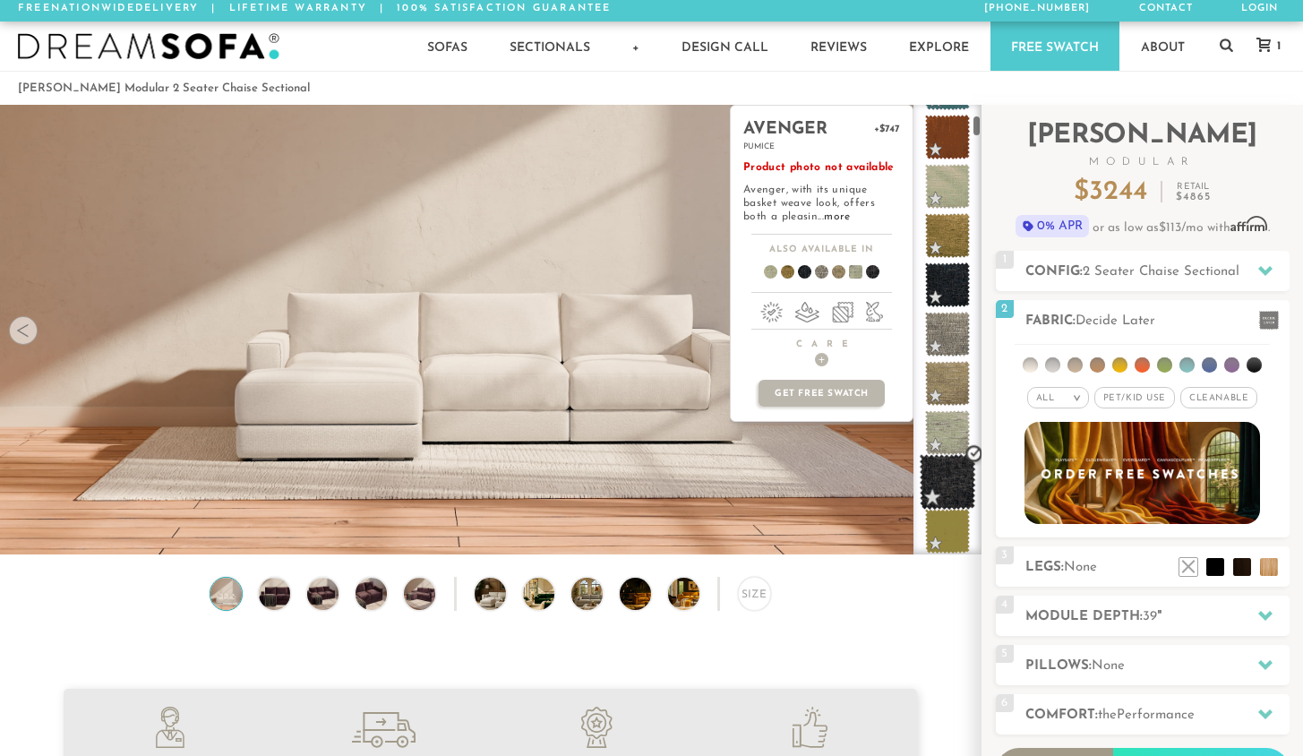
scroll to position [275, 0]
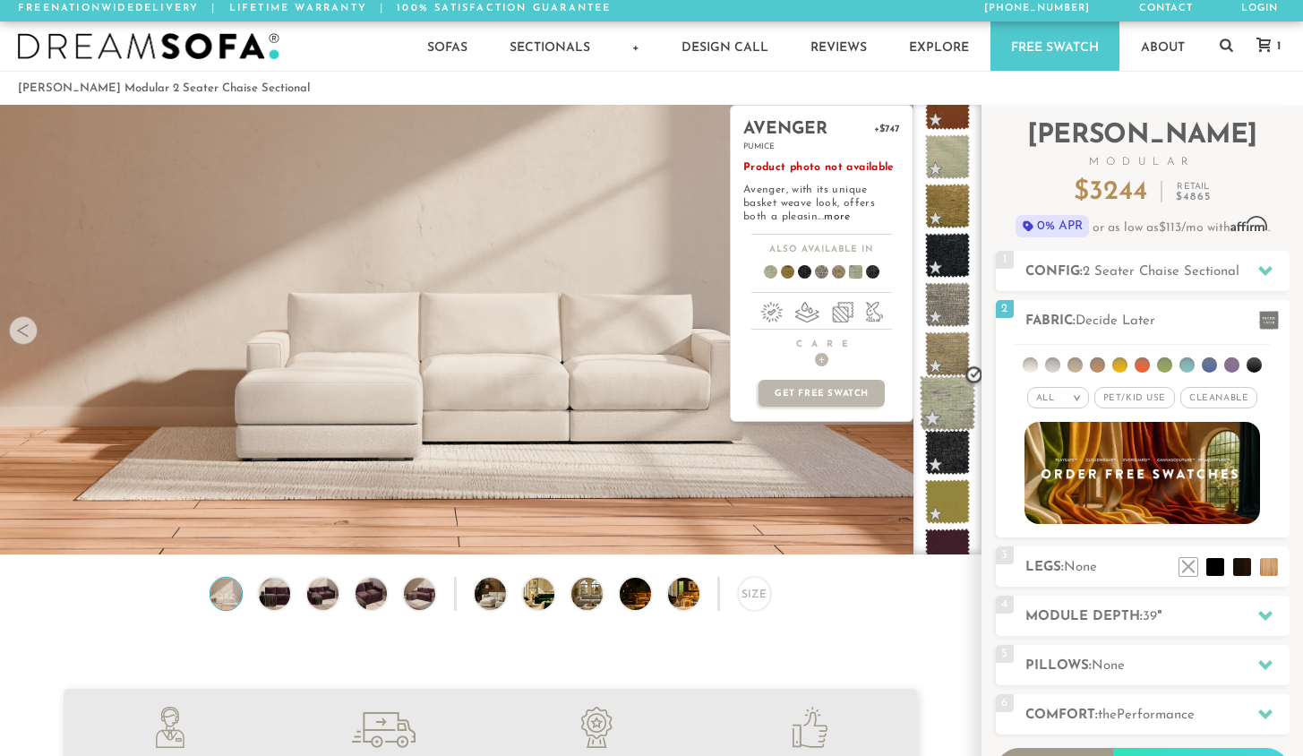
click at [941, 408] on span at bounding box center [948, 403] width 56 height 56
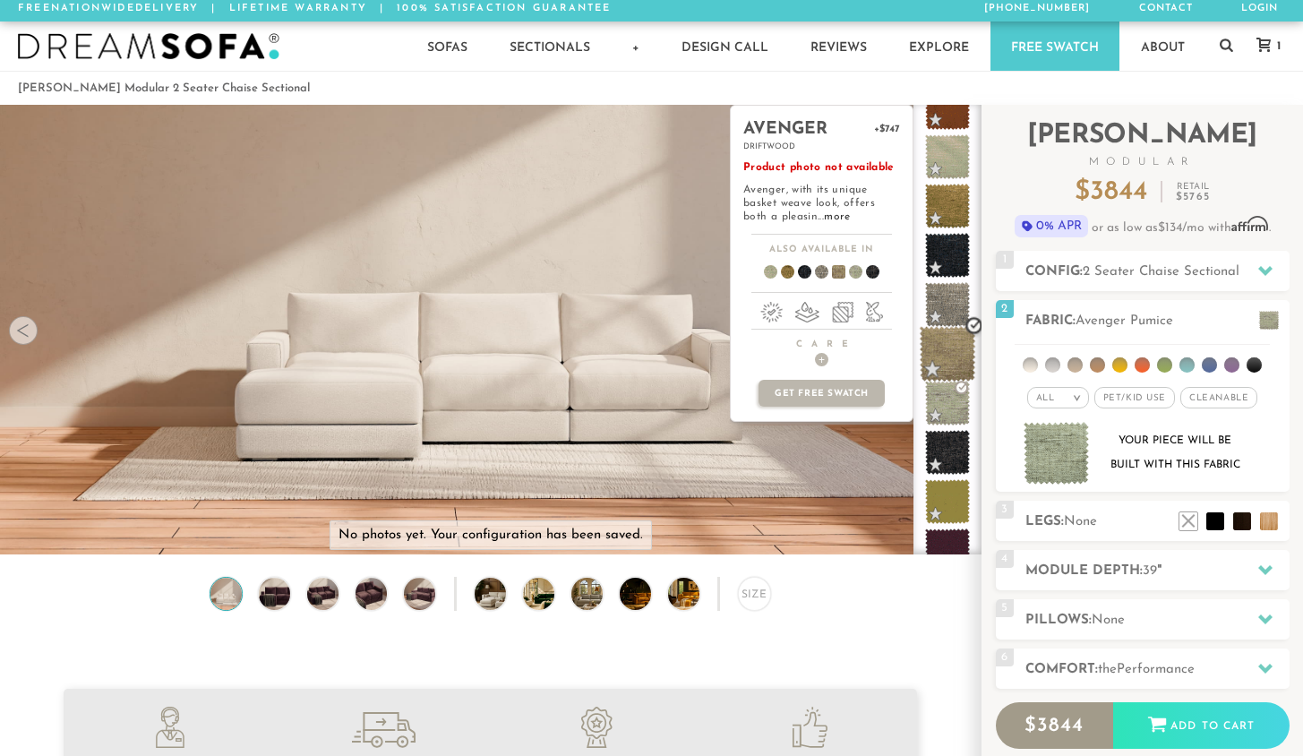
click at [941, 364] on span at bounding box center [948, 354] width 56 height 56
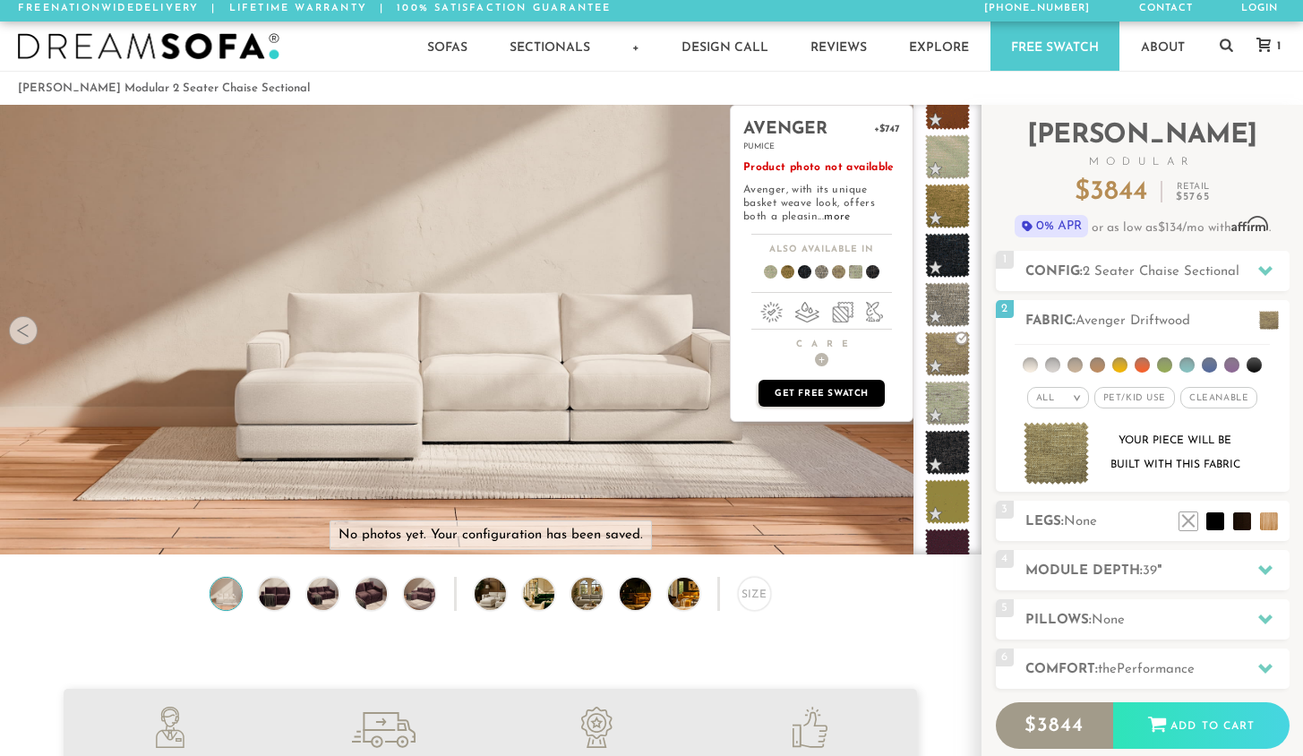
click at [823, 398] on p "Get Free Swatch" at bounding box center [821, 393] width 125 height 27
